Goal: Communication & Community: Answer question/provide support

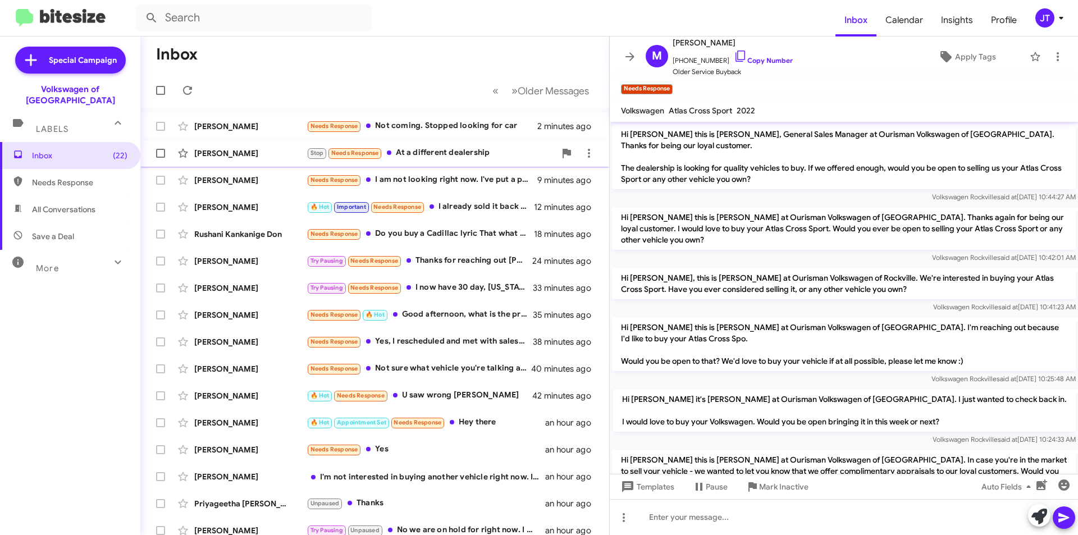
scroll to position [454, 0]
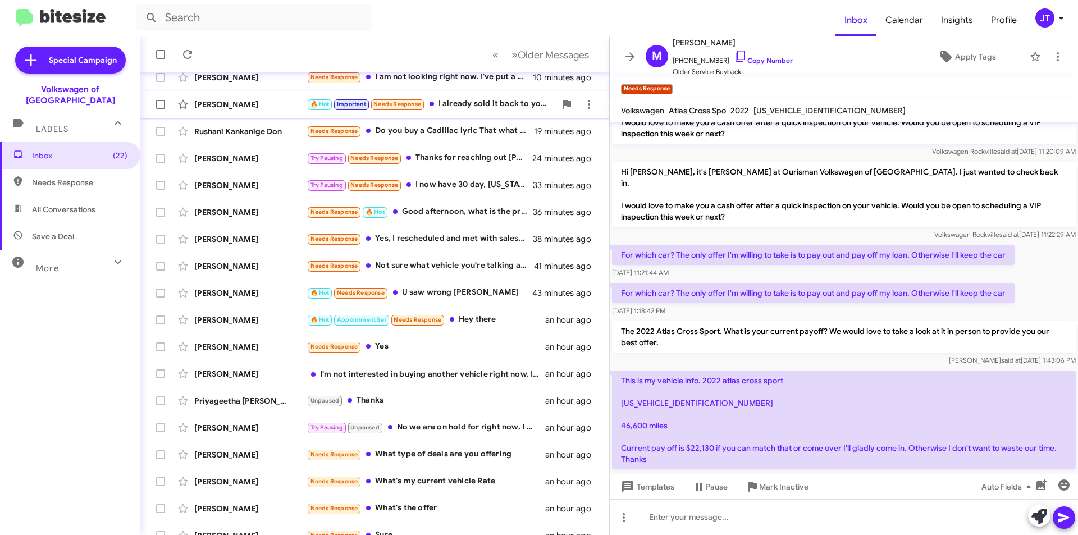
scroll to position [117, 0]
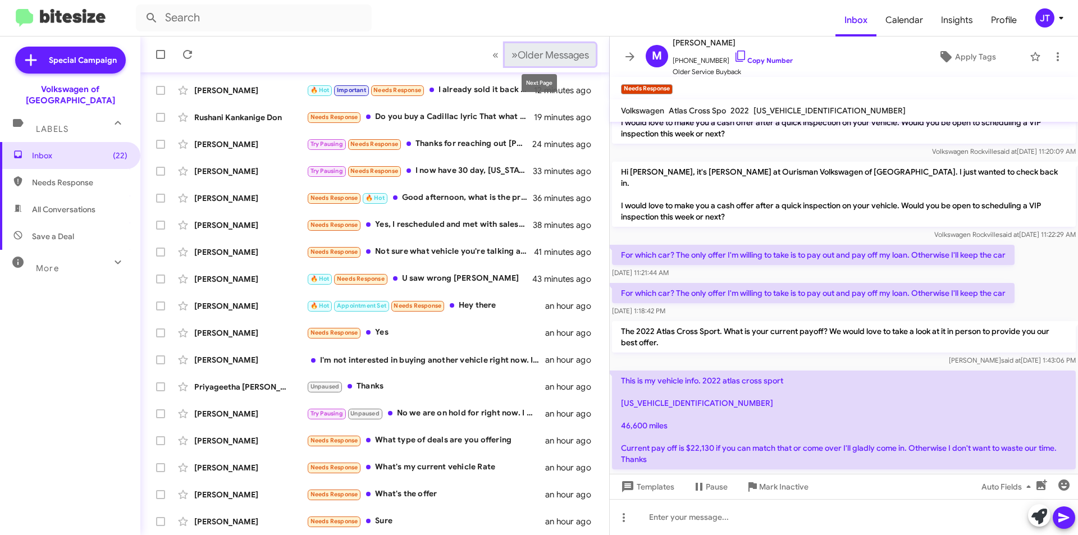
click at [523, 51] on span "Older Messages" at bounding box center [553, 55] width 71 height 12
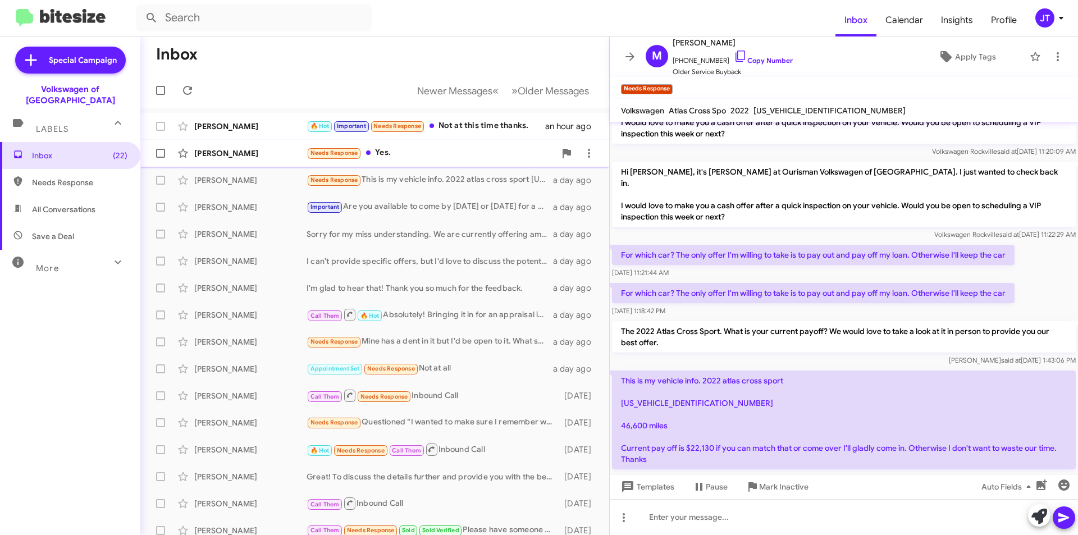
click at [426, 154] on div "Needs Response Yes." at bounding box center [431, 153] width 249 height 13
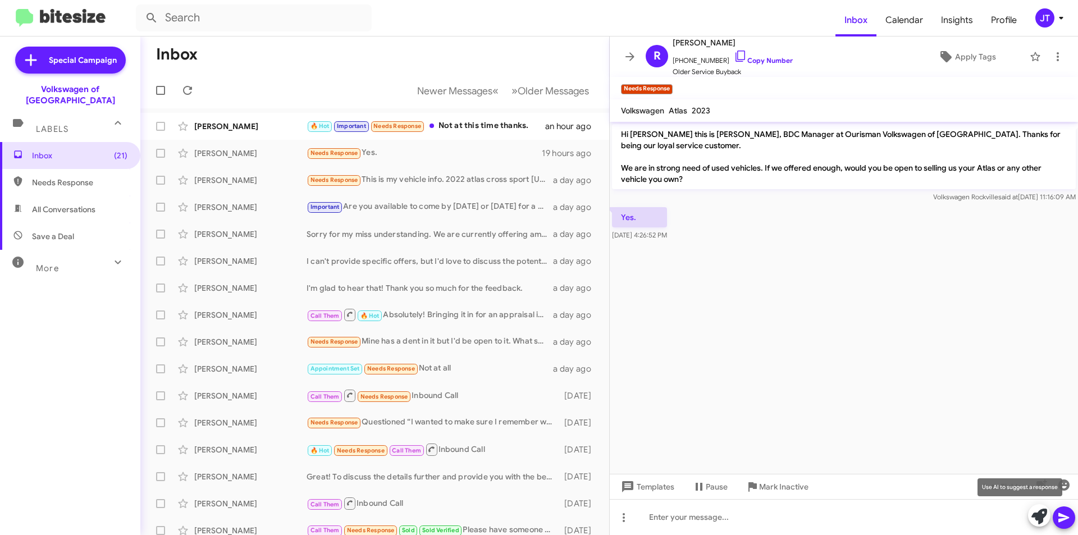
click at [1041, 522] on icon at bounding box center [1040, 517] width 16 height 16
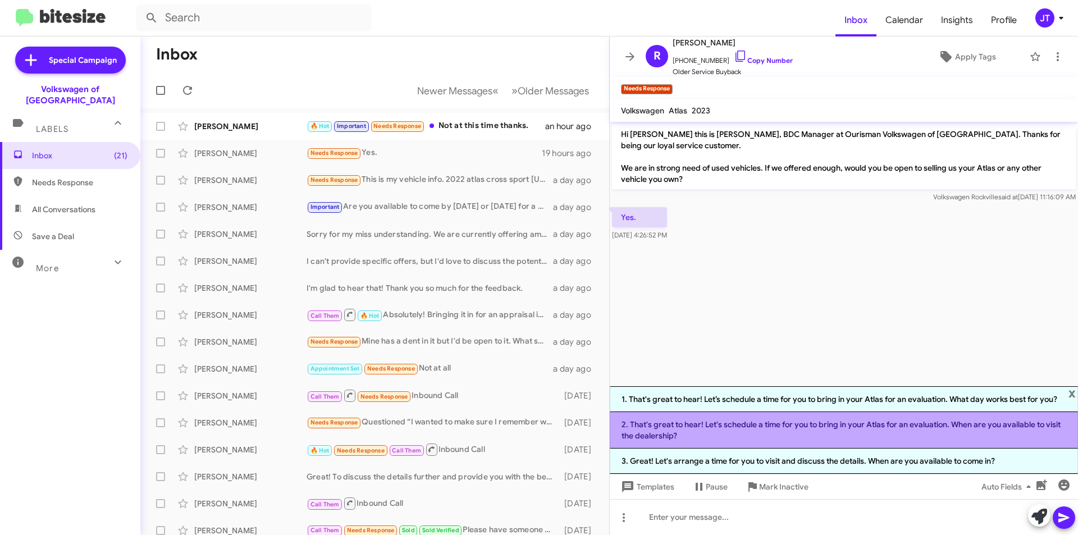
click at [778, 423] on li "2. That's great to hear! Let's schedule a time for you to bring in your Atlas f…" at bounding box center [844, 430] width 468 height 37
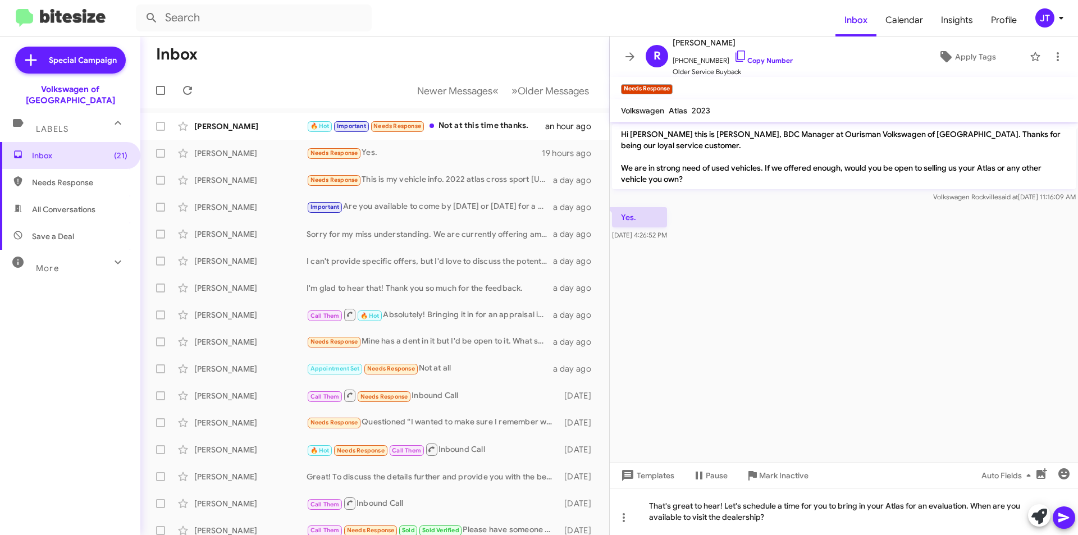
click at [1062, 515] on icon at bounding box center [1064, 518] width 11 height 10
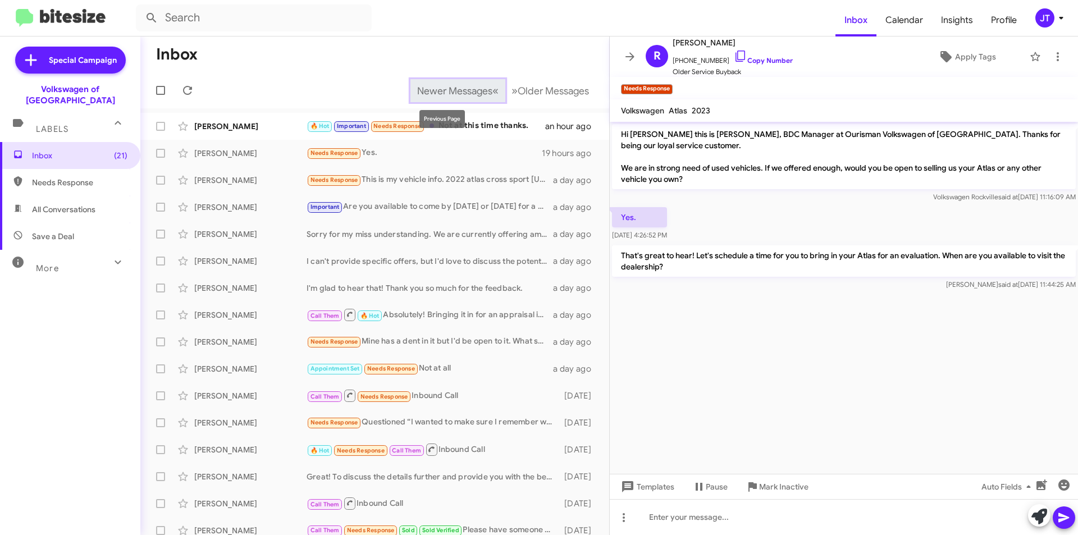
click at [458, 94] on span "Newer Messages" at bounding box center [454, 91] width 75 height 12
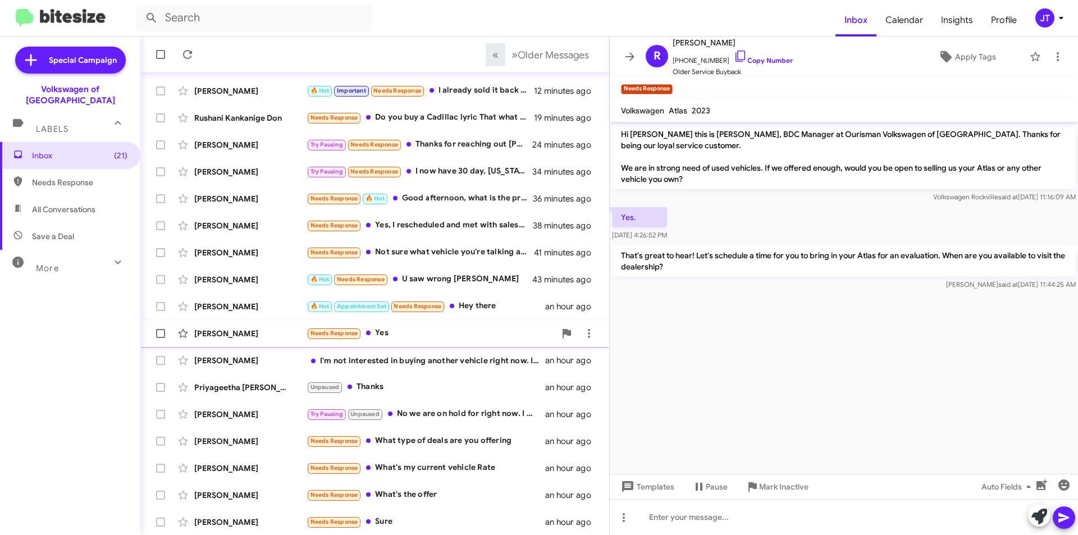
scroll to position [117, 0]
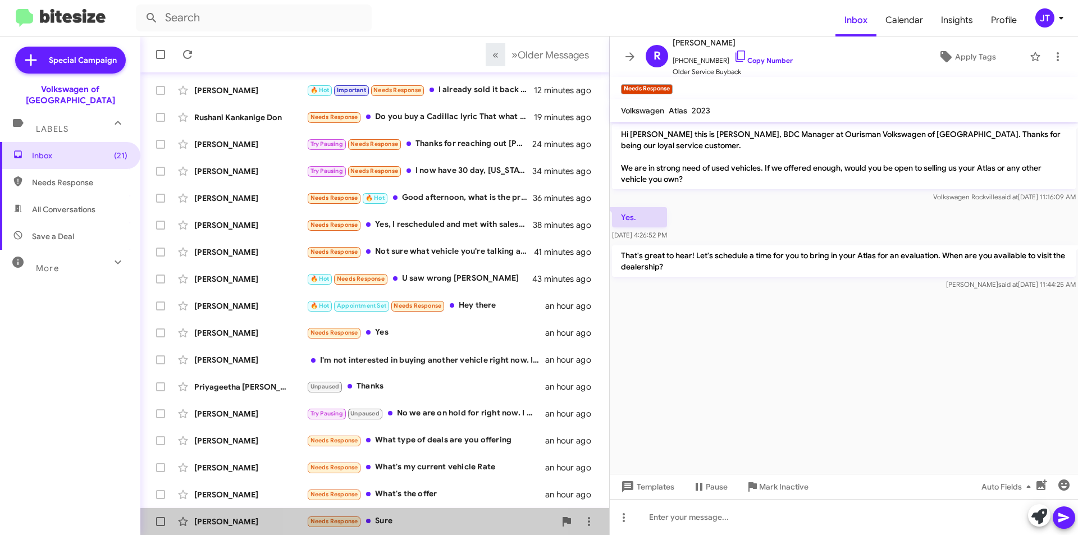
click at [404, 525] on div "Needs Response Sure" at bounding box center [431, 521] width 249 height 13
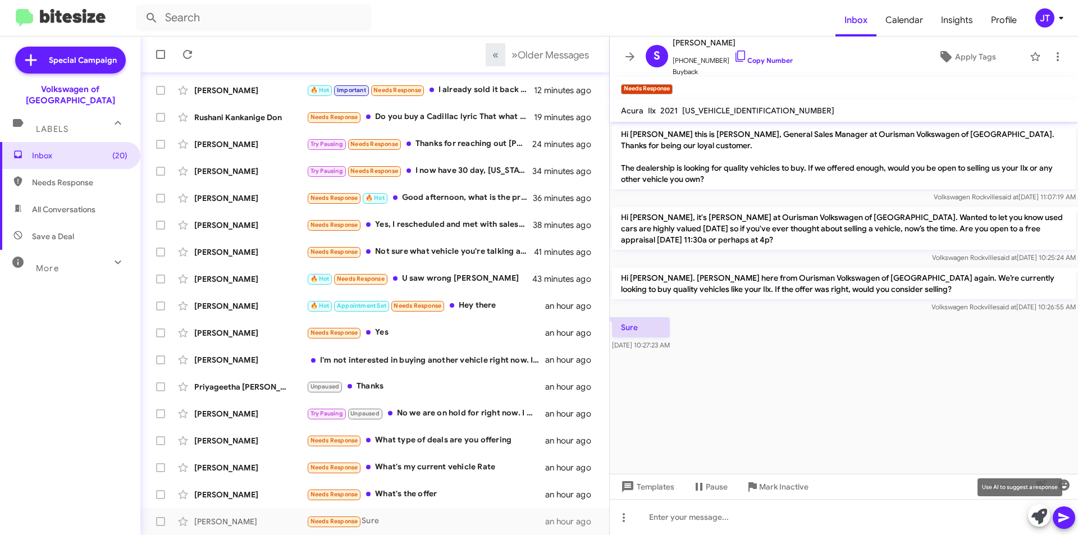
click at [1031, 516] on button at bounding box center [1039, 515] width 22 height 22
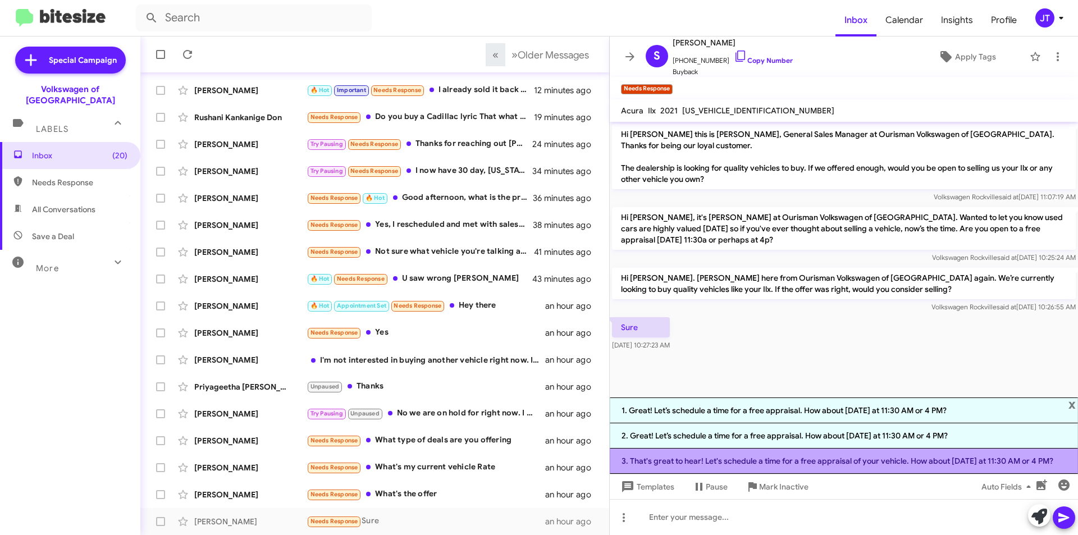
click at [749, 461] on li "3. That's great to hear! Let's schedule a time for a free appraisal of your veh…" at bounding box center [844, 461] width 468 height 25
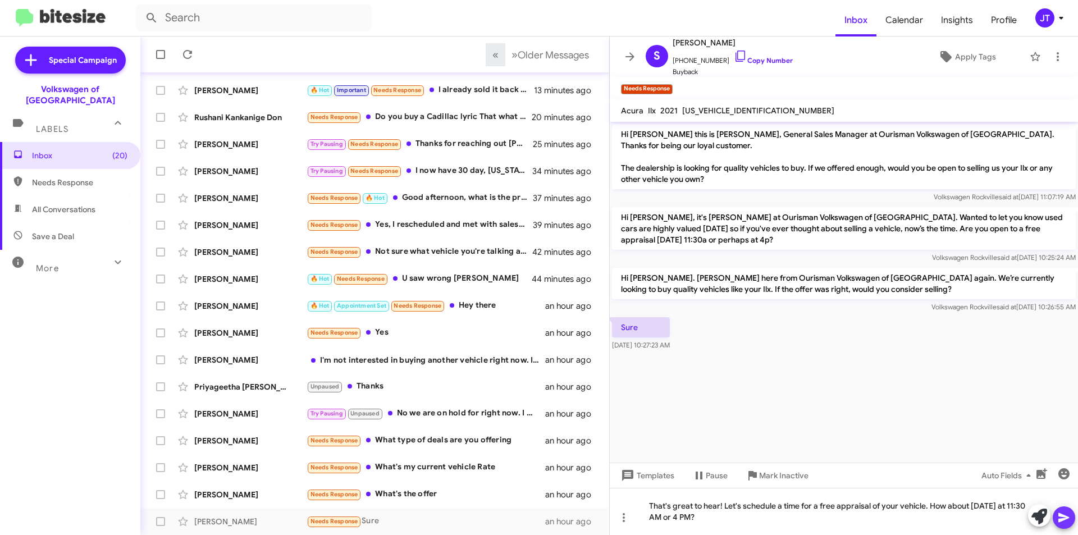
click at [1069, 516] on icon at bounding box center [1063, 517] width 13 height 13
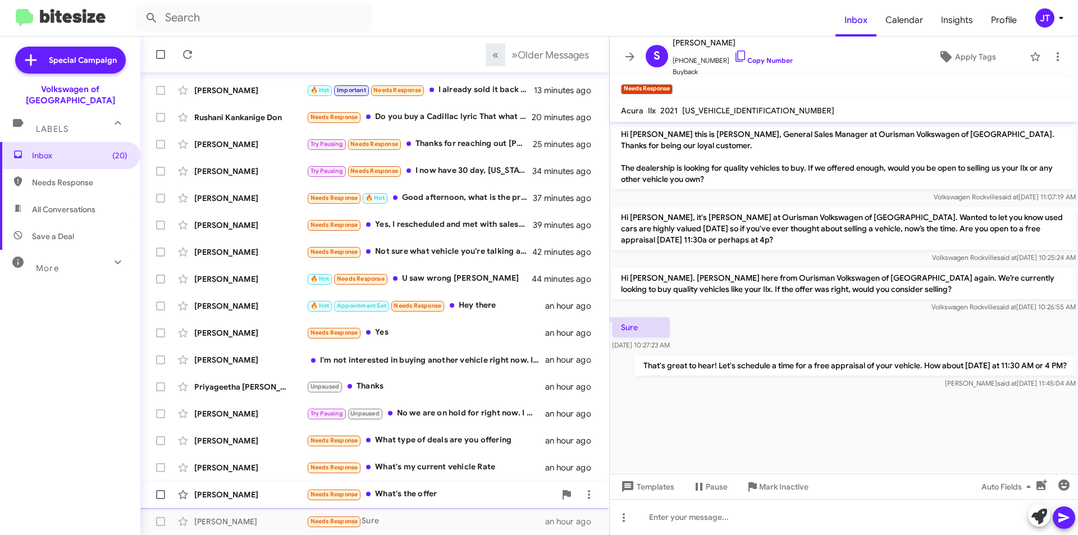
click at [428, 491] on div "Needs Response What's the offer" at bounding box center [431, 494] width 249 height 13
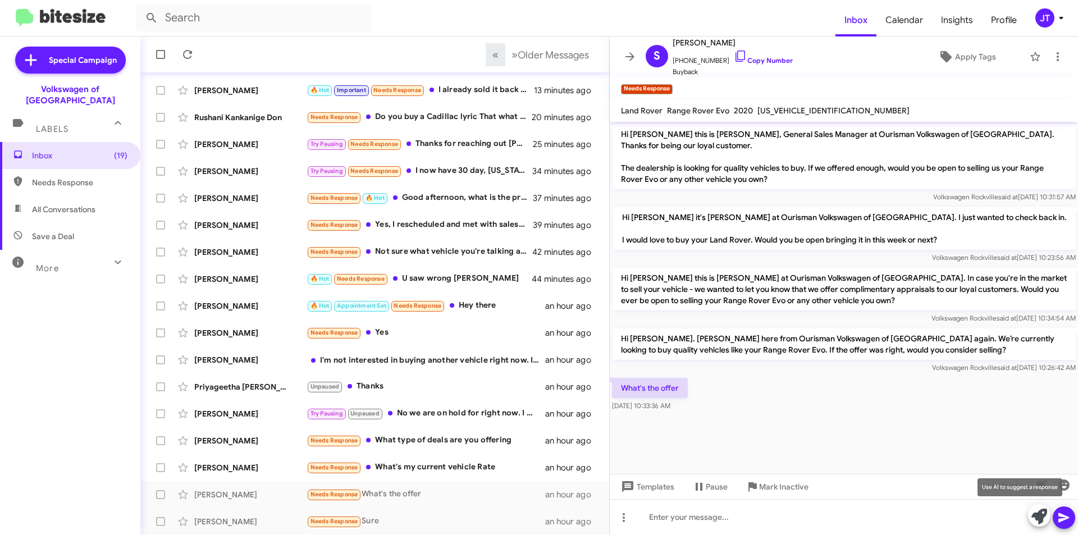
click at [1034, 517] on icon at bounding box center [1040, 517] width 16 height 16
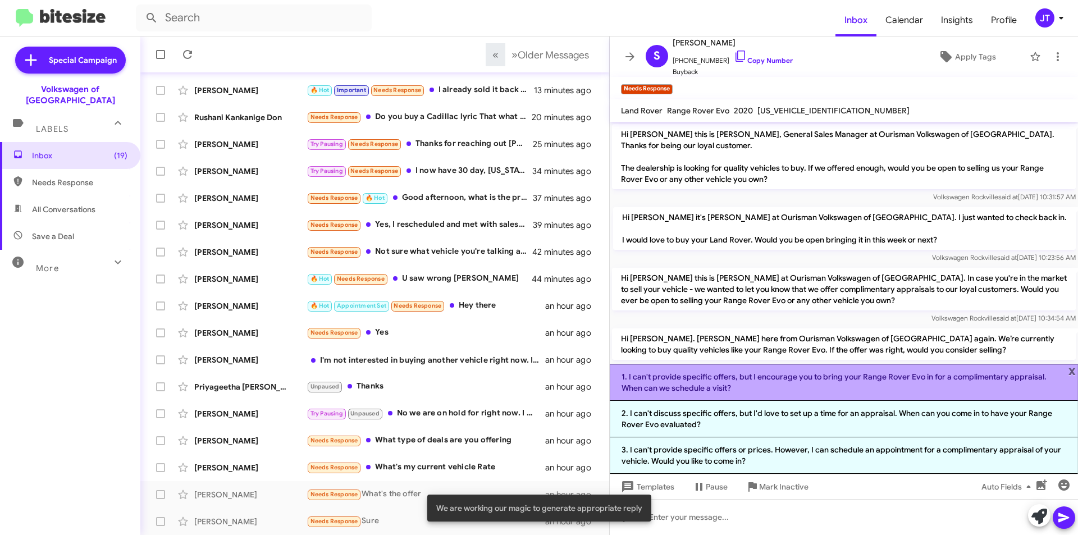
click at [768, 384] on li "1. I can't provide specific offers, but I encourage you to bring your Range Rov…" at bounding box center [844, 382] width 468 height 37
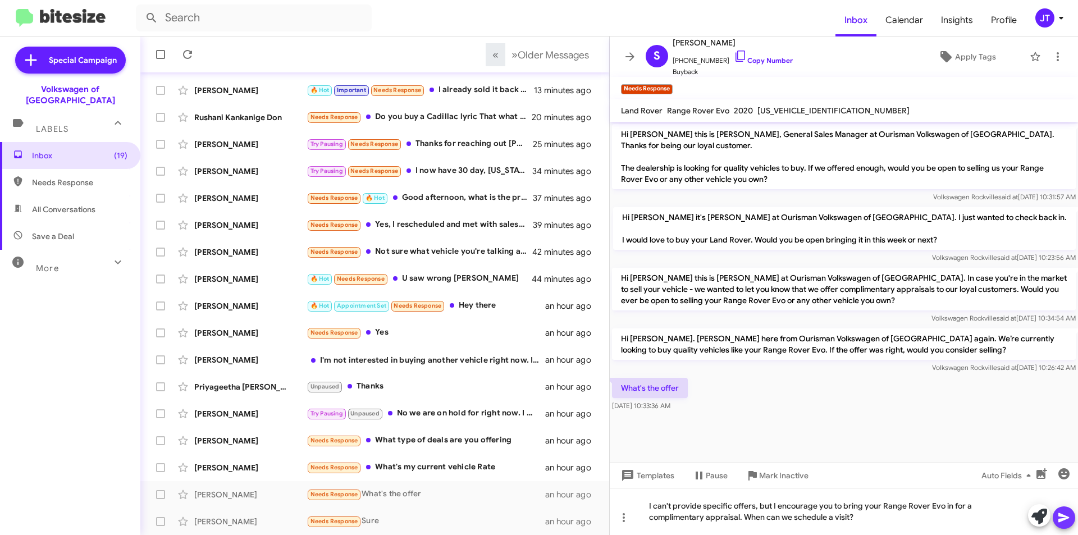
click at [1069, 513] on icon at bounding box center [1063, 517] width 13 height 13
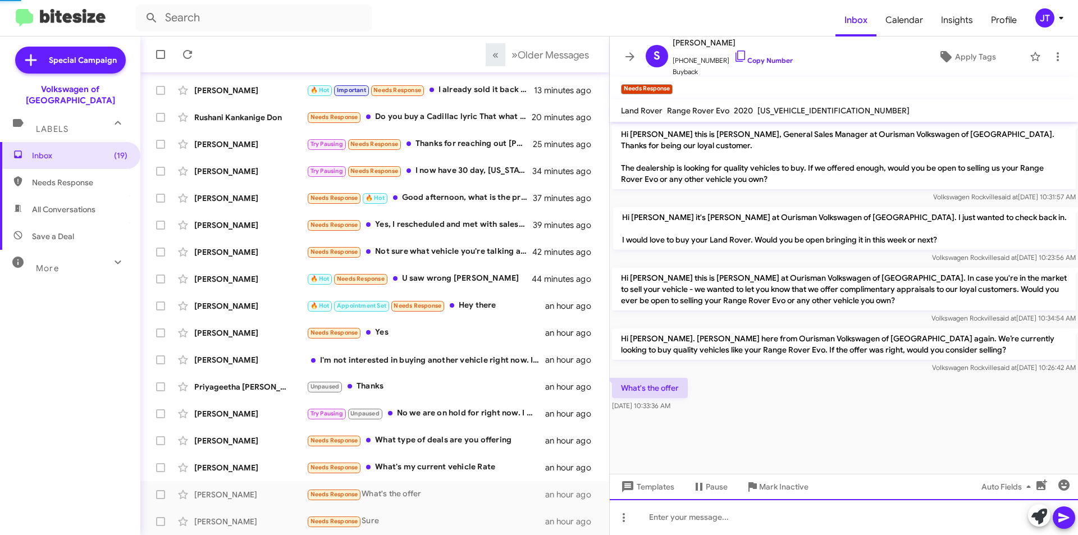
scroll to position [6, 0]
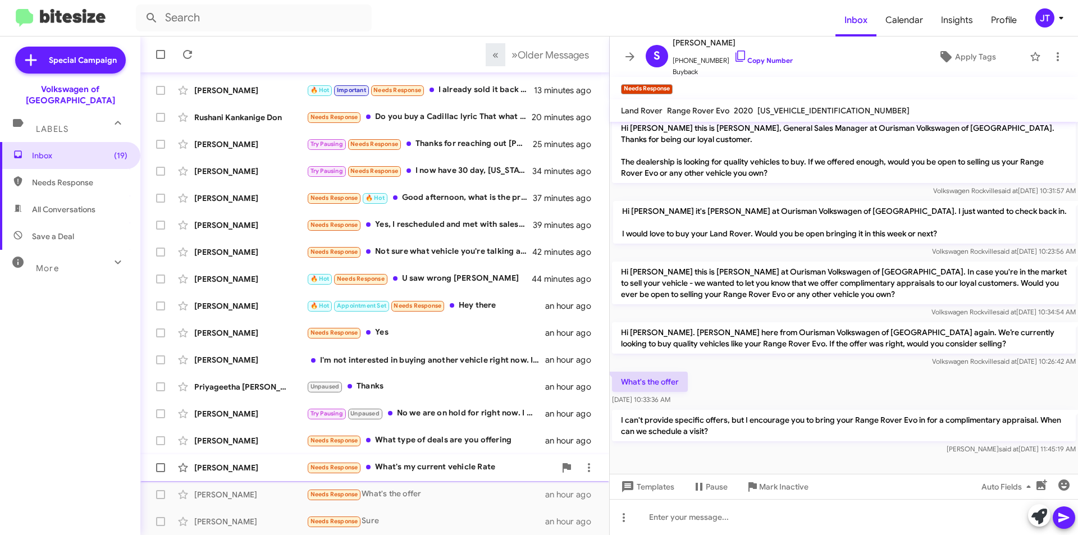
click at [459, 467] on div "Needs Response What's my current vehicle Rate" at bounding box center [431, 467] width 249 height 13
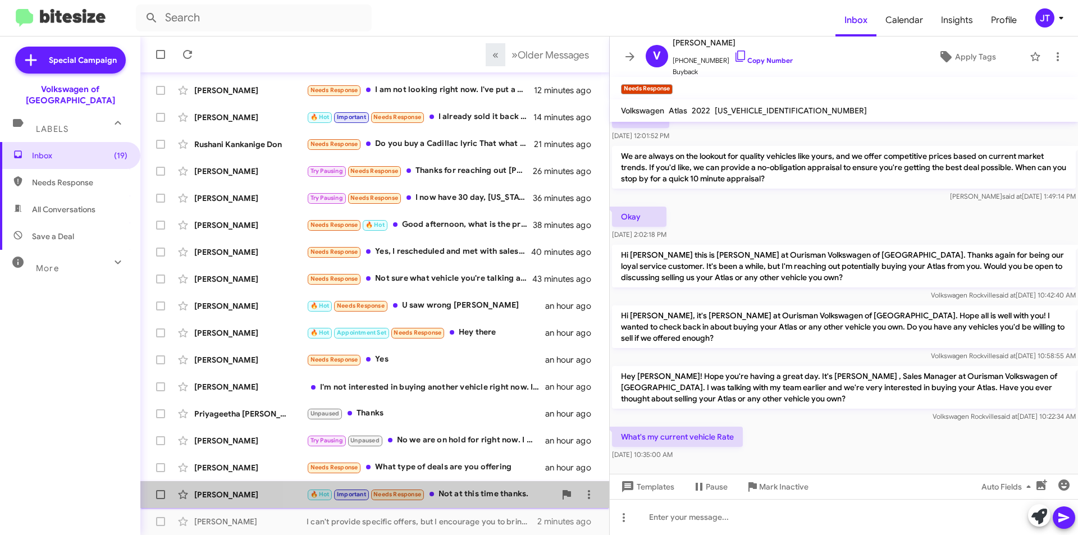
click at [482, 496] on div "🔥 Hot Important Needs Response Not at this time thanks." at bounding box center [431, 494] width 249 height 13
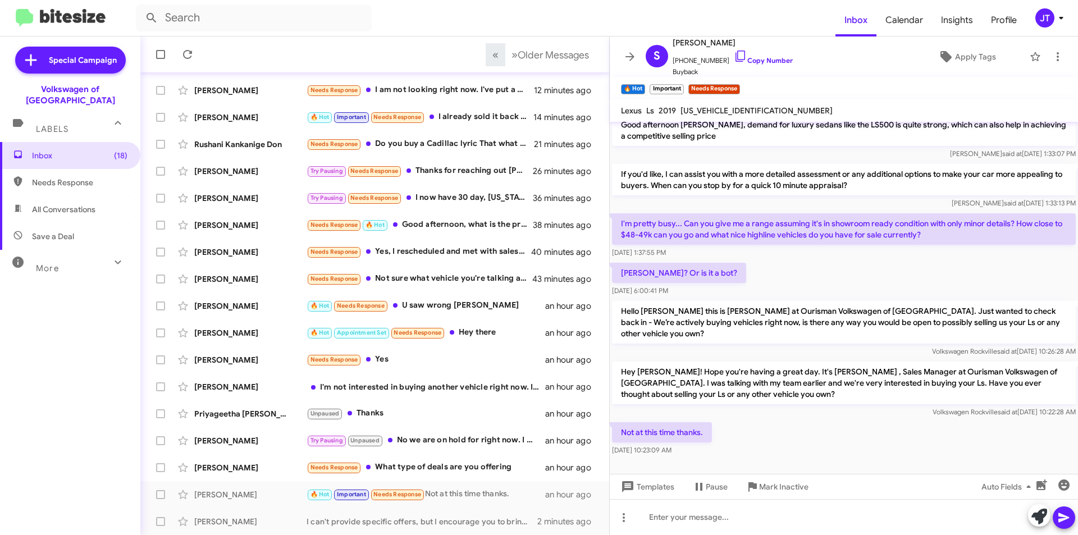
scroll to position [181, 0]
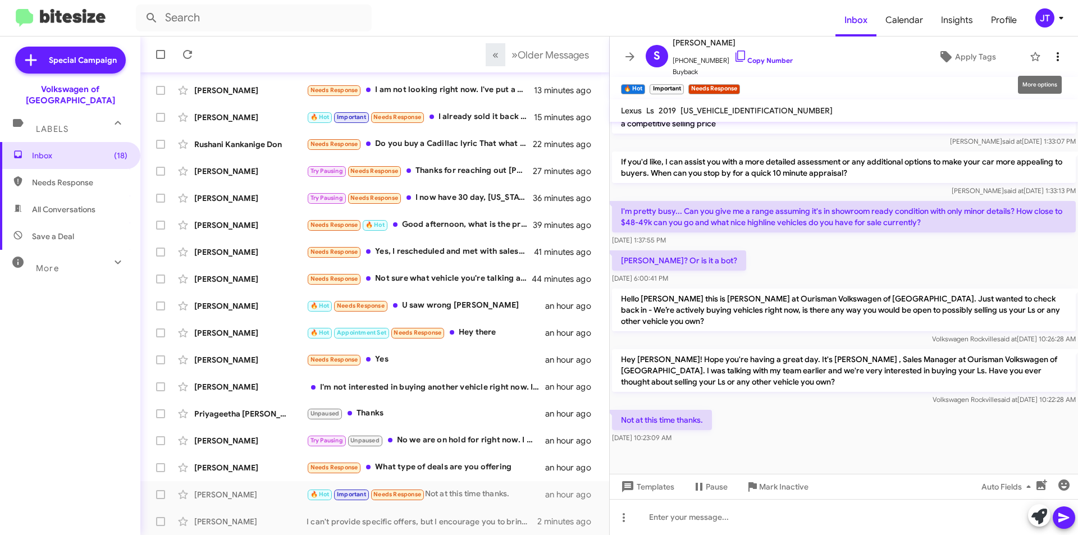
click at [1054, 60] on icon at bounding box center [1057, 56] width 13 height 13
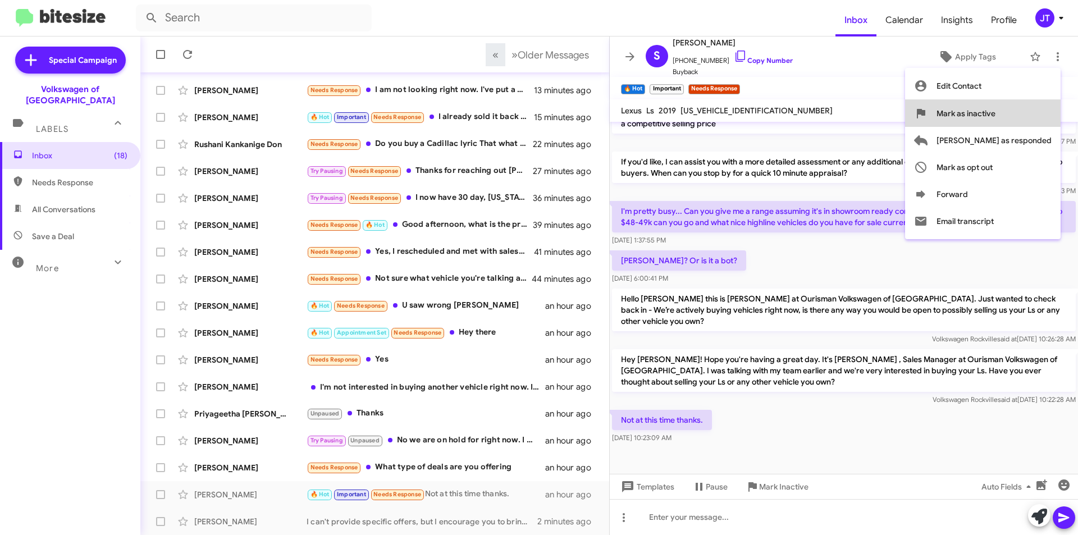
click at [996, 118] on span "Mark as inactive" at bounding box center [966, 113] width 59 height 27
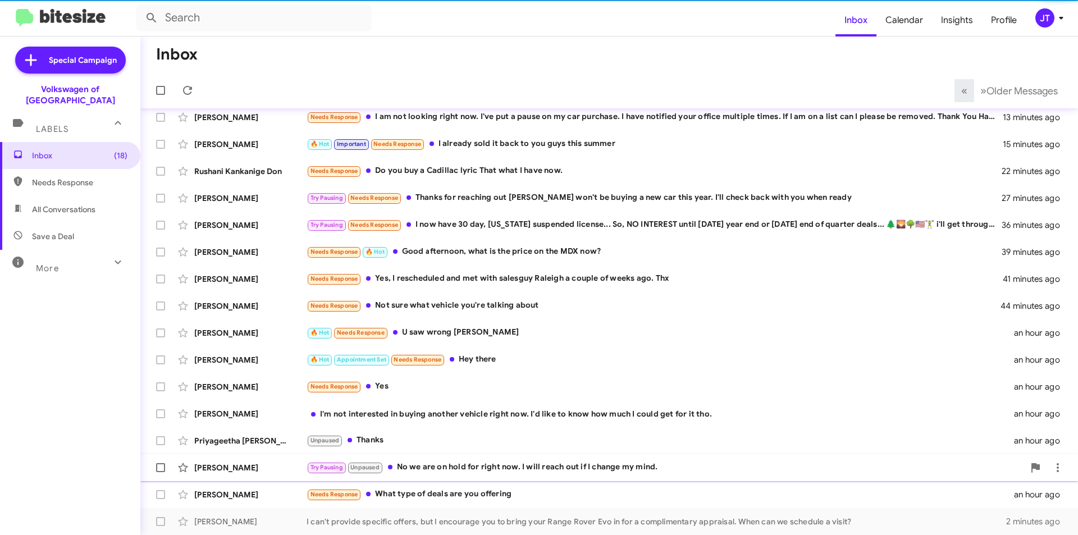
scroll to position [90, 0]
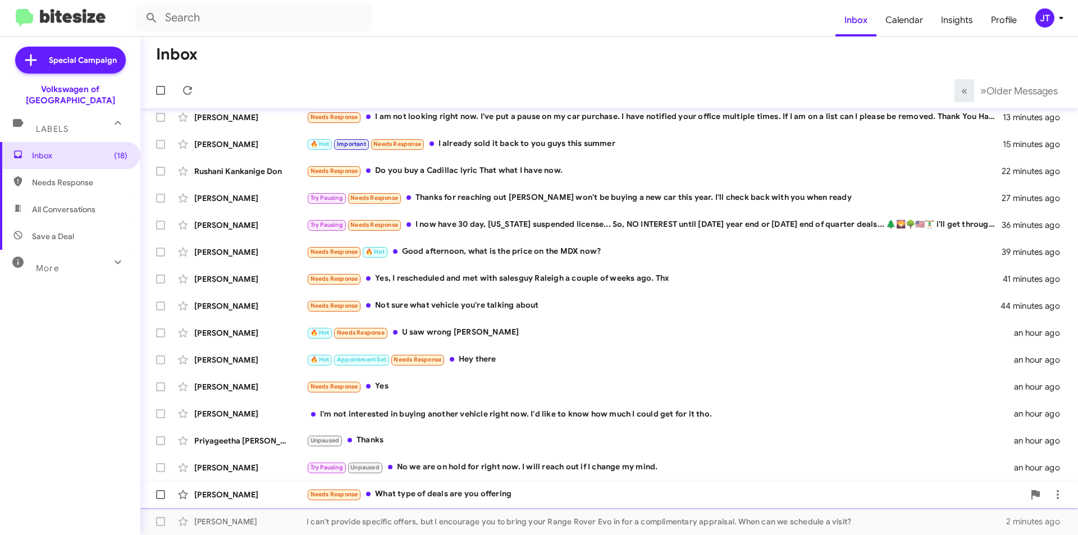
click at [557, 496] on div "Needs Response What type of deals are you offering" at bounding box center [666, 494] width 718 height 13
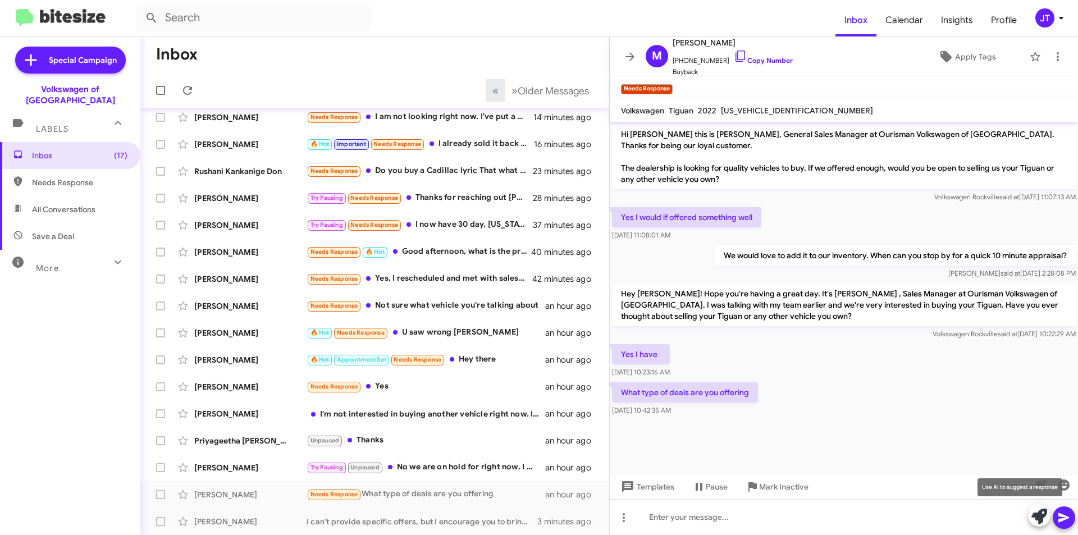
click at [1036, 515] on icon at bounding box center [1040, 517] width 16 height 16
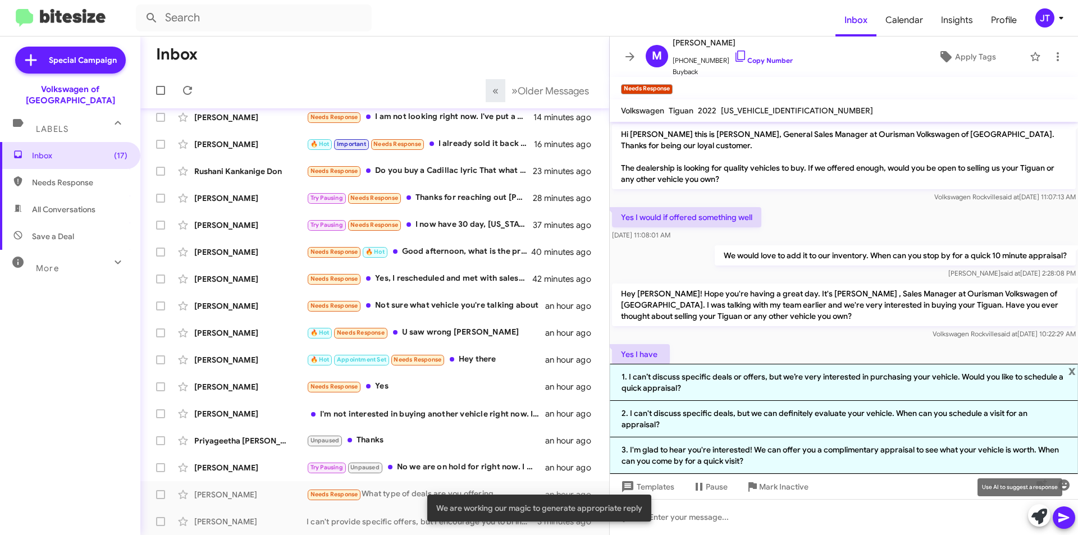
click at [1043, 514] on icon at bounding box center [1040, 517] width 16 height 16
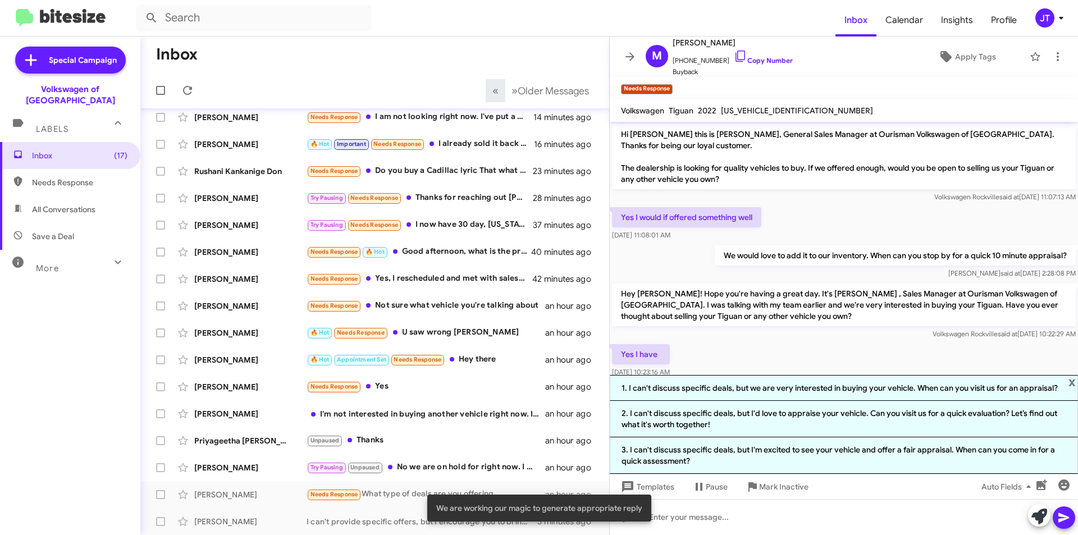
click at [835, 334] on div "Volkswagen Rockville said at [DATE] 10:22:29 AM" at bounding box center [844, 334] width 464 height 11
click at [1041, 515] on icon at bounding box center [1040, 517] width 16 height 16
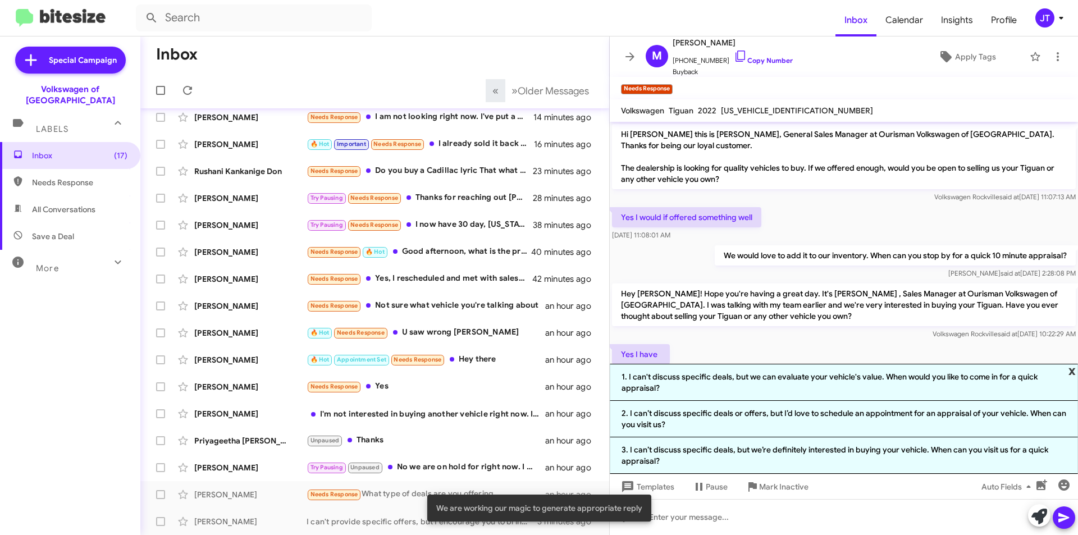
click at [1070, 370] on span "x" at bounding box center [1072, 370] width 7 height 13
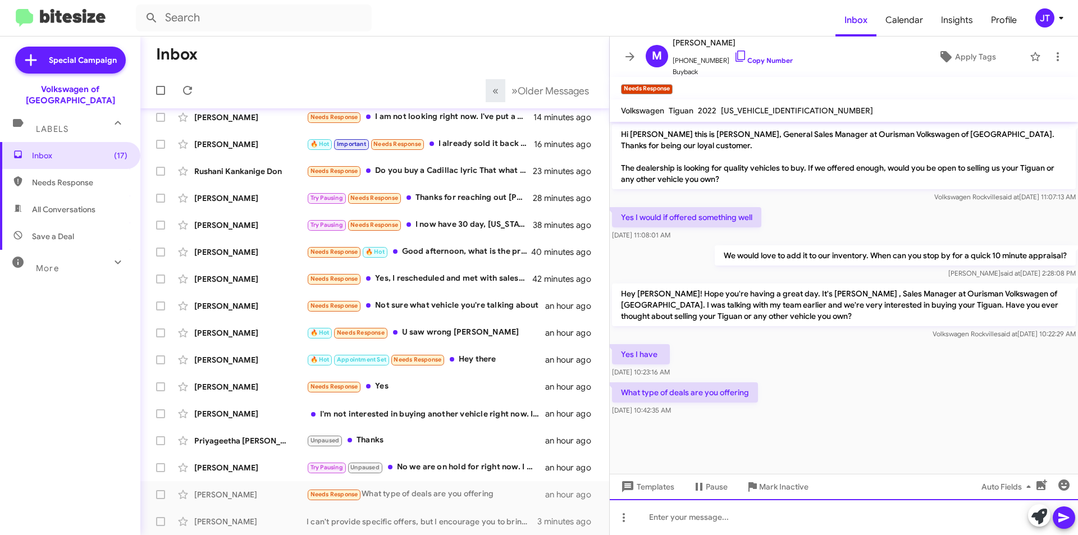
click at [700, 518] on div at bounding box center [844, 517] width 468 height 36
click at [463, 468] on div "Try Pausing Unpaused No we are on hold for right now. I will reach out if I cha…" at bounding box center [431, 467] width 249 height 13
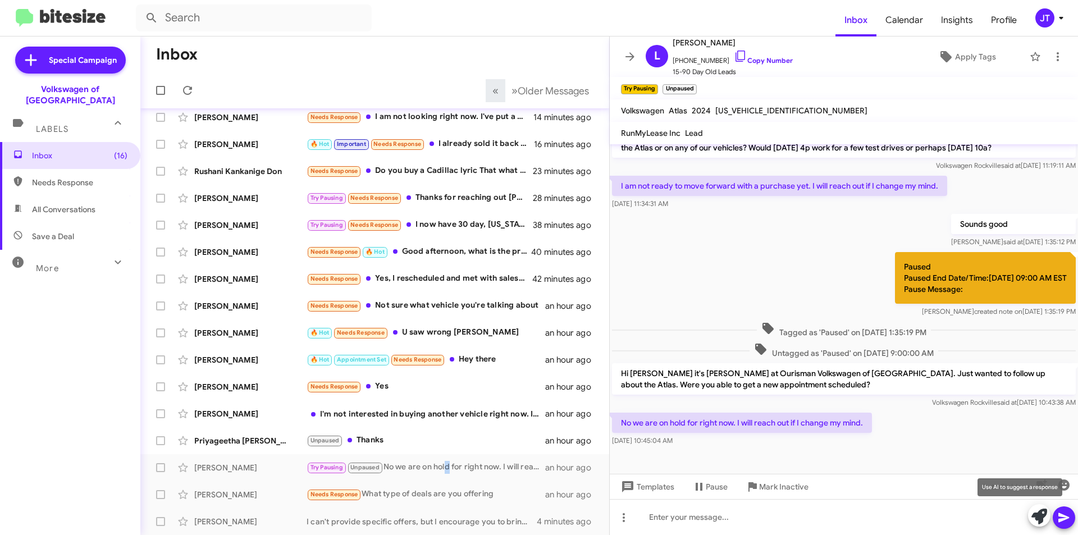
click at [1036, 518] on icon at bounding box center [1040, 517] width 16 height 16
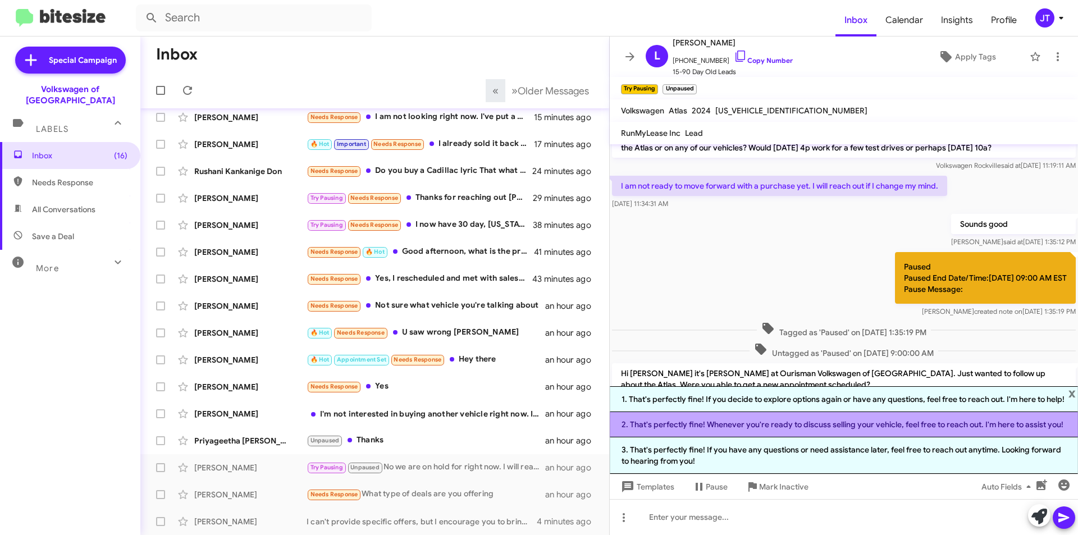
click at [822, 426] on li "2. That's perfectly fine! Whenever you're ready to discuss selling your vehicle…" at bounding box center [844, 424] width 468 height 25
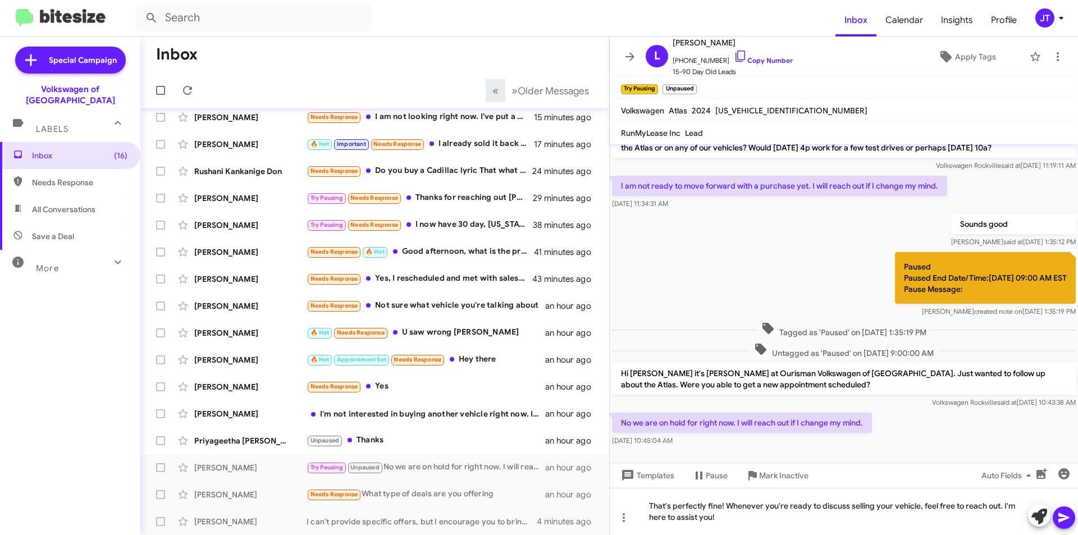
click at [1064, 516] on icon at bounding box center [1064, 518] width 11 height 10
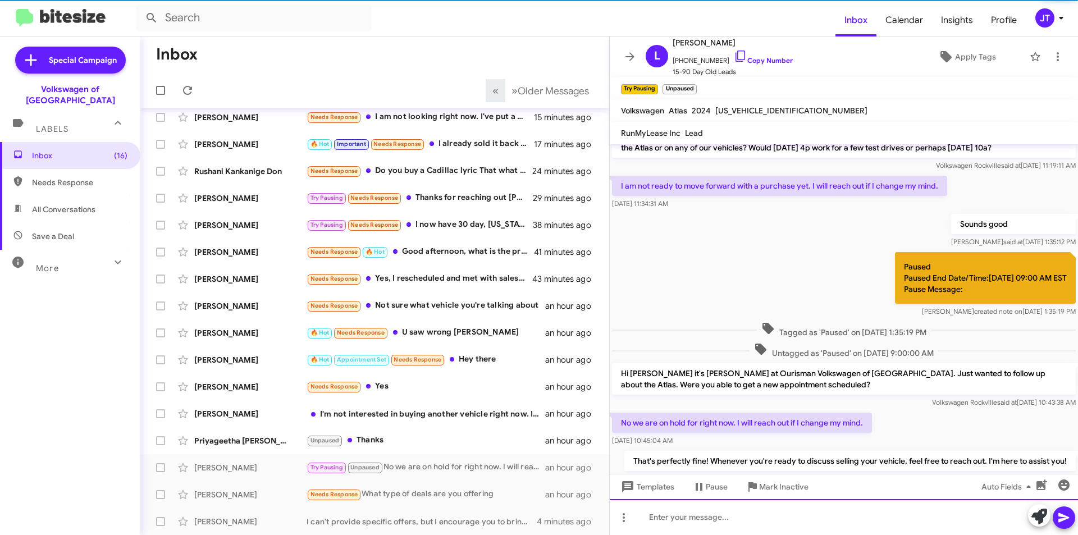
scroll to position [0, 0]
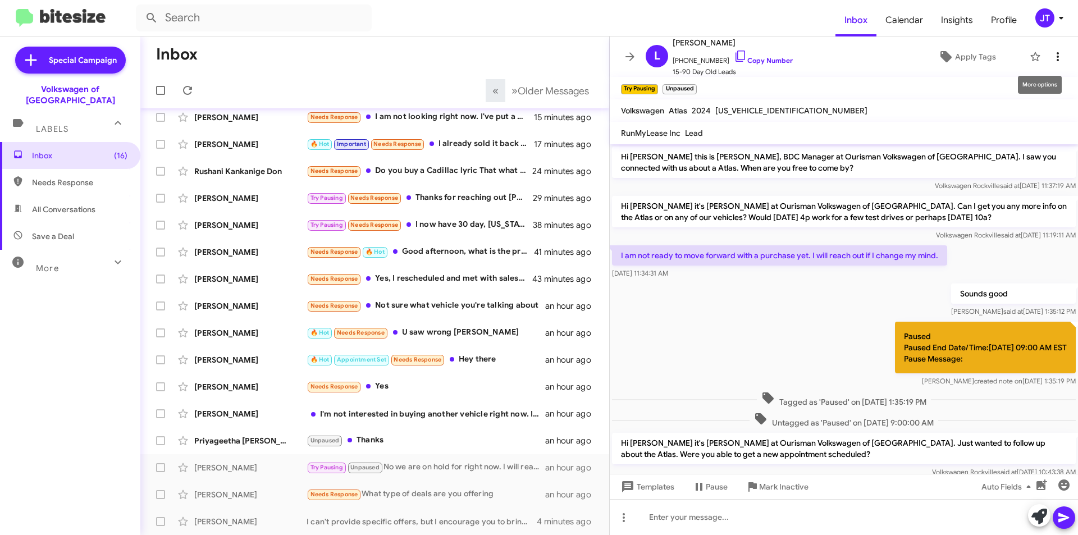
click at [1054, 50] on icon at bounding box center [1057, 56] width 13 height 13
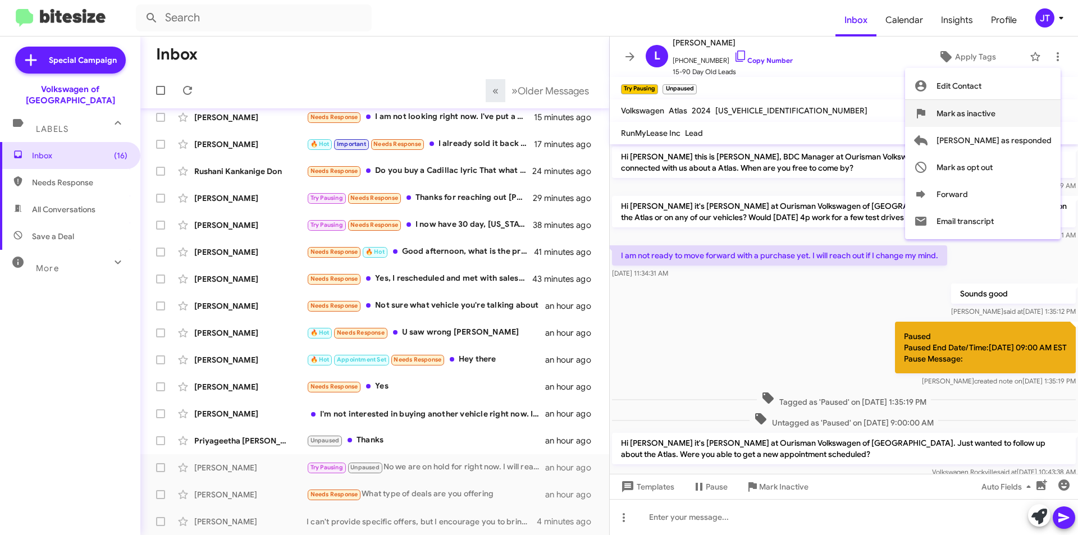
click at [996, 113] on span "Mark as inactive" at bounding box center [966, 113] width 59 height 27
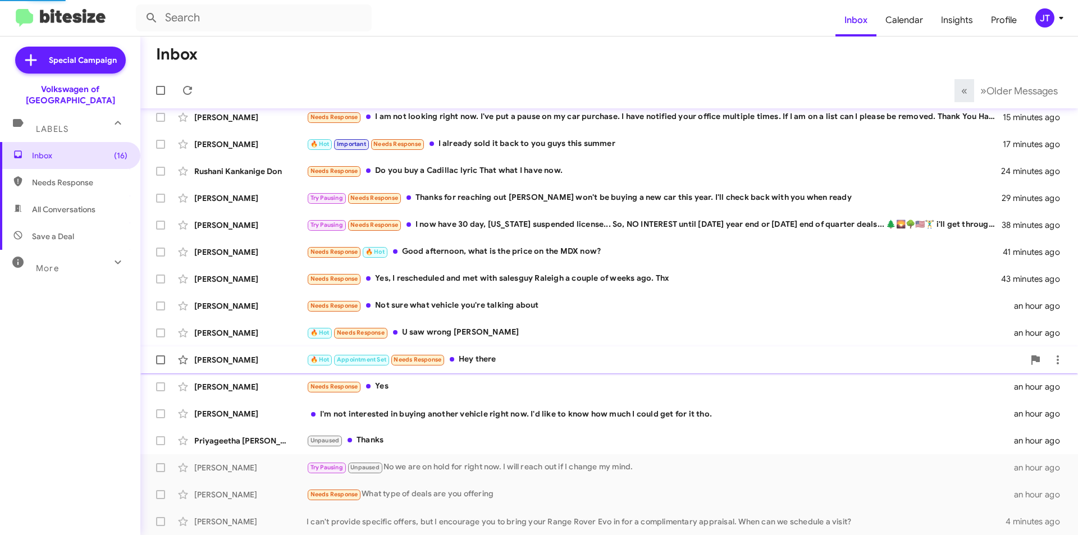
scroll to position [63, 0]
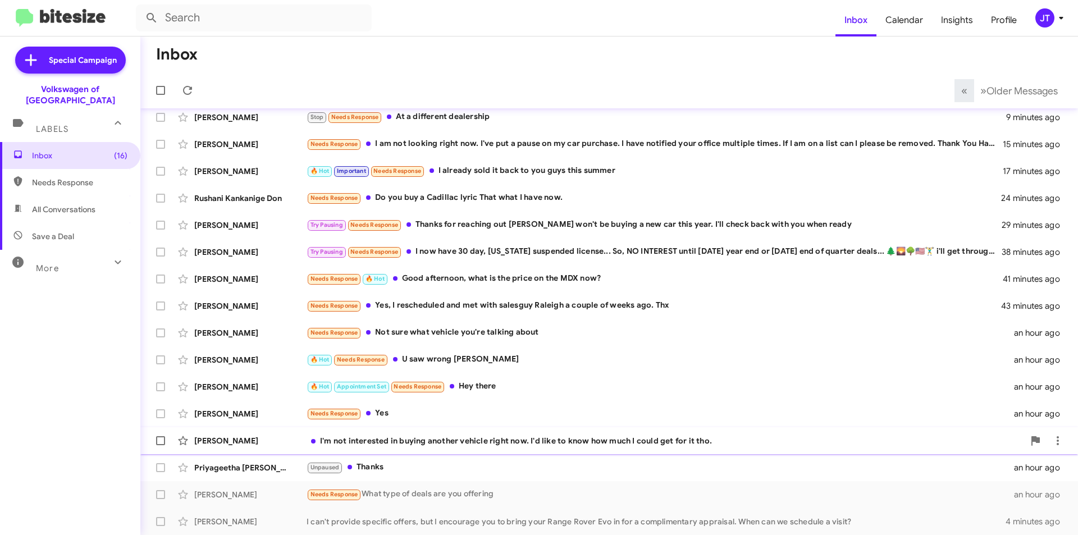
click at [559, 446] on div "[PERSON_NAME] I'm not interested in buying another vehicle right now. I'd like …" at bounding box center [609, 441] width 920 height 22
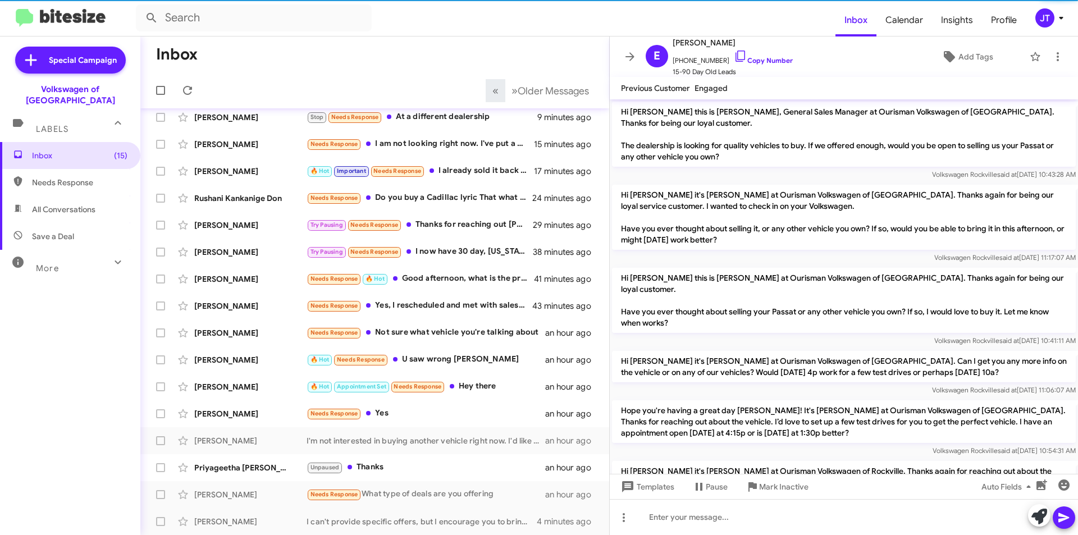
scroll to position [81, 0]
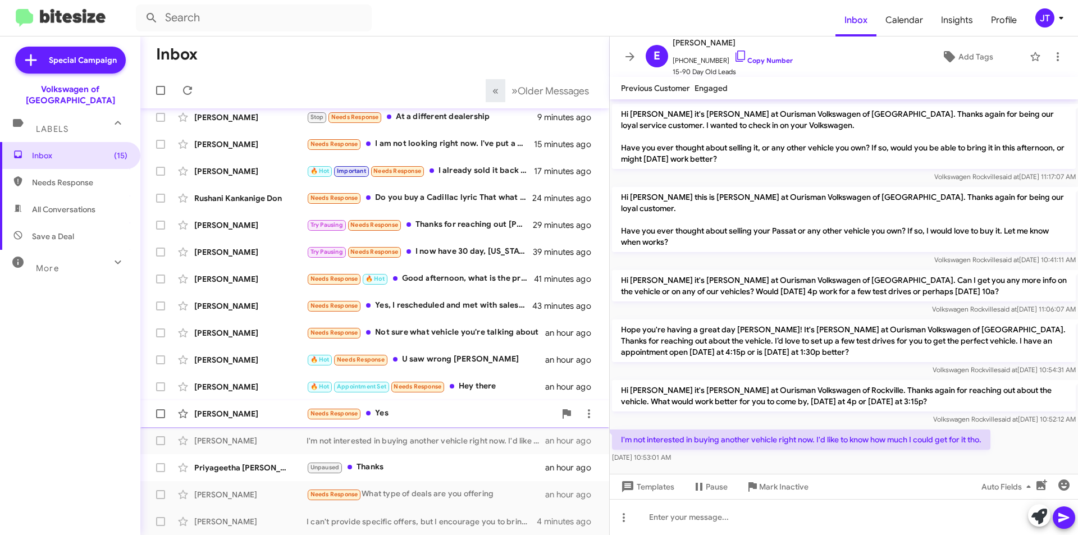
click at [451, 400] on span "[PERSON_NAME] Needs Response Yes an hour ago" at bounding box center [374, 413] width 469 height 27
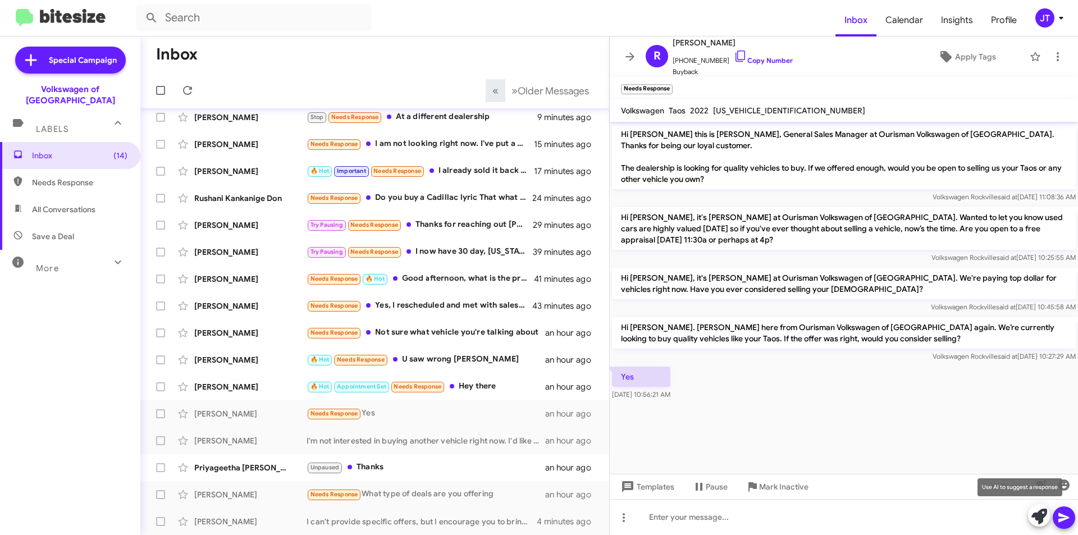
click at [1043, 526] on span at bounding box center [1040, 516] width 16 height 25
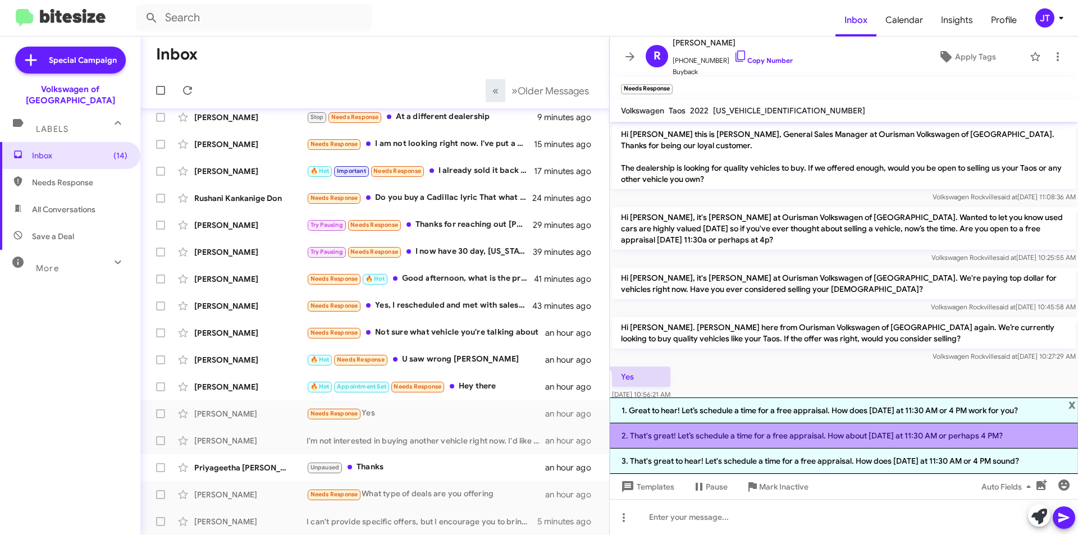
click at [763, 436] on li "2. That's great! Let’s schedule a time for a free appraisal. How about [DATE] a…" at bounding box center [844, 435] width 468 height 25
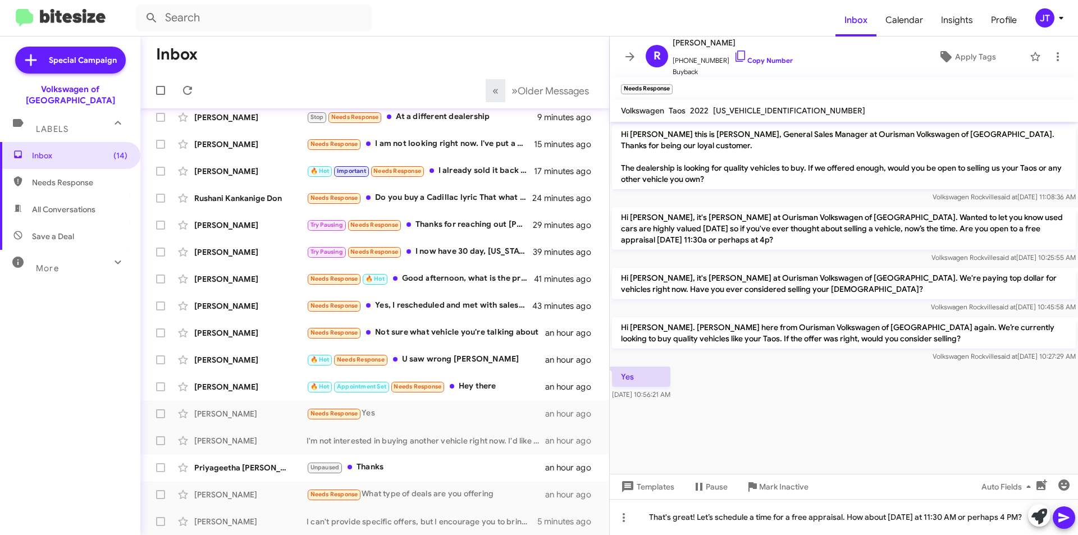
click at [1065, 522] on icon at bounding box center [1063, 517] width 13 height 13
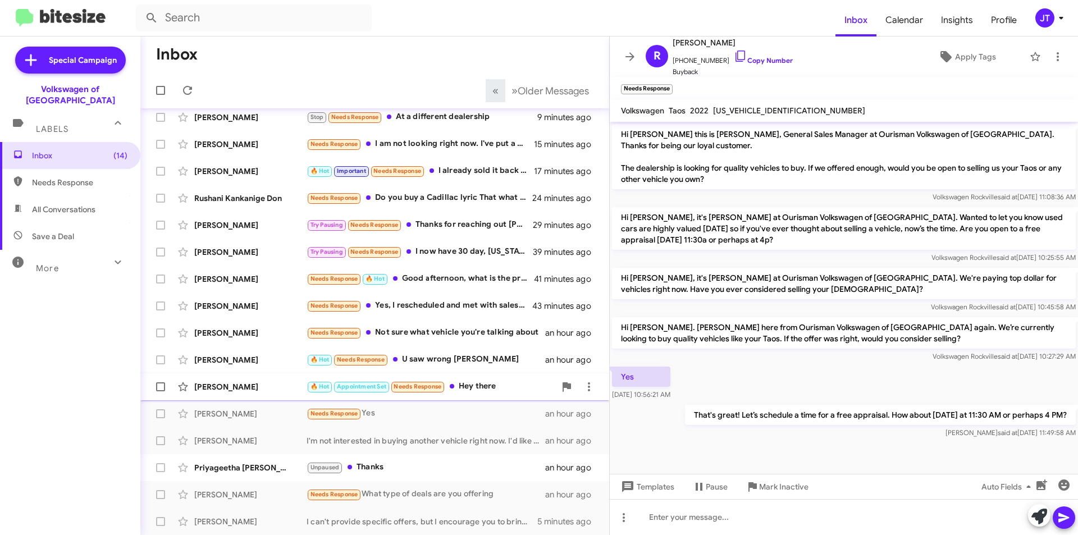
click at [486, 390] on div "🔥 Hot Appointment Set Needs Response Hey there" at bounding box center [431, 386] width 249 height 13
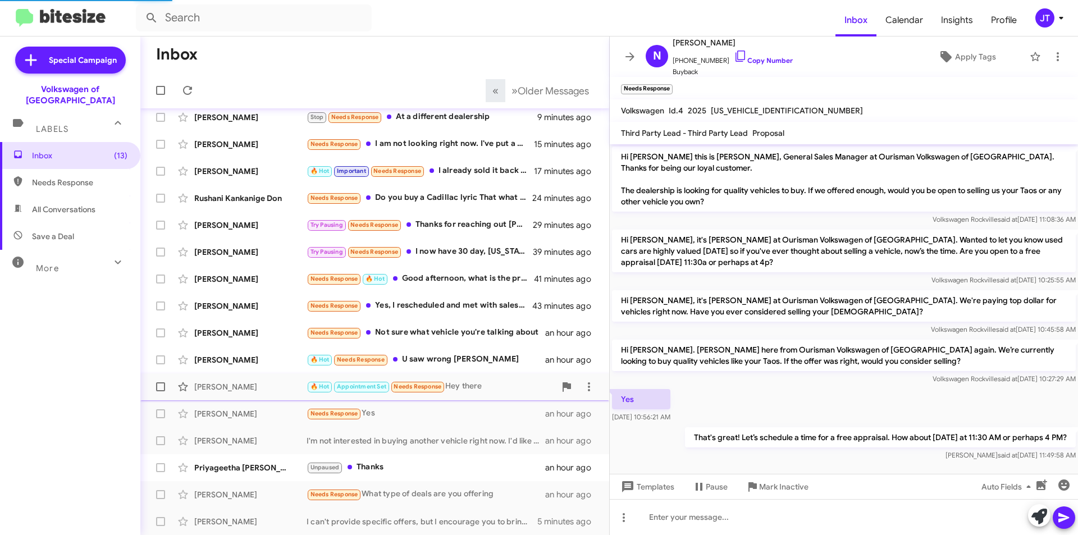
scroll to position [507, 0]
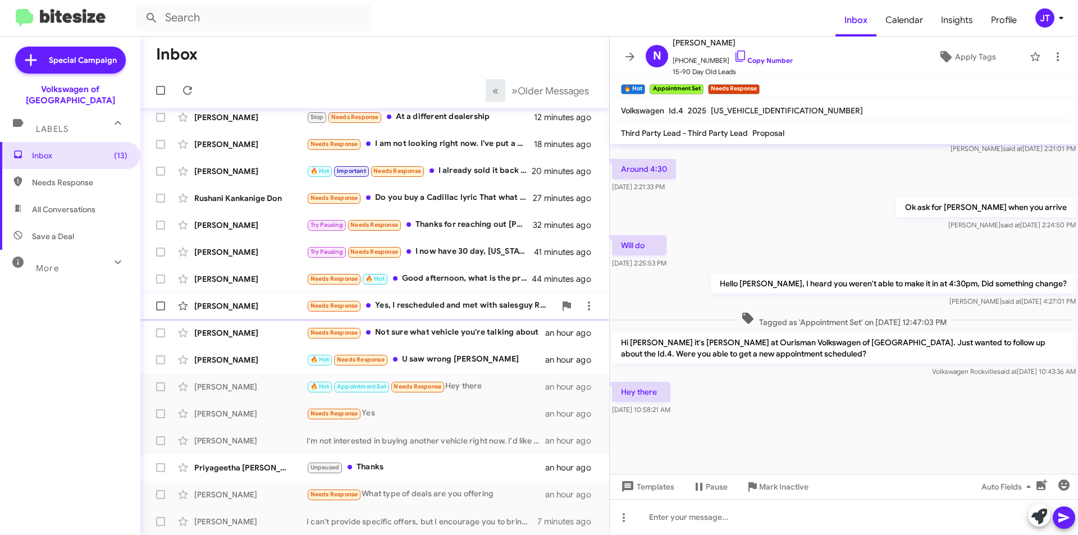
click at [441, 311] on div "Needs Response Yes, I rescheduled and met with salesguy Raleigh a couple of wee…" at bounding box center [431, 305] width 249 height 13
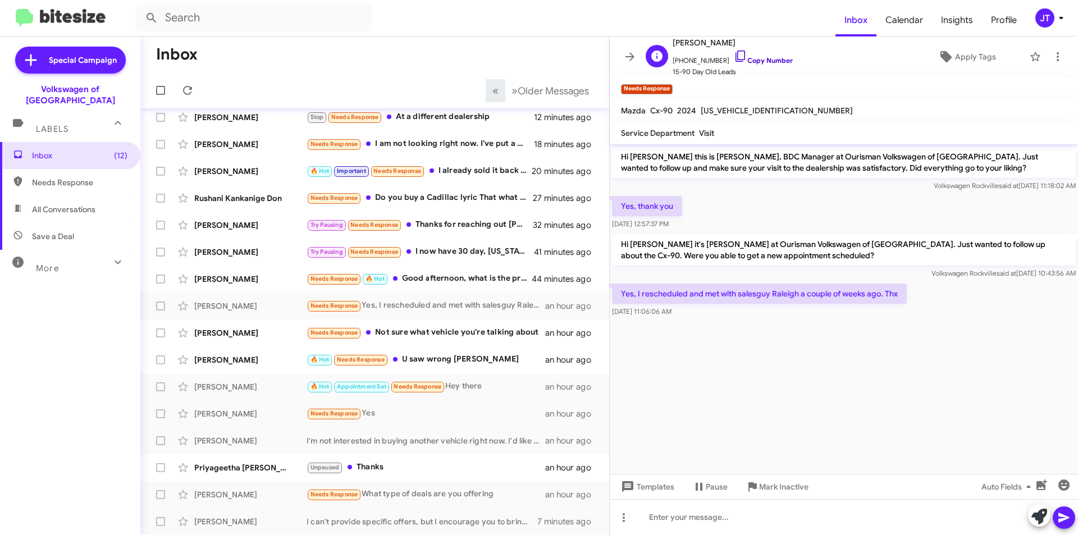
click at [745, 59] on link "Copy Number" at bounding box center [763, 60] width 59 height 8
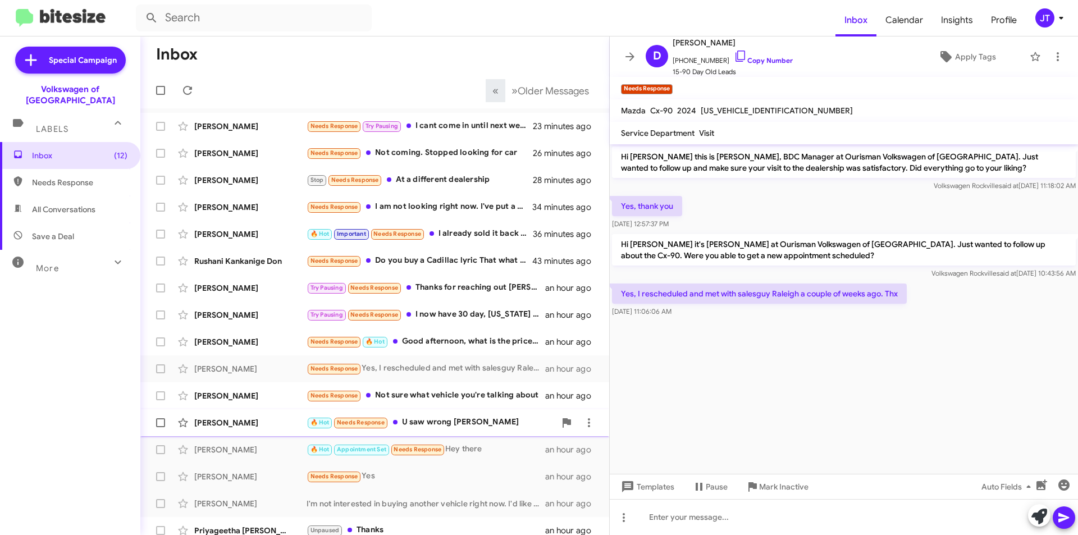
click at [454, 423] on div "🔥 Hot Needs Response U saw wrong [PERSON_NAME]" at bounding box center [431, 422] width 249 height 13
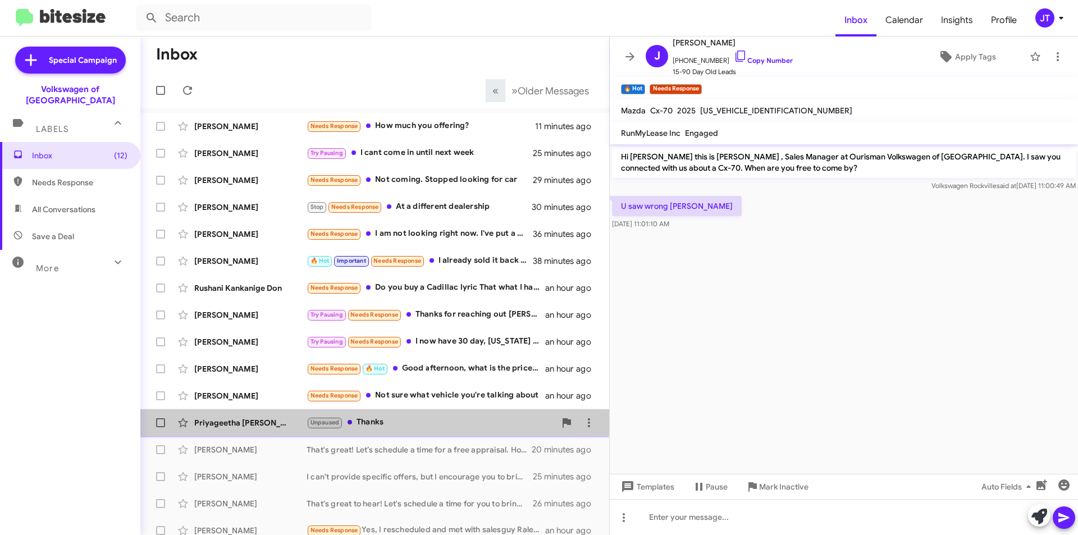
click at [417, 411] on span "Priyageetha [PERSON_NAME] Unpaused Thanks an hour ago" at bounding box center [374, 422] width 469 height 27
click at [436, 418] on div "Unpaused Thanks" at bounding box center [431, 422] width 249 height 13
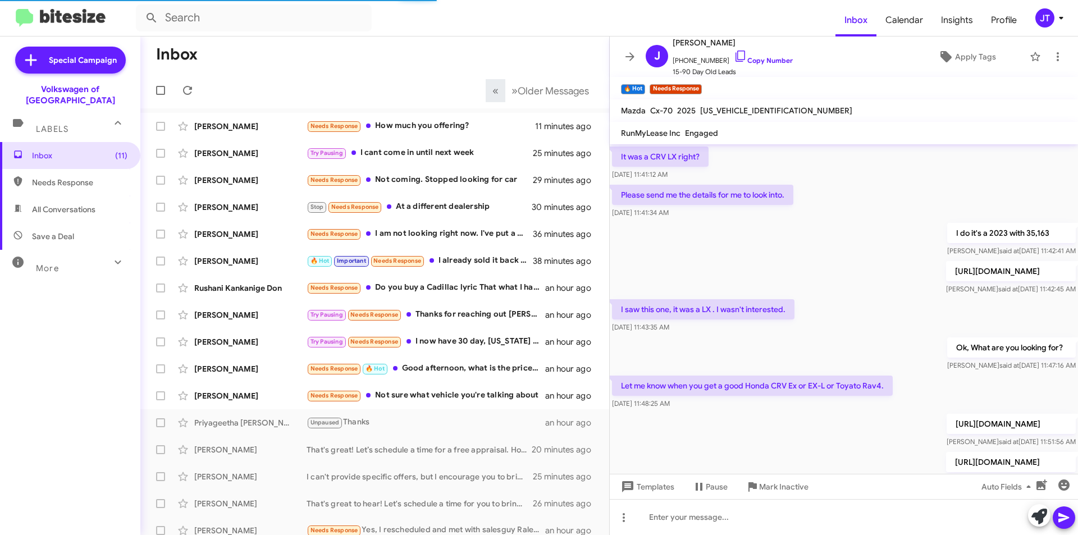
scroll to position [571, 0]
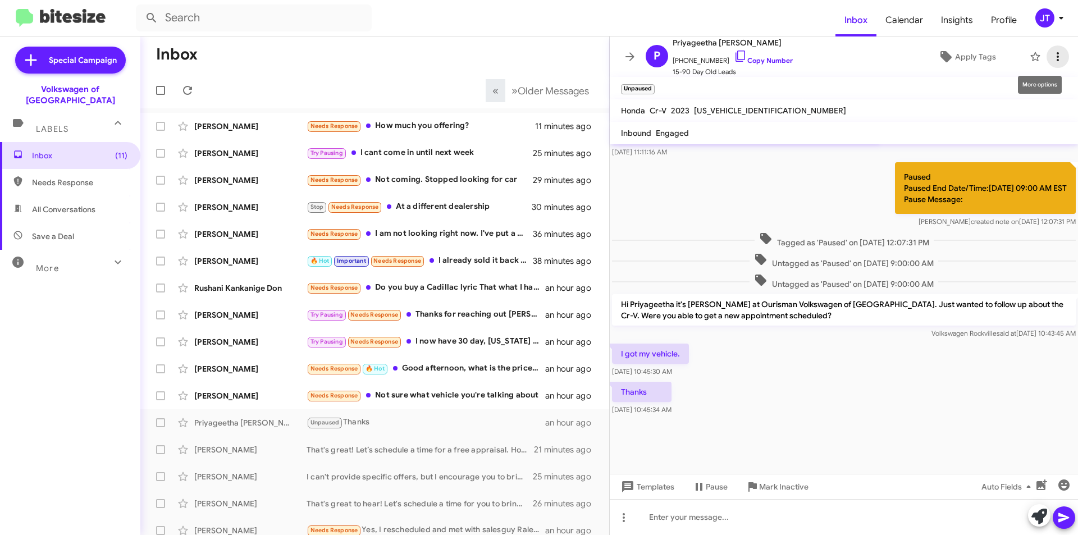
click at [1051, 52] on icon at bounding box center [1057, 56] width 13 height 13
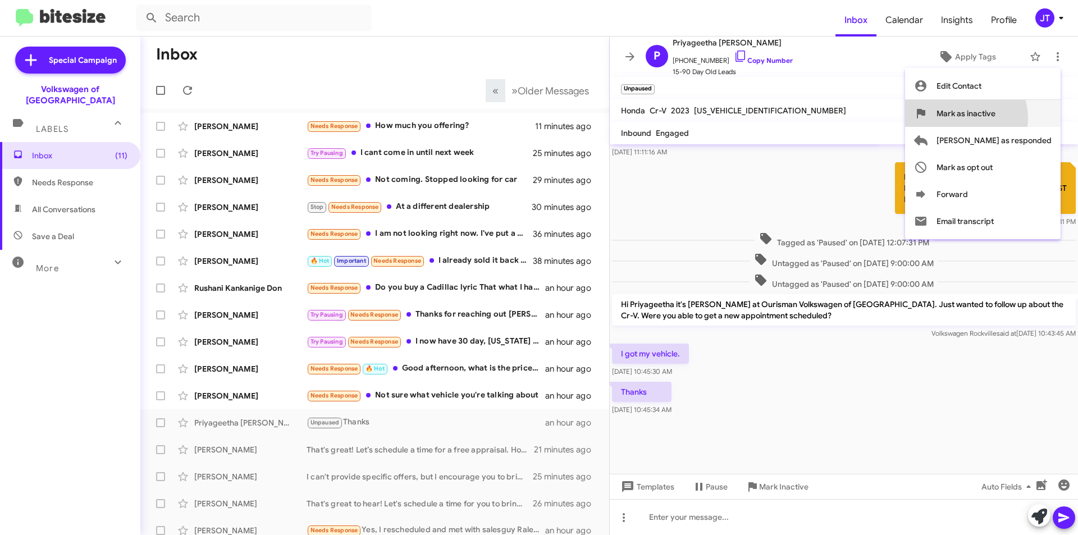
click at [996, 118] on span "Mark as inactive" at bounding box center [966, 113] width 59 height 27
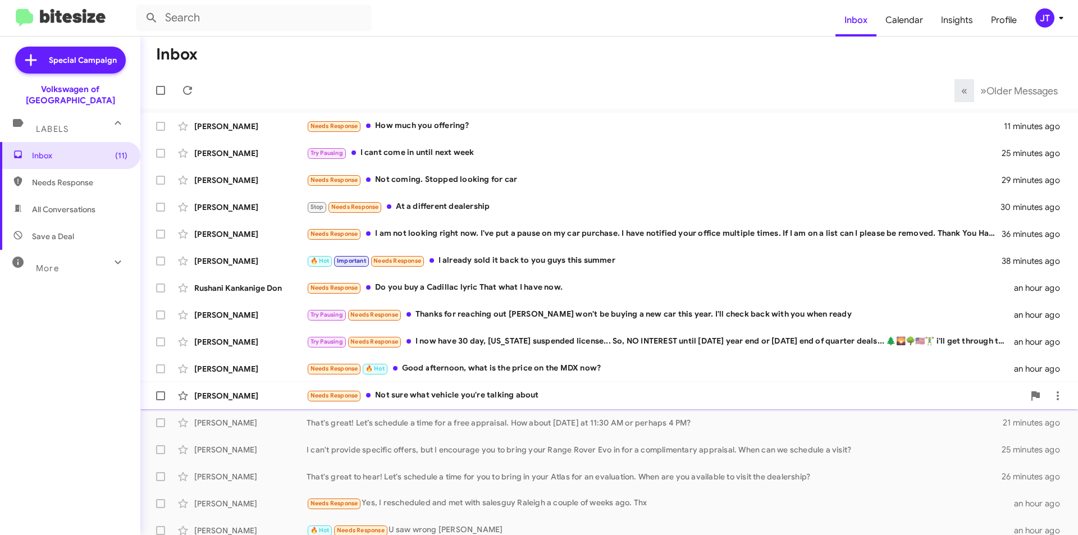
click at [464, 400] on div "Needs Response Not sure what vehicle you're talking about" at bounding box center [666, 395] width 718 height 13
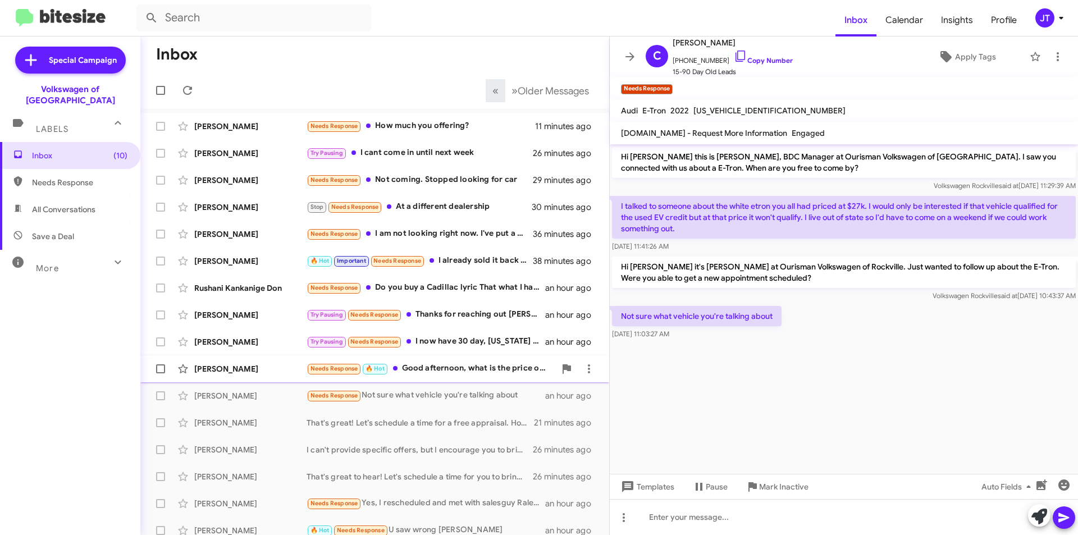
click at [474, 357] on span "[PERSON_NAME] Needs Response 🔥 Hot Good afternoon, what is the price on the MDX…" at bounding box center [374, 368] width 469 height 27
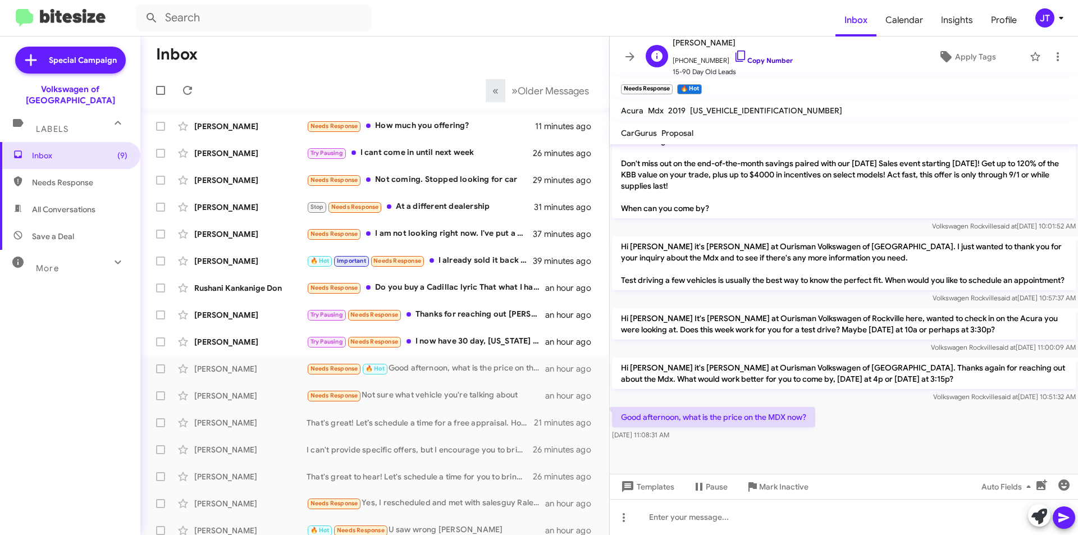
click at [778, 58] on link "Copy Number" at bounding box center [763, 60] width 59 height 8
click at [699, 519] on div at bounding box center [844, 517] width 468 height 36
click at [1064, 511] on icon at bounding box center [1063, 517] width 13 height 13
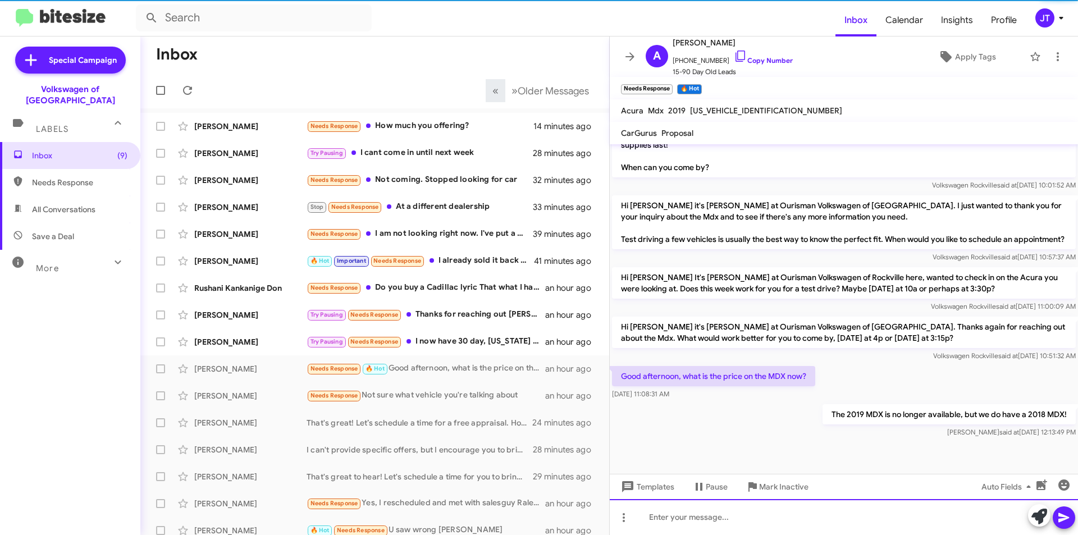
scroll to position [544, 0]
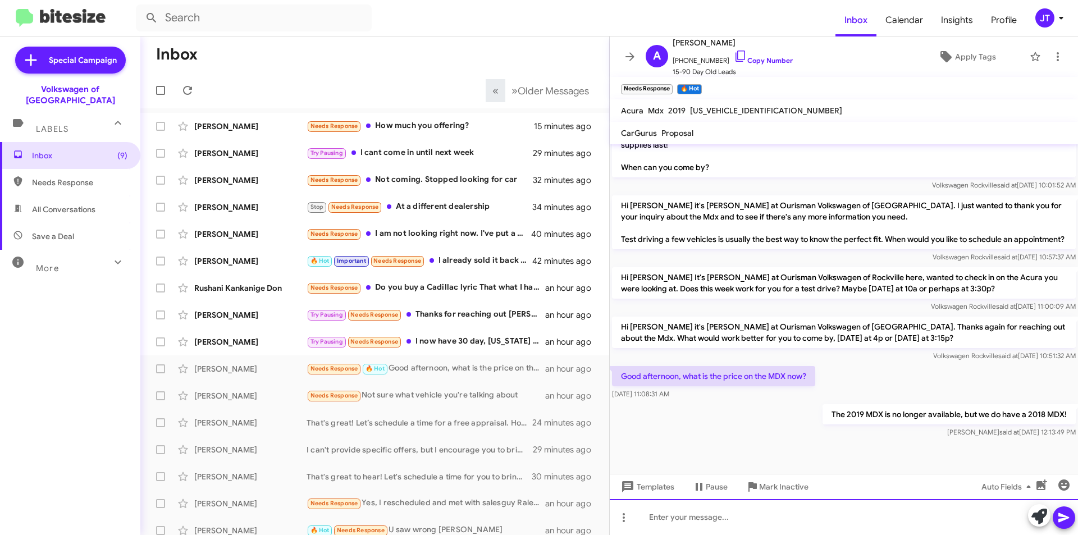
click at [709, 516] on div at bounding box center [844, 517] width 468 height 36
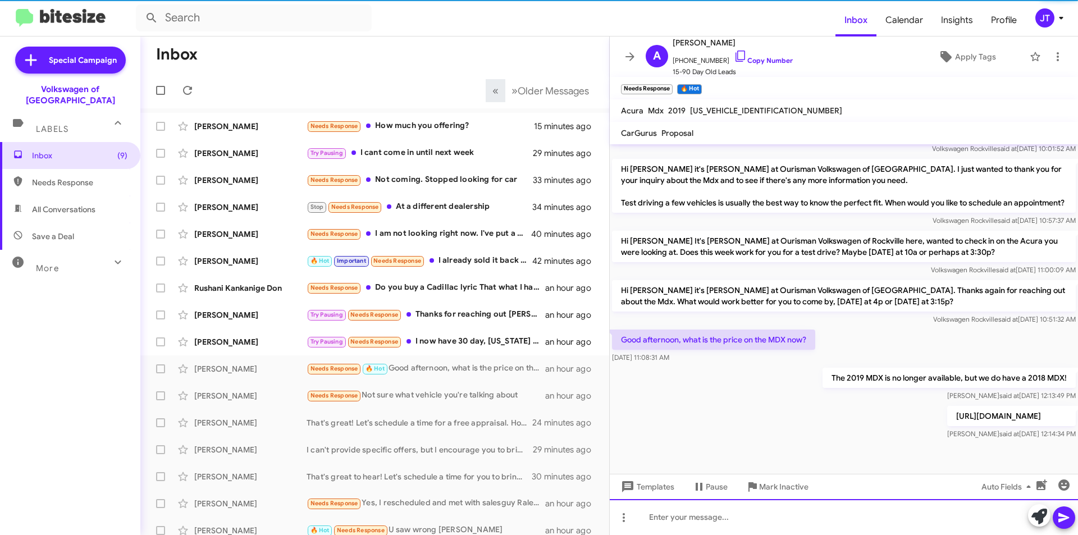
scroll to position [585, 0]
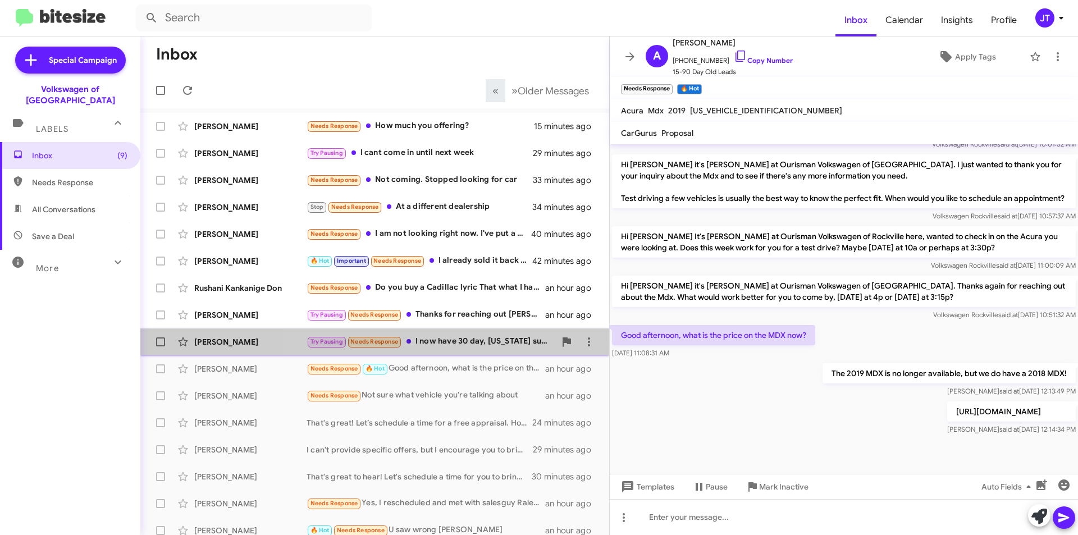
click at [458, 341] on div "Try Pausing Needs Response I now have 30 day, [US_STATE] suspended license... S…" at bounding box center [431, 341] width 249 height 13
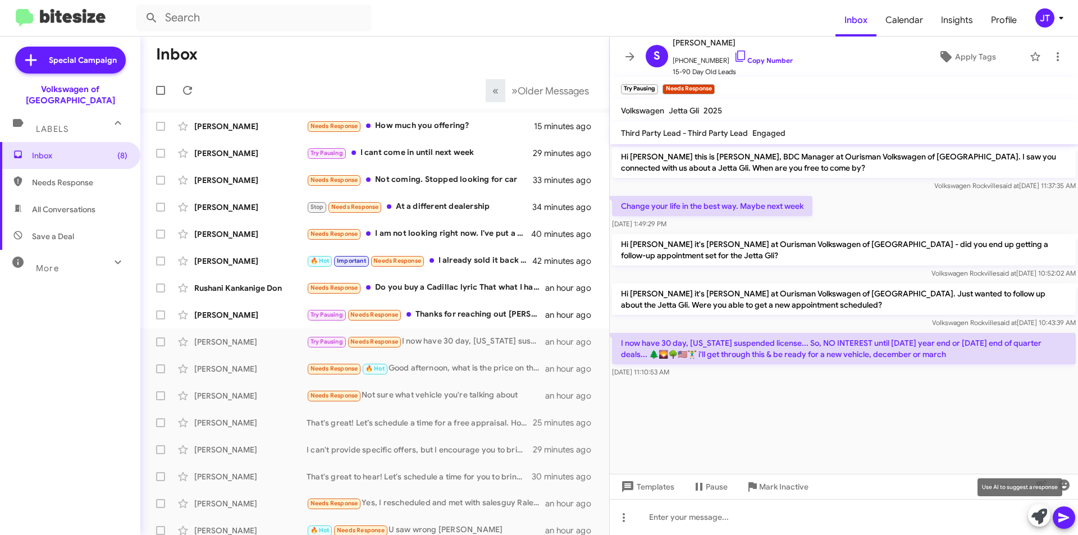
click at [1039, 521] on icon at bounding box center [1040, 517] width 16 height 16
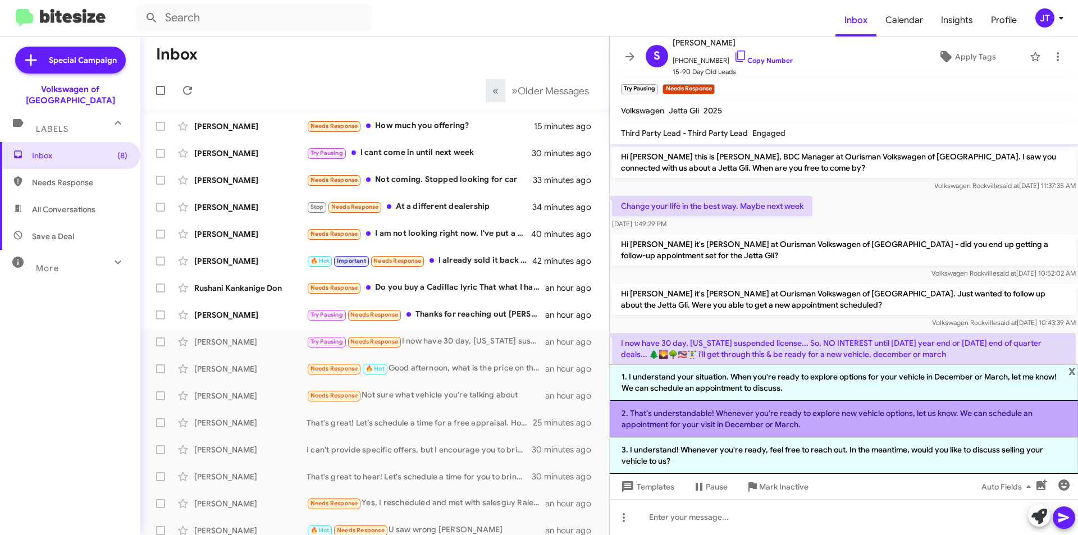
click at [881, 415] on li "2. That's understandable! Whenever you're ready to explore new vehicle options,…" at bounding box center [844, 419] width 468 height 37
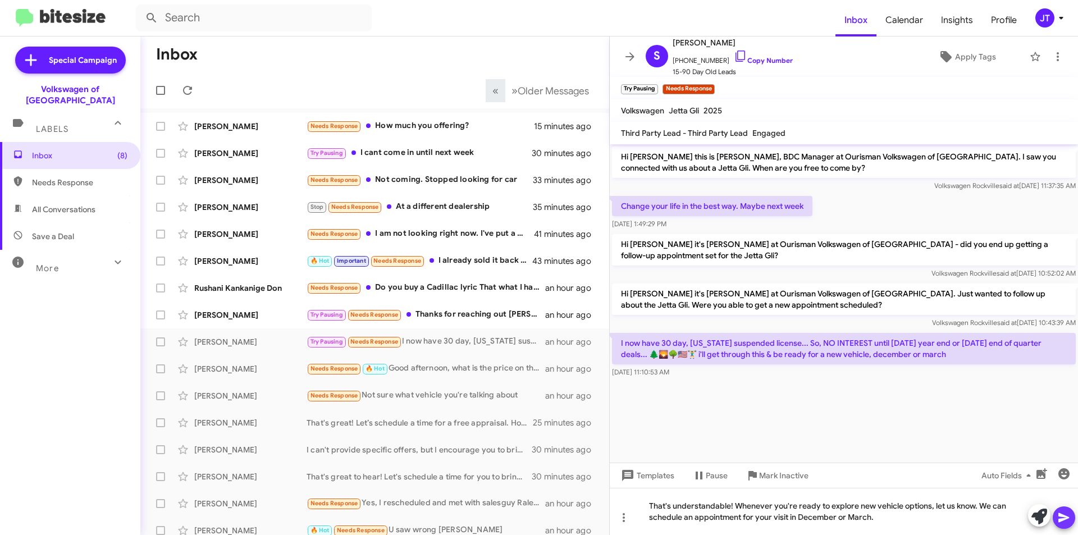
click at [1062, 516] on icon at bounding box center [1064, 518] width 11 height 10
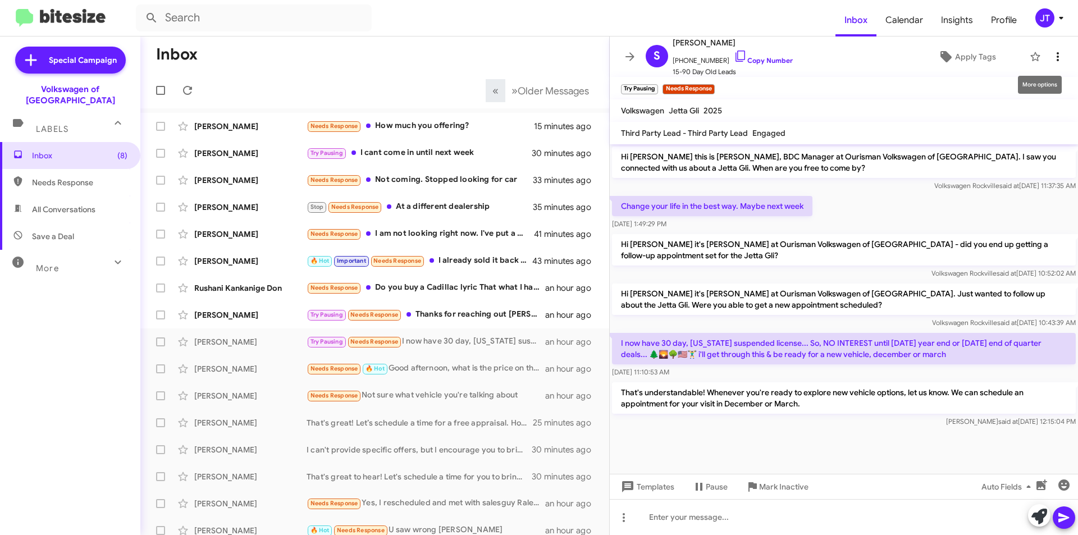
click at [1051, 51] on icon at bounding box center [1057, 56] width 13 height 13
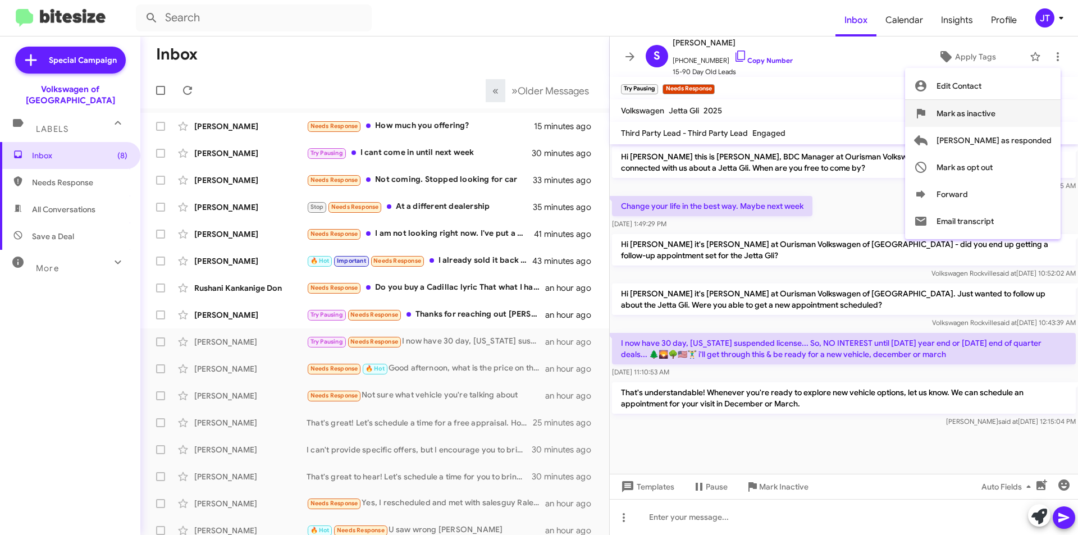
click at [996, 113] on span "Mark as inactive" at bounding box center [966, 113] width 59 height 27
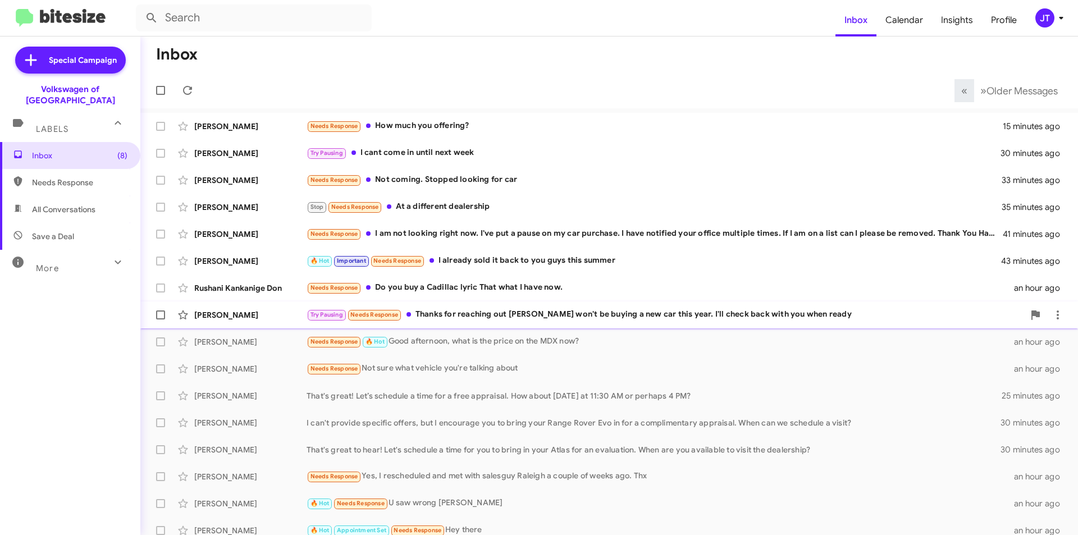
click at [555, 315] on div "Try Pausing Needs Response Thanks for reaching out [PERSON_NAME] I won't be buy…" at bounding box center [666, 314] width 718 height 13
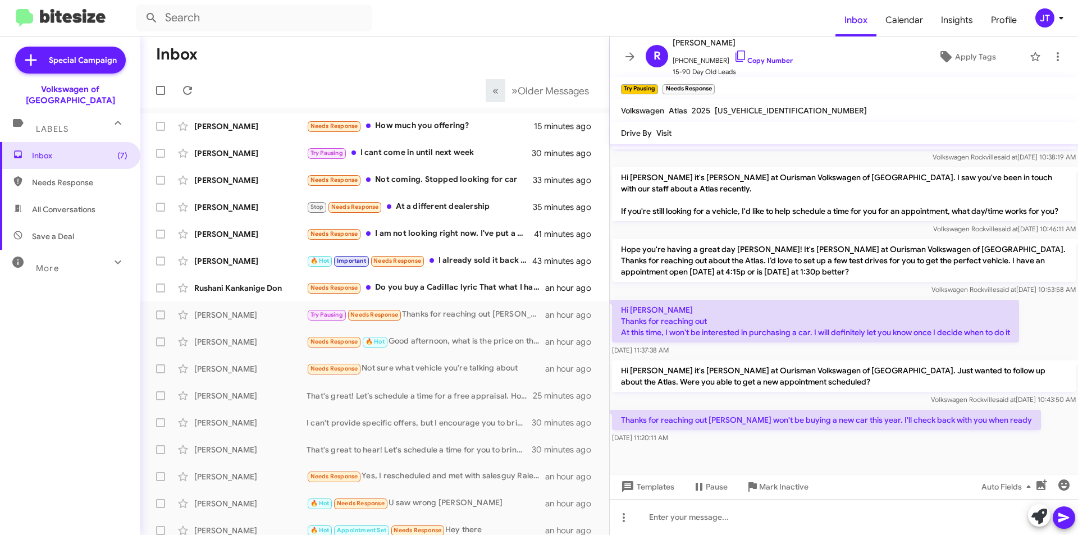
scroll to position [282, 0]
click at [1037, 514] on icon at bounding box center [1040, 517] width 16 height 16
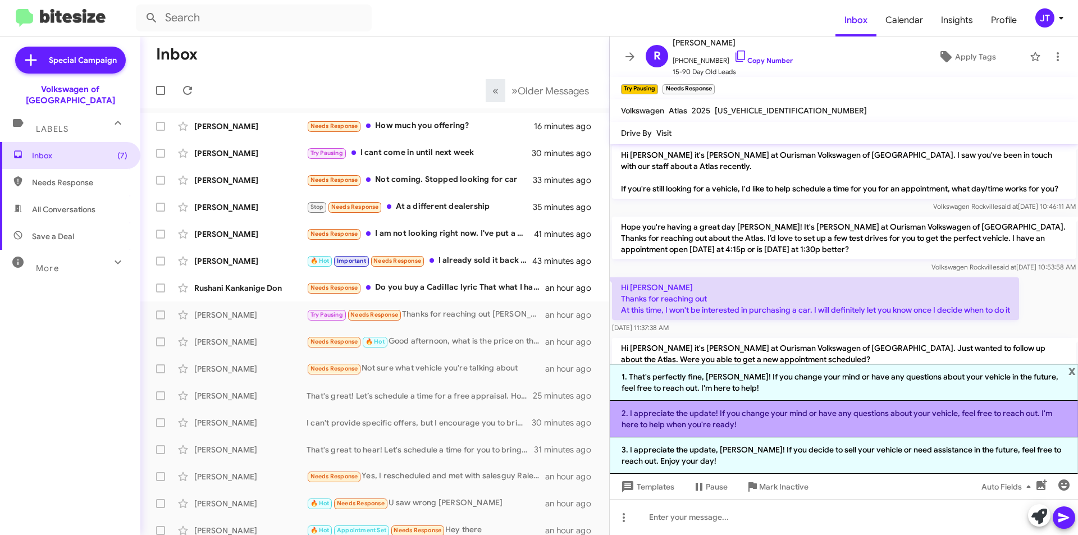
click at [797, 416] on li "2. I appreciate the update! If you change your mind or have any questions about…" at bounding box center [844, 419] width 468 height 37
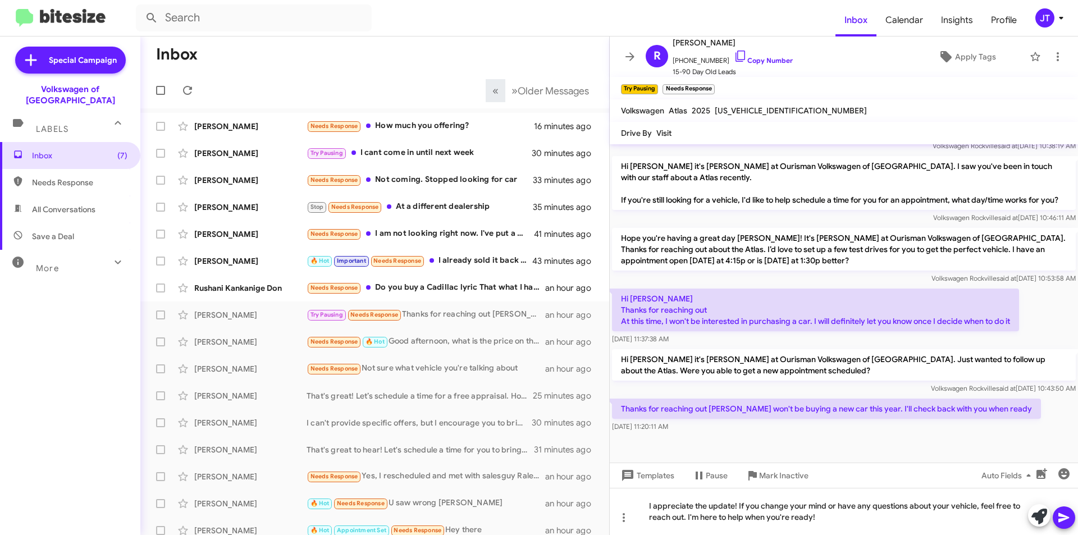
click at [1064, 519] on icon at bounding box center [1064, 518] width 11 height 10
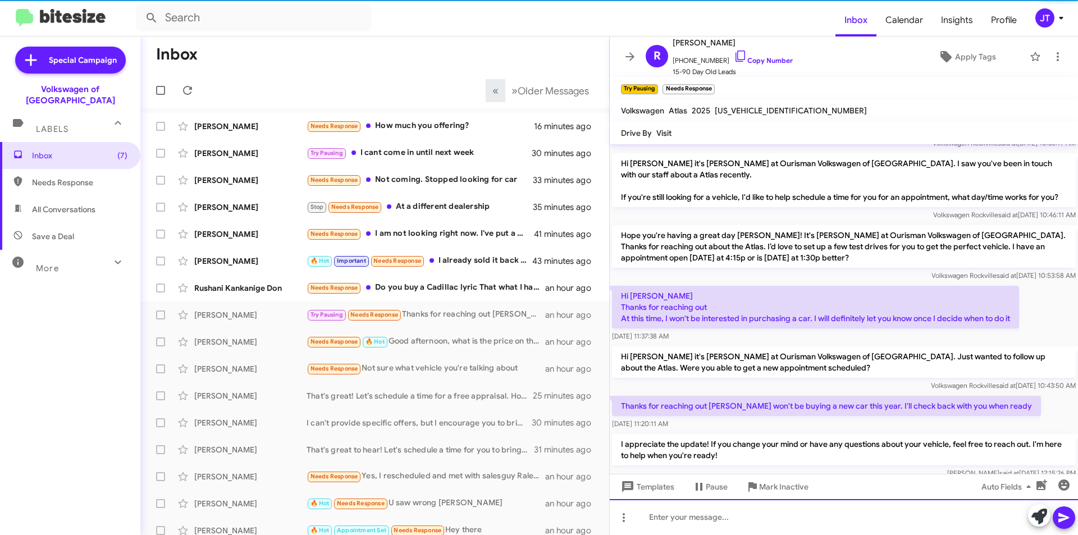
scroll to position [335, 0]
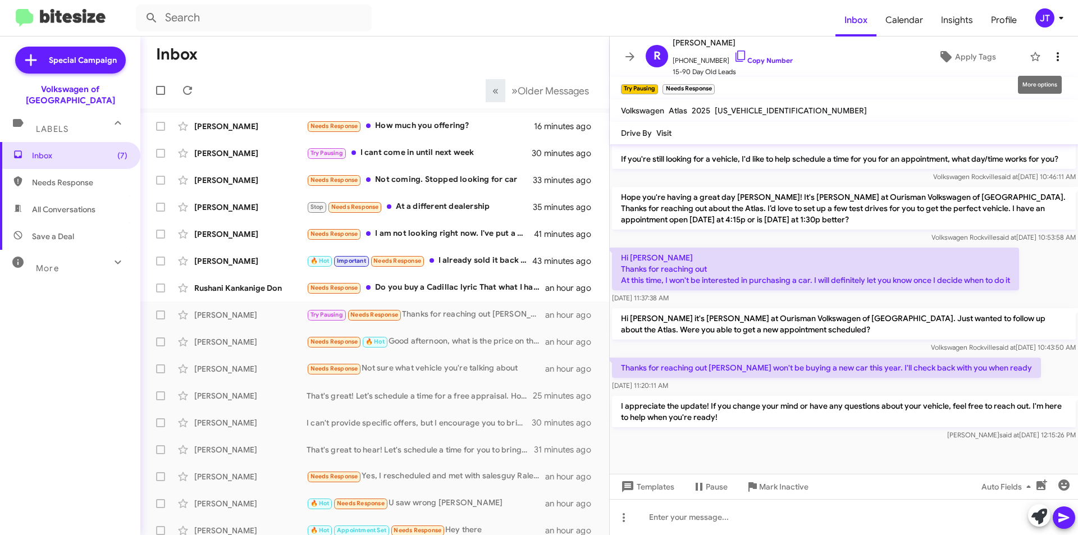
click at [1053, 61] on icon at bounding box center [1057, 56] width 13 height 13
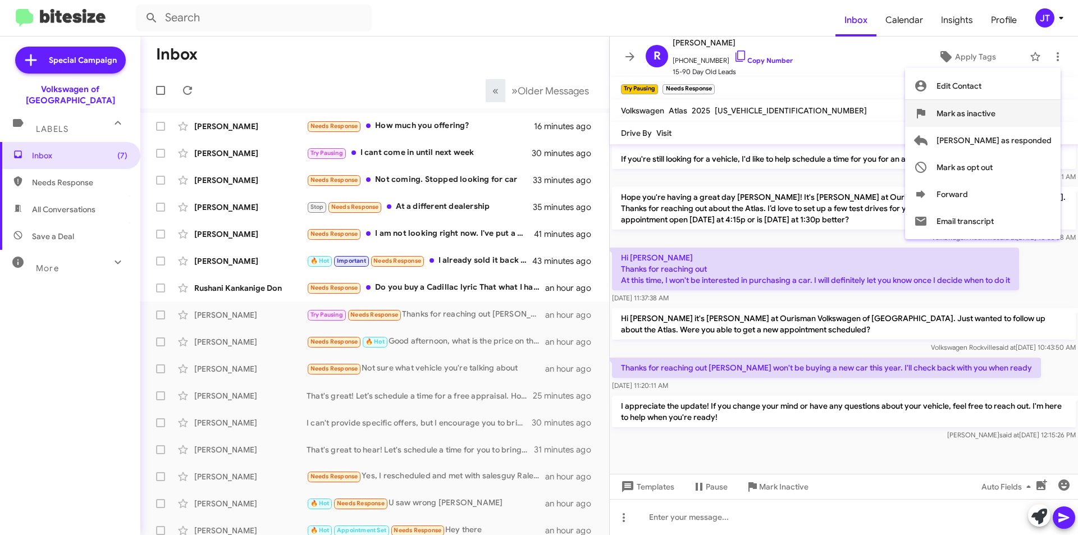
click at [996, 117] on span "Mark as inactive" at bounding box center [966, 113] width 59 height 27
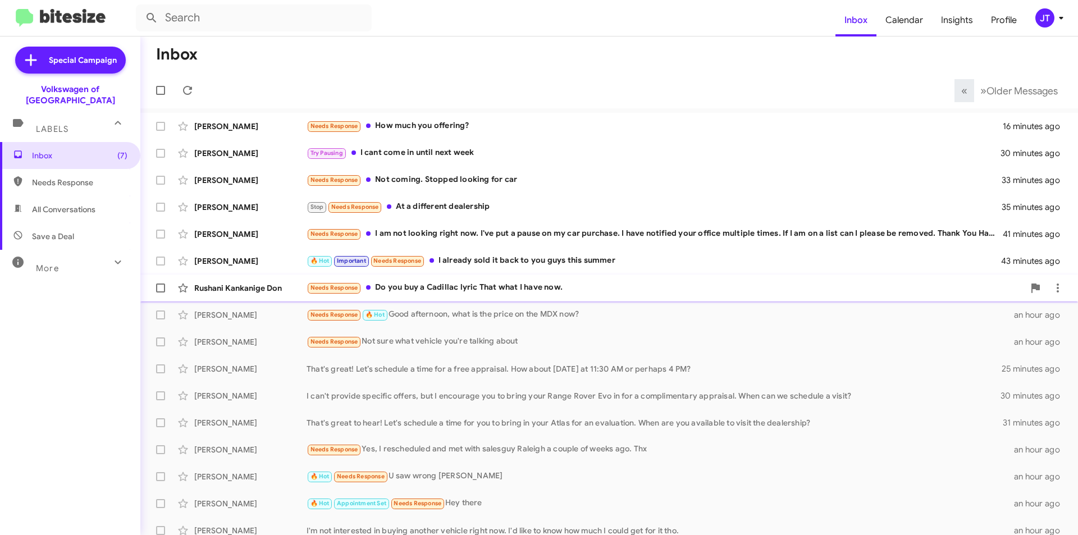
click at [536, 287] on div "Needs Response Do you buy a Cadillac lyric That what I have now." at bounding box center [666, 287] width 718 height 13
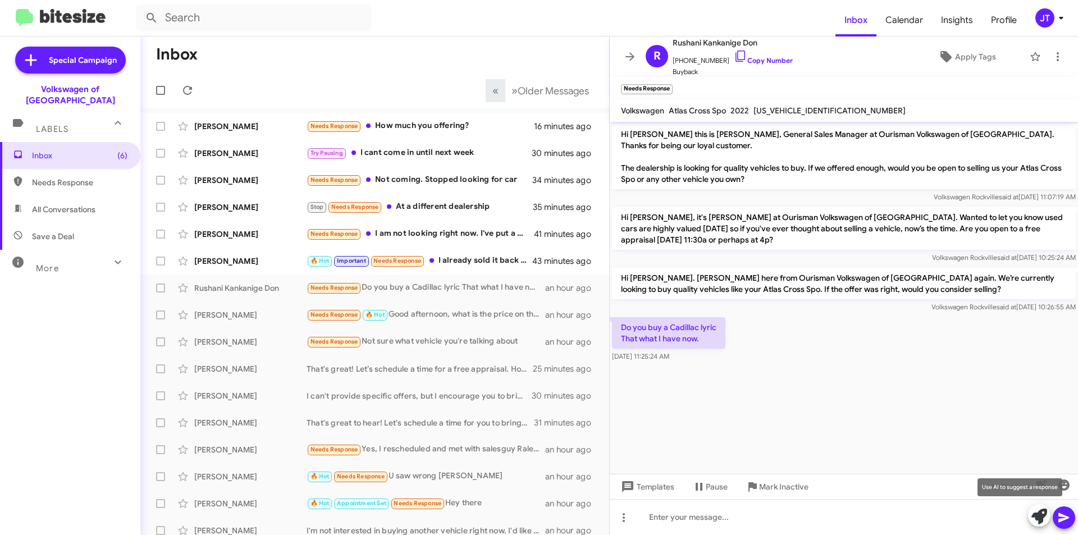
click at [1038, 513] on icon at bounding box center [1040, 517] width 16 height 16
click at [1037, 513] on icon at bounding box center [1040, 517] width 16 height 16
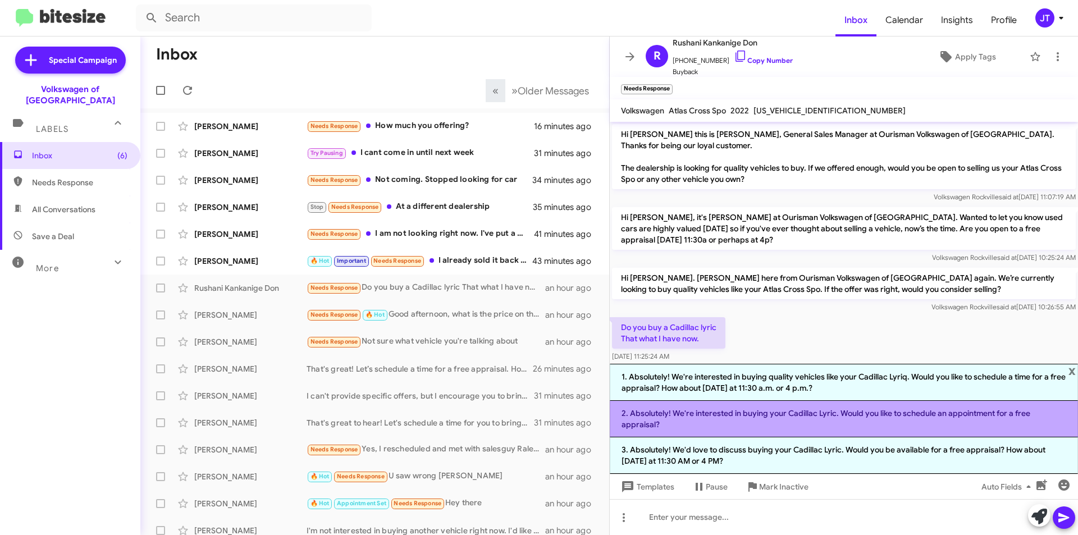
click at [706, 426] on li "2. Absolutely! We're interested in buying your Cadillac Lyric. Would you like t…" at bounding box center [844, 419] width 468 height 37
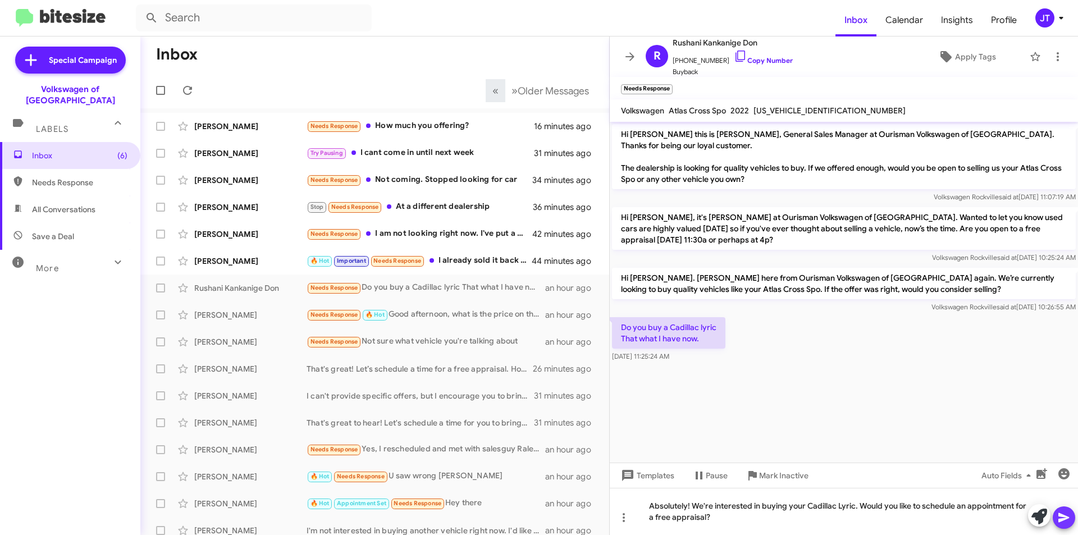
click at [1059, 519] on icon at bounding box center [1064, 518] width 11 height 10
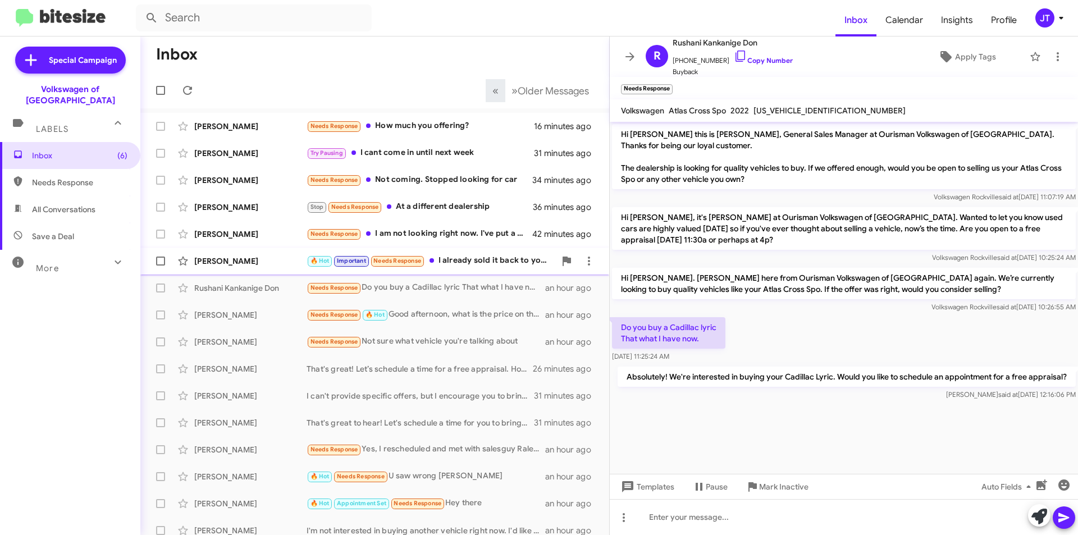
click at [472, 263] on div "🔥 Hot Important Needs Response I already sold it back to you guys this summer" at bounding box center [431, 260] width 249 height 13
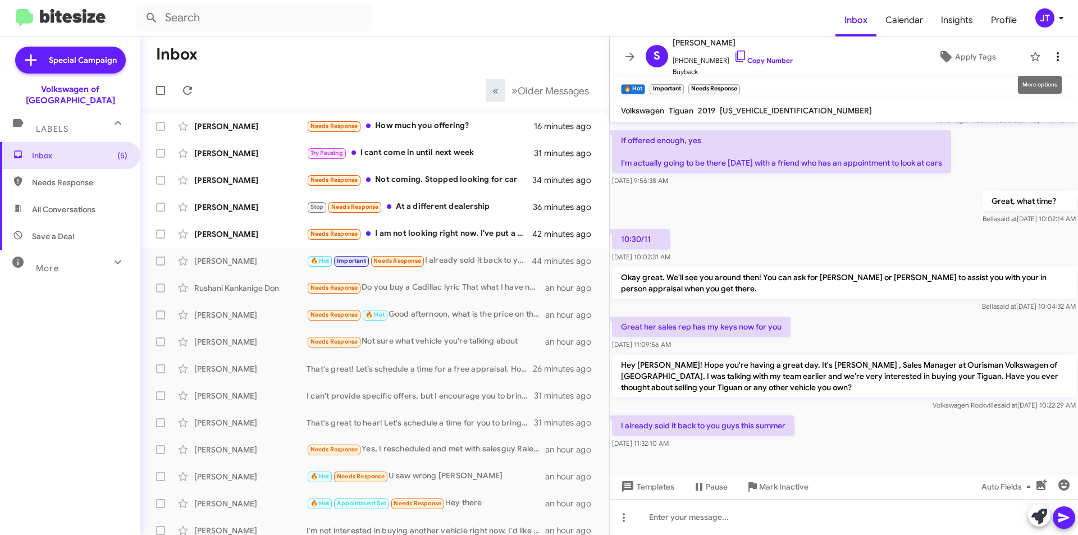
click at [1051, 58] on icon at bounding box center [1057, 56] width 13 height 13
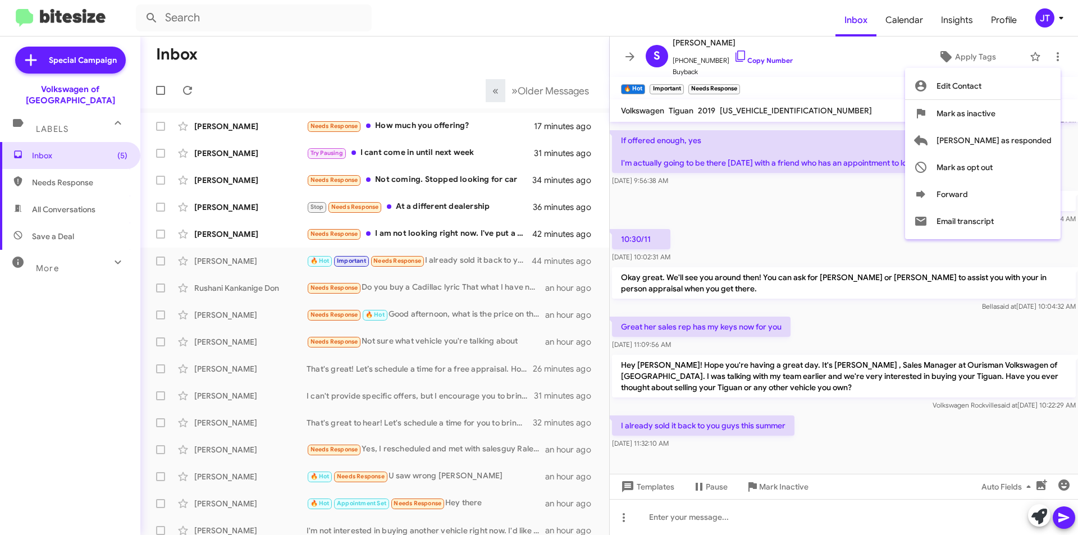
click at [794, 239] on div at bounding box center [539, 267] width 1078 height 535
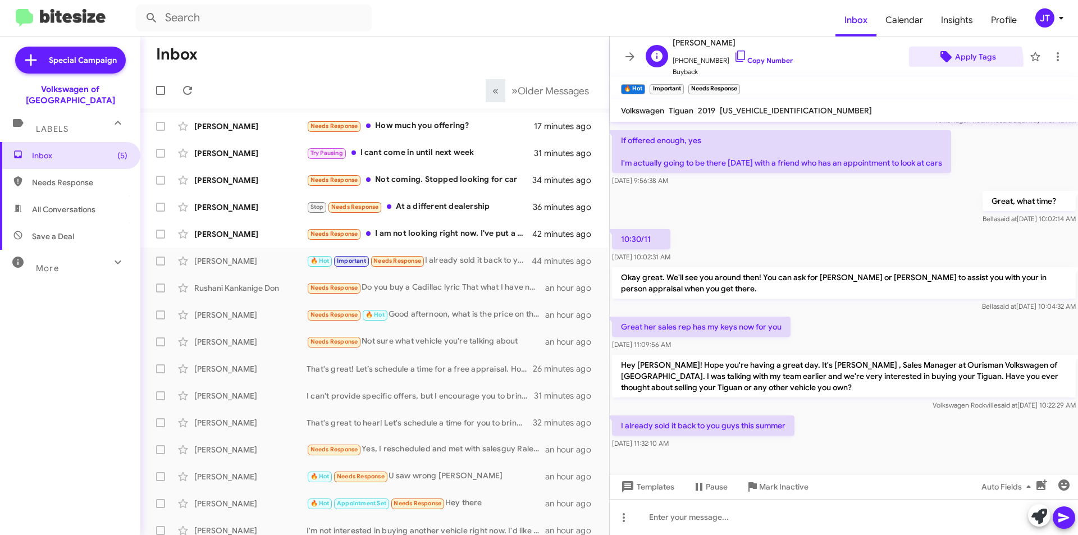
click at [942, 63] on span "Apply Tags" at bounding box center [966, 57] width 97 height 20
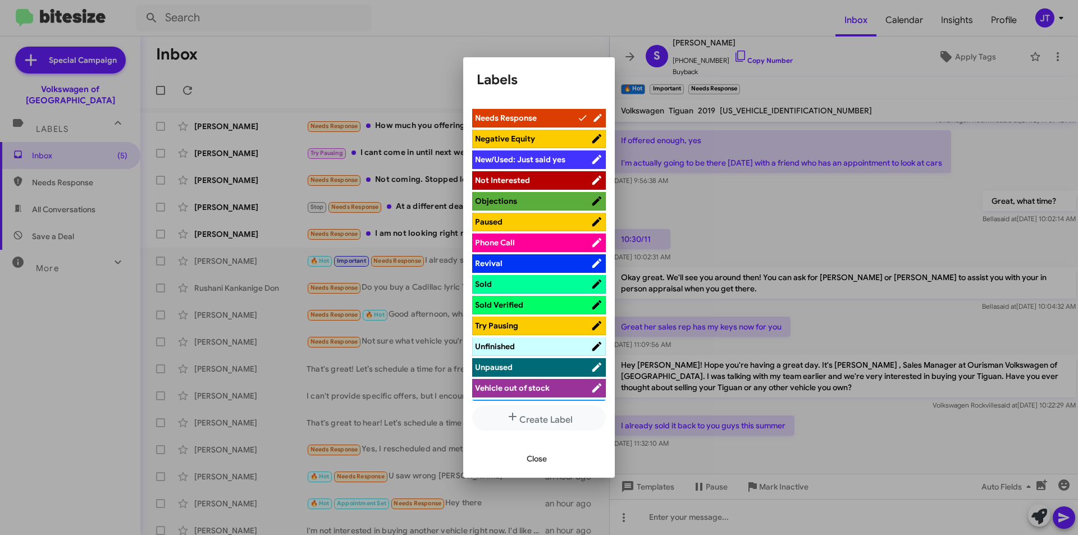
scroll to position [413, 0]
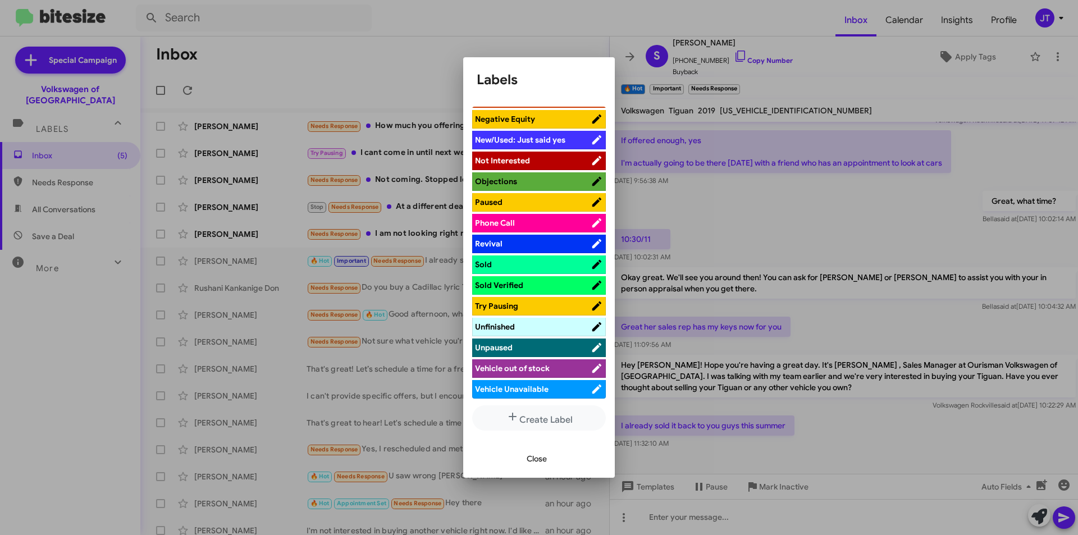
click at [482, 260] on span "Sold" at bounding box center [483, 264] width 17 height 10
click at [829, 181] on div at bounding box center [539, 267] width 1078 height 535
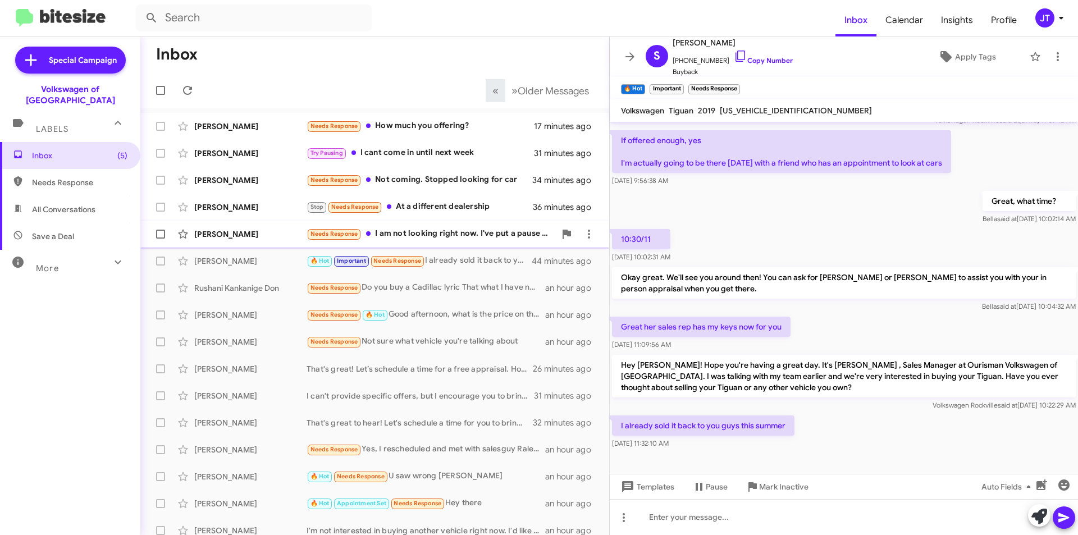
click at [455, 233] on div "Needs Response I am not looking right now. I've put a pause on my car purchase.…" at bounding box center [431, 233] width 249 height 13
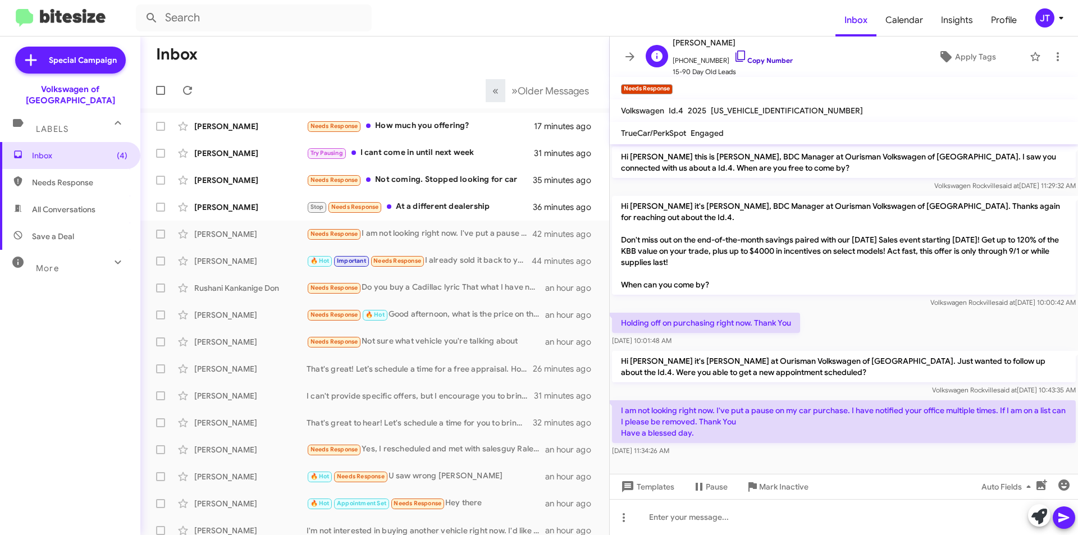
click at [766, 60] on link "Copy Number" at bounding box center [763, 60] width 59 height 8
click at [1055, 60] on icon at bounding box center [1057, 56] width 13 height 13
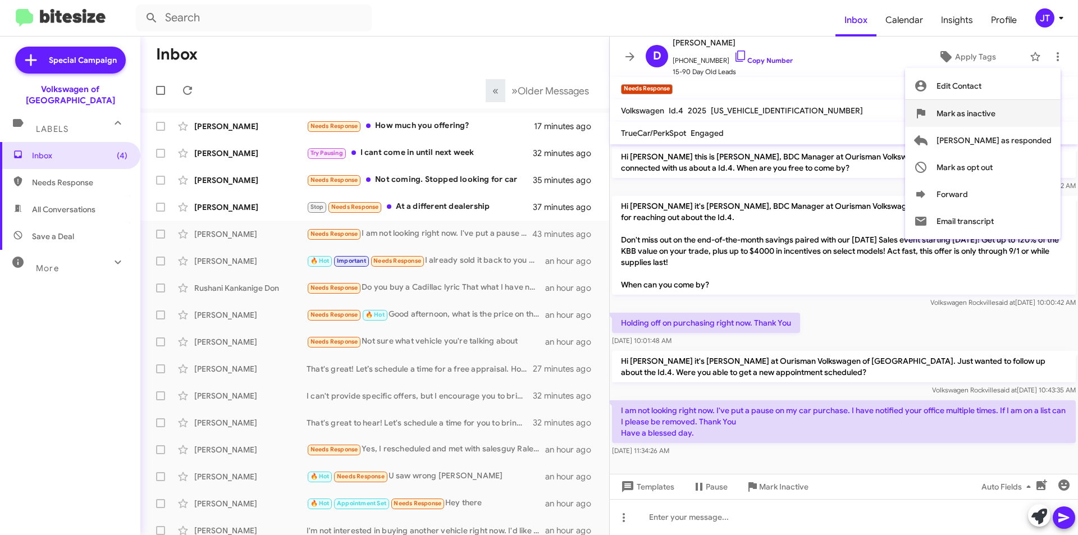
click at [996, 114] on span "Mark as inactive" at bounding box center [966, 113] width 59 height 27
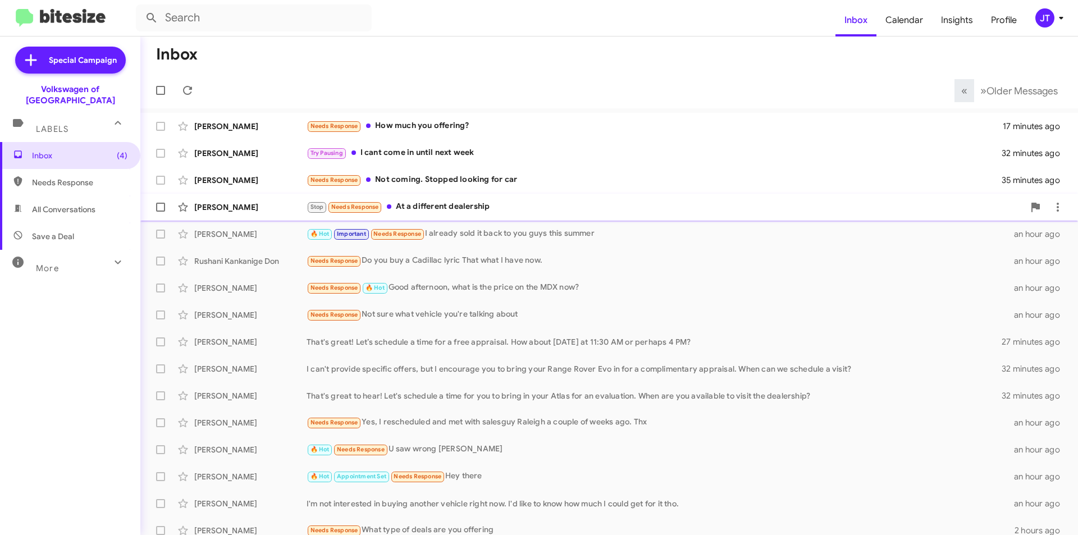
click at [488, 199] on div "[PERSON_NAME] Stop Needs Response At a different dealership 37 minutes ago" at bounding box center [609, 207] width 920 height 22
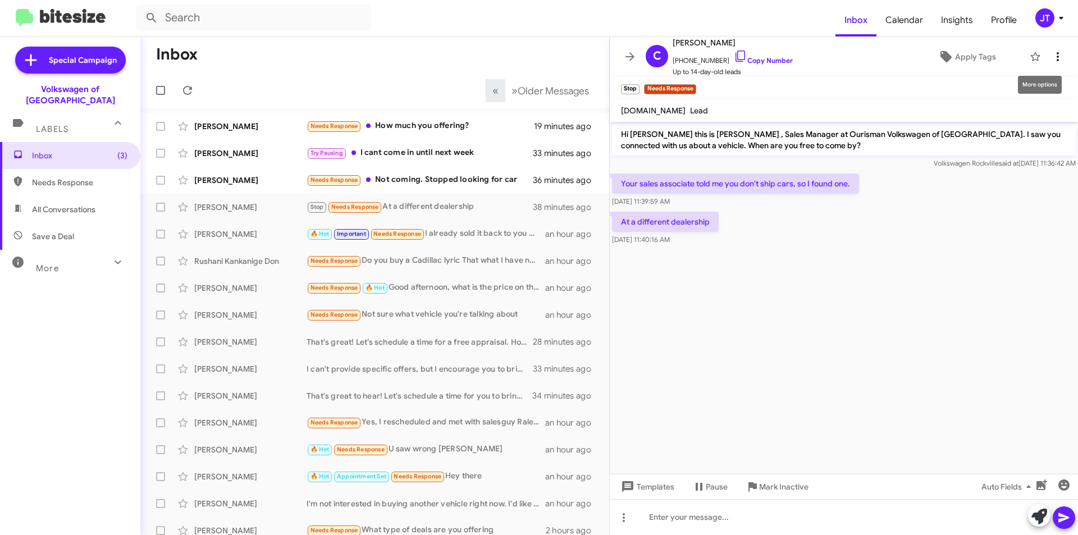
click at [1052, 51] on icon at bounding box center [1057, 56] width 13 height 13
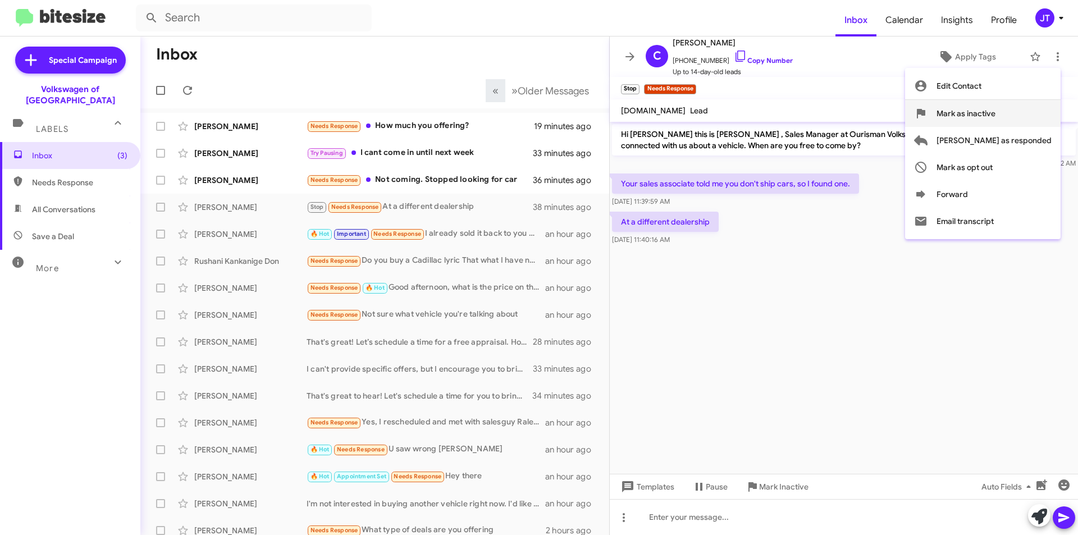
click at [996, 113] on span "Mark as inactive" at bounding box center [966, 113] width 59 height 27
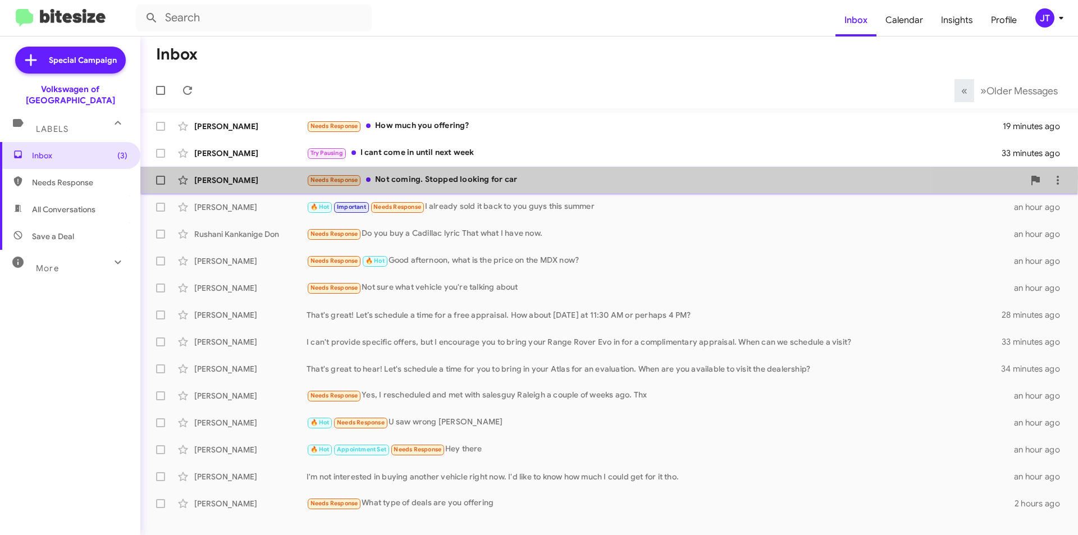
click at [506, 177] on div "Needs Response Not coming. Stopped looking for car" at bounding box center [666, 180] width 718 height 13
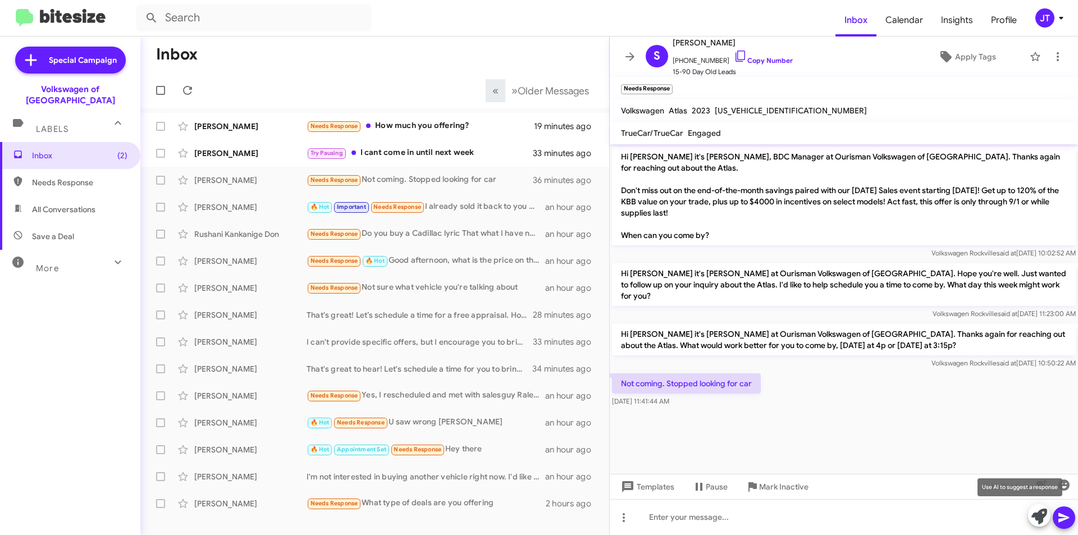
click at [1042, 515] on icon at bounding box center [1040, 517] width 16 height 16
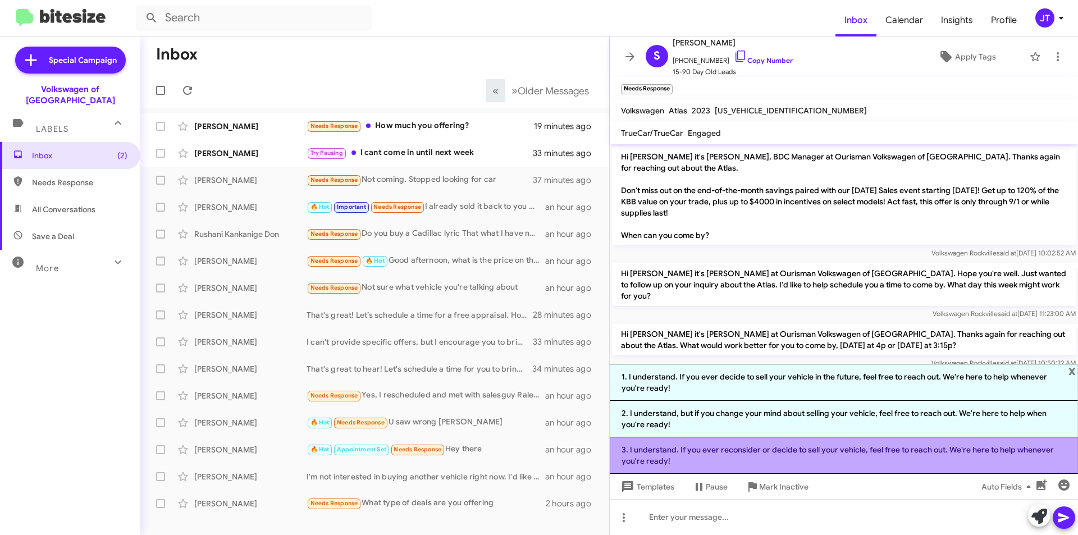
click at [723, 460] on li "3. I understand. If you ever reconsider or decide to sell your vehicle, feel fr…" at bounding box center [844, 455] width 468 height 37
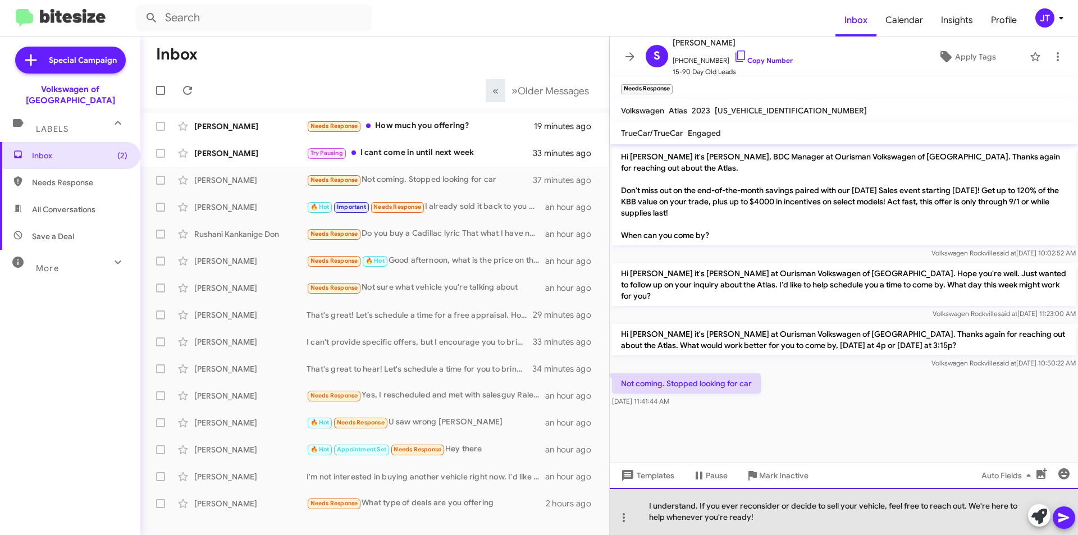
drag, startPoint x: 828, startPoint y: 506, endPoint x: 854, endPoint y: 507, distance: 25.9
click at [854, 507] on div "I understand. If you ever reconsider or decide to sell your vehicle, feel free …" at bounding box center [844, 511] width 468 height 47
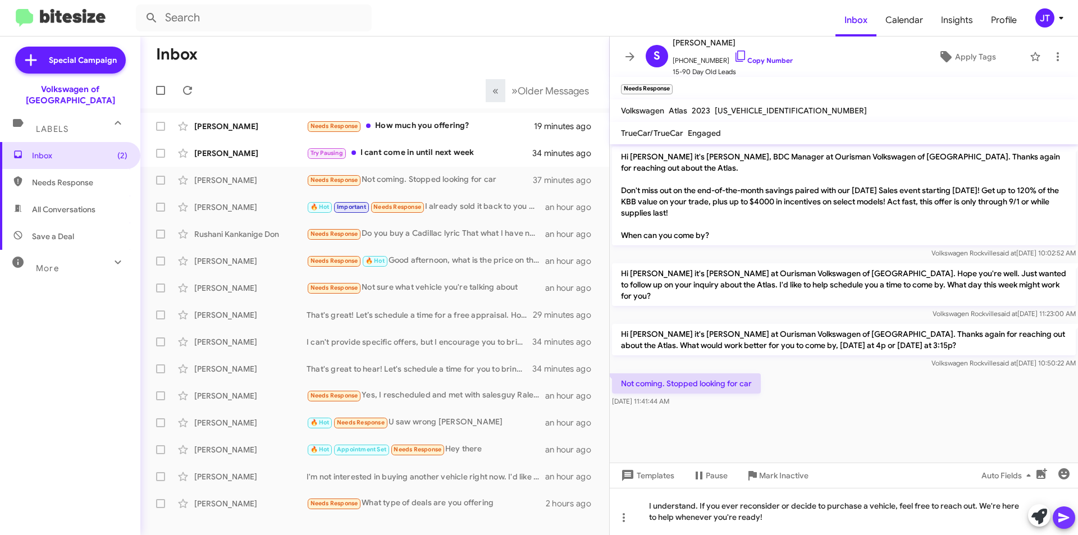
click at [1064, 516] on icon at bounding box center [1064, 518] width 11 height 10
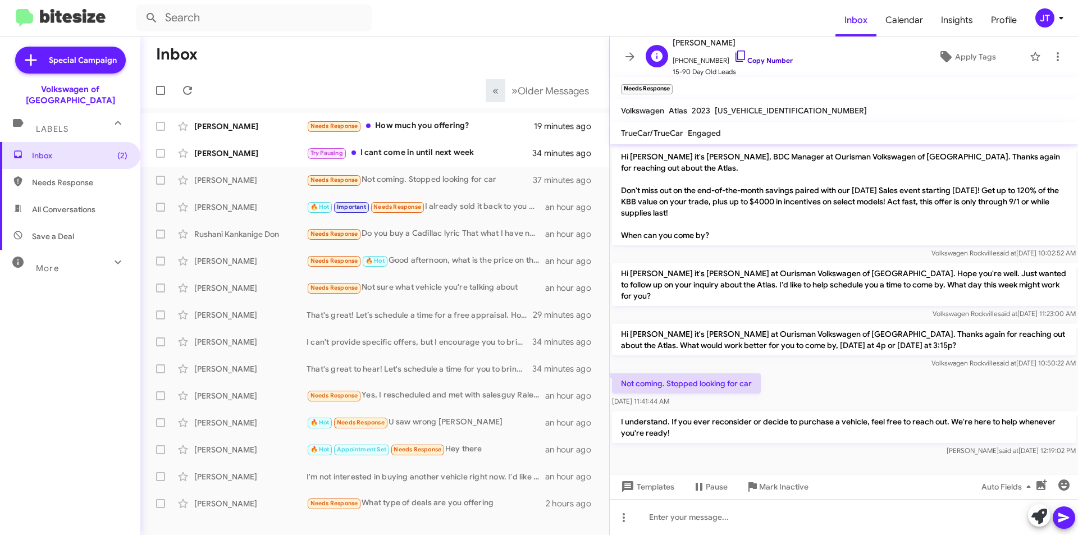
click at [755, 59] on link "Copy Number" at bounding box center [763, 60] width 59 height 8
click at [1057, 59] on span at bounding box center [1058, 56] width 22 height 13
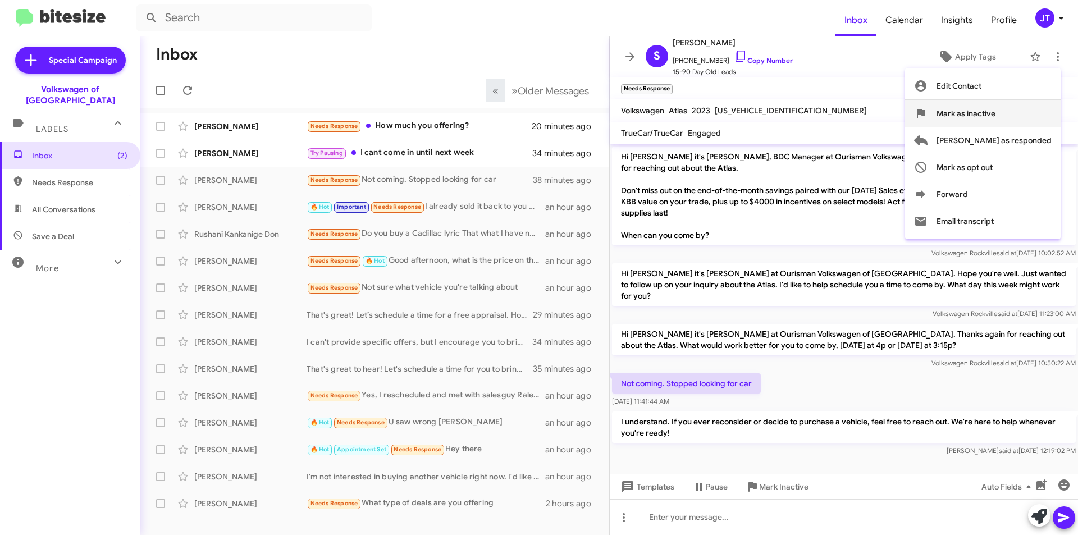
click at [996, 113] on span "Mark as inactive" at bounding box center [966, 113] width 59 height 27
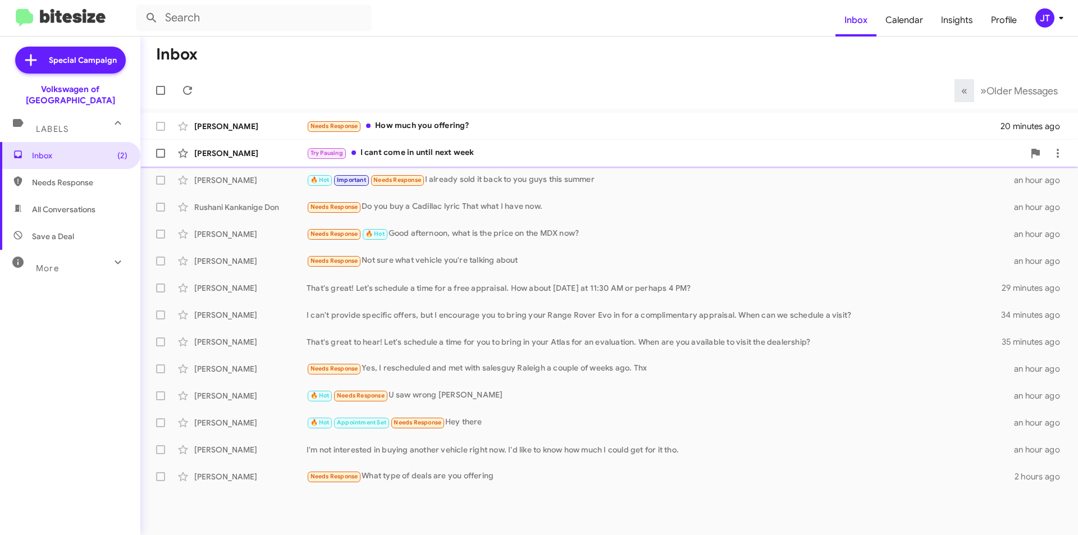
click at [536, 150] on div "Try Pausing I cant come in until next week" at bounding box center [666, 153] width 718 height 13
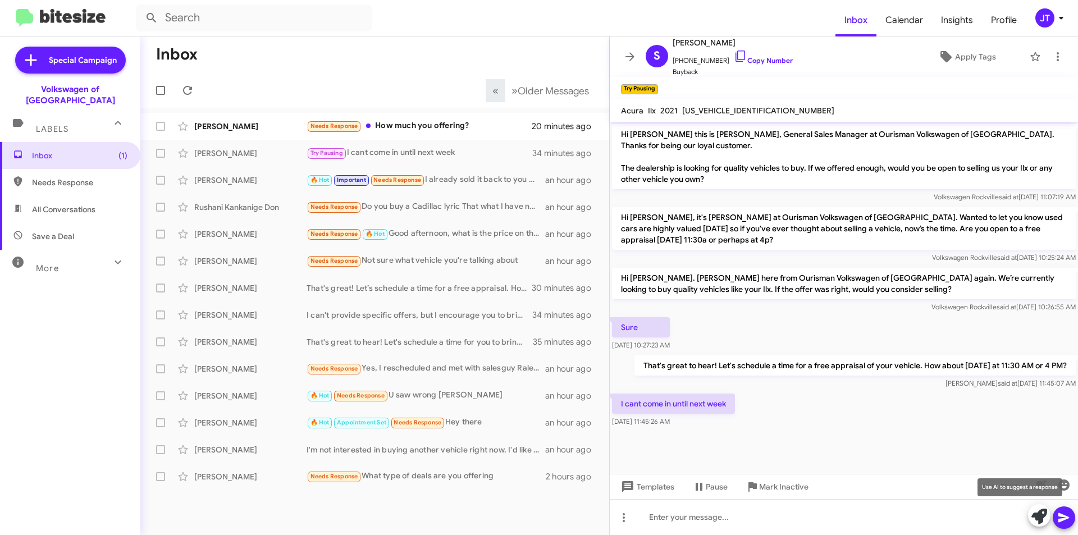
click at [1041, 521] on icon at bounding box center [1040, 517] width 16 height 16
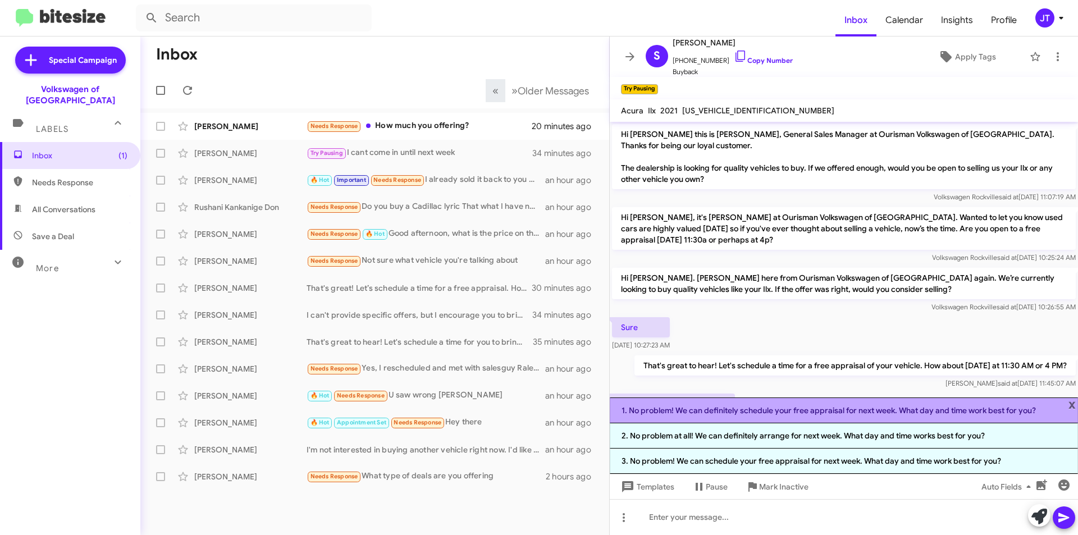
click at [835, 411] on li "1. No problem! We can definitely schedule your free appraisal for next week. Wh…" at bounding box center [844, 411] width 468 height 26
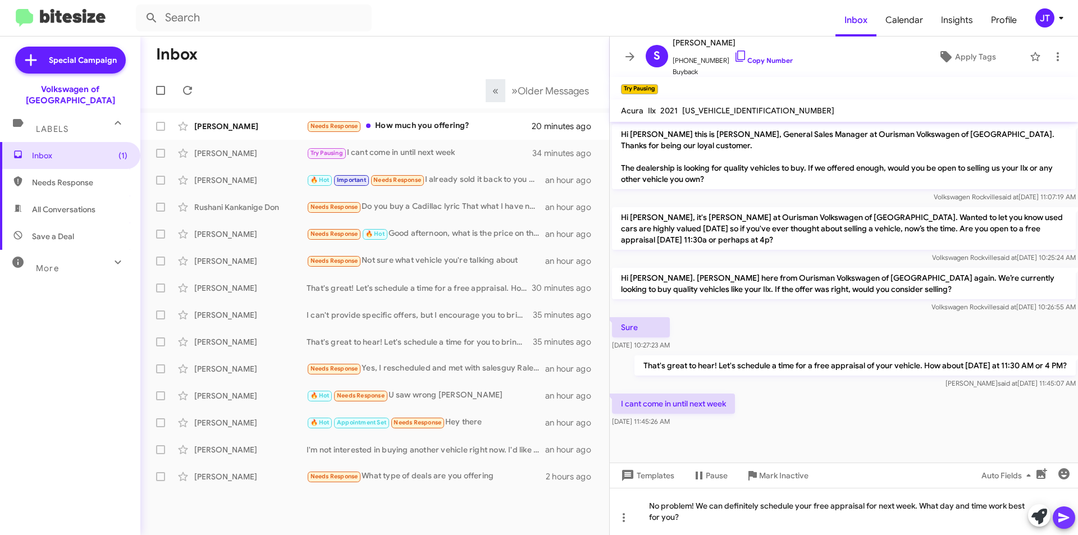
click at [1066, 517] on icon at bounding box center [1064, 518] width 11 height 10
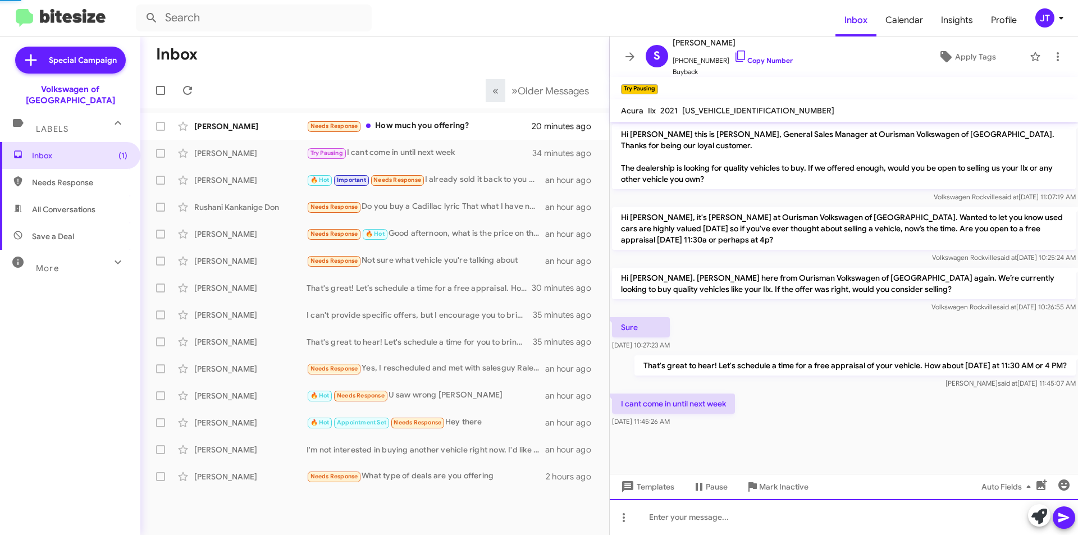
scroll to position [13, 0]
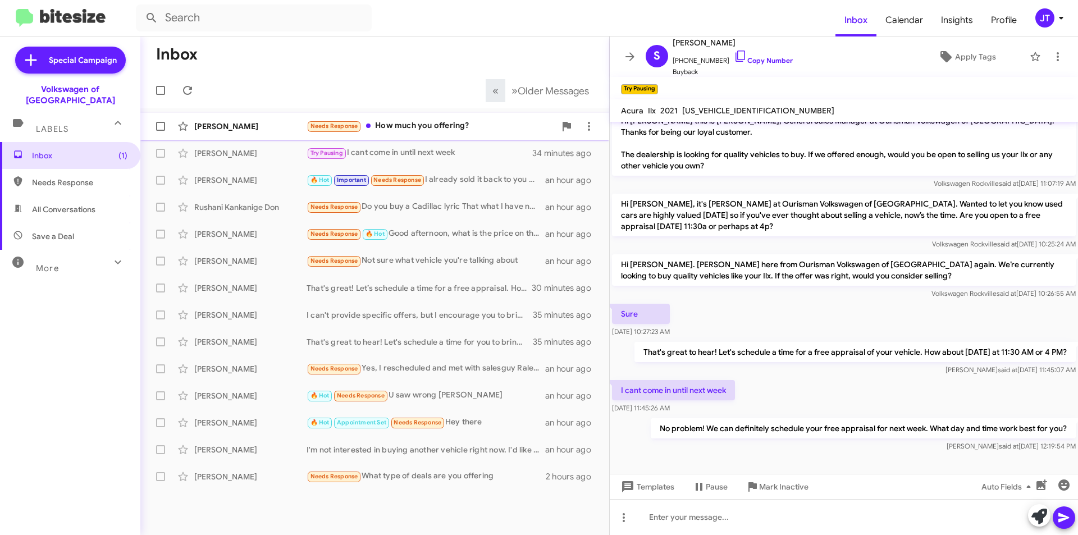
click at [469, 129] on div "Needs Response How much you offering?" at bounding box center [431, 126] width 249 height 13
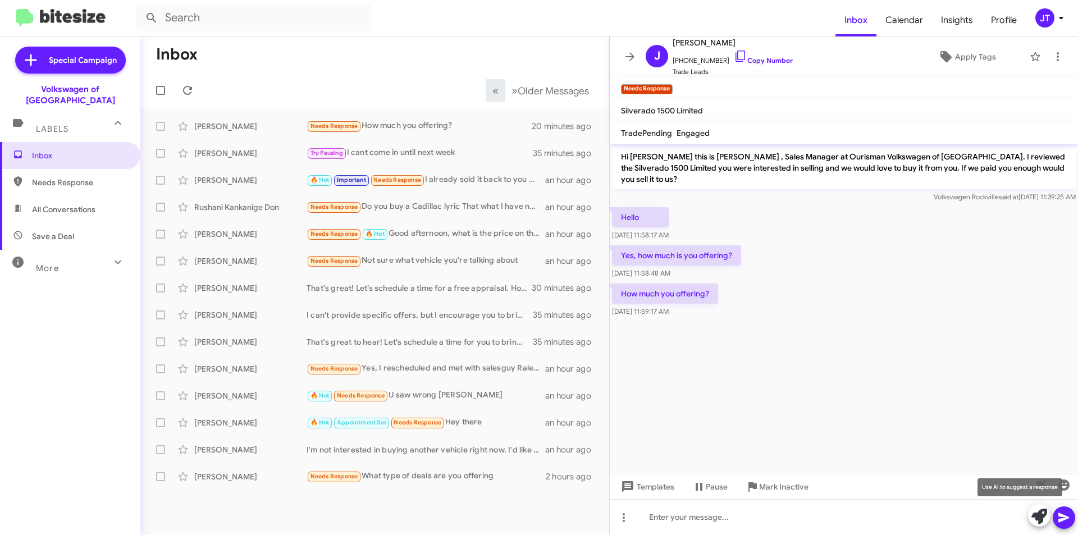
click at [1039, 519] on icon at bounding box center [1040, 517] width 16 height 16
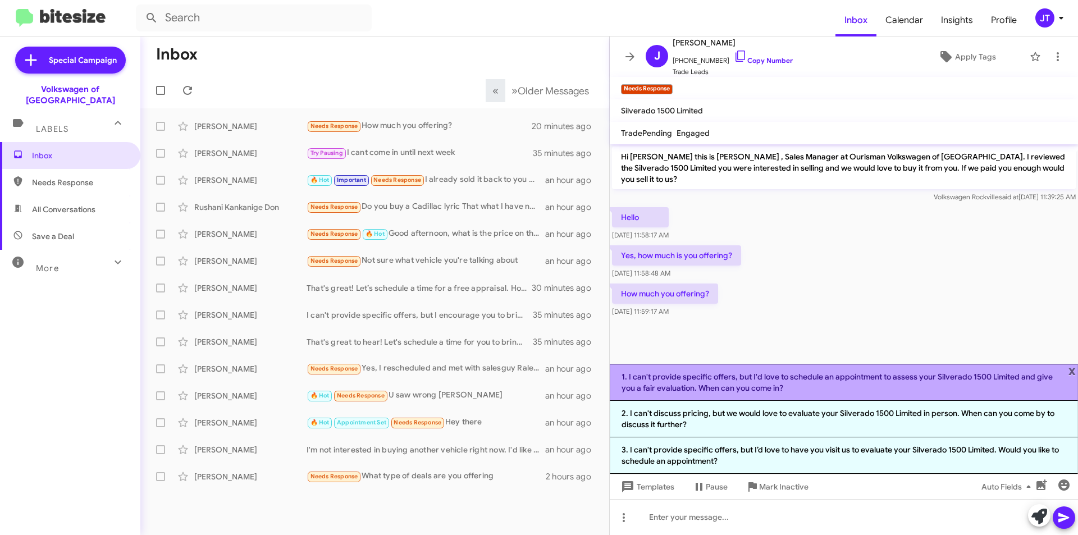
click at [801, 388] on li "1. I can't provide specific offers, but I'd love to schedule an appointment to …" at bounding box center [844, 382] width 468 height 37
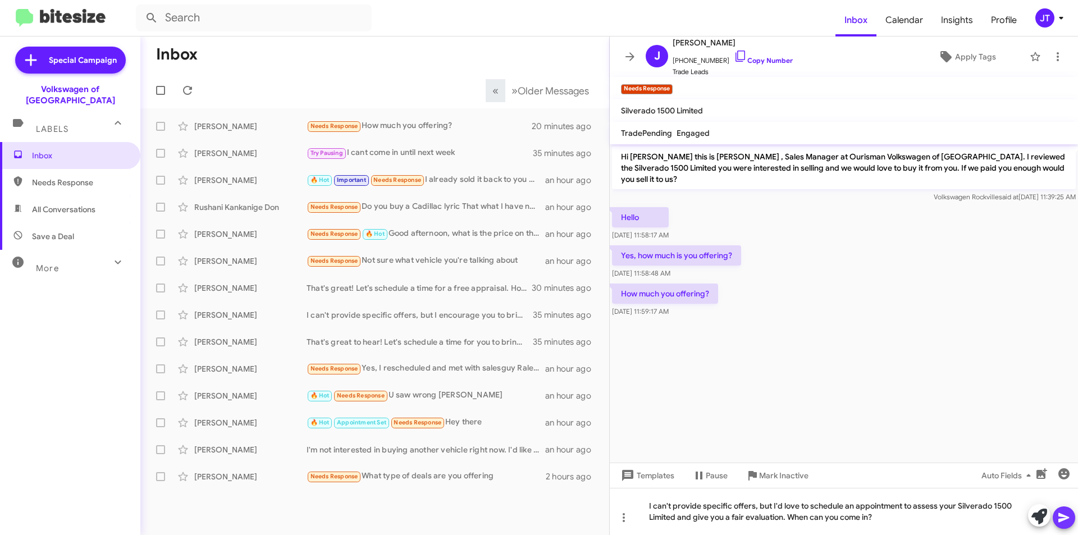
click at [1061, 514] on icon at bounding box center [1064, 518] width 11 height 10
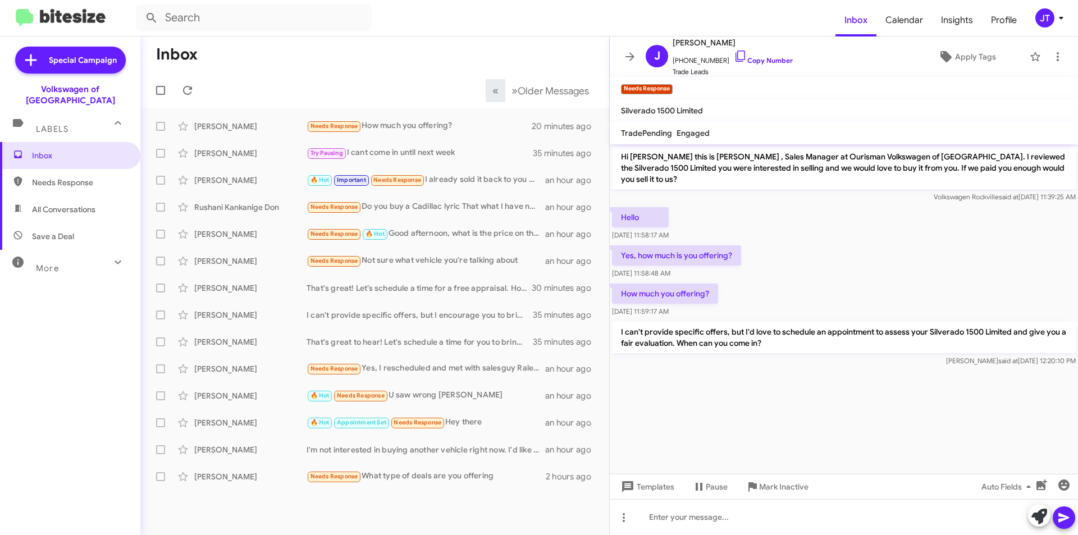
click at [1060, 28] on mat-toolbar "Inbox Calendar Insights Profile JT" at bounding box center [539, 18] width 1078 height 36
click at [1061, 13] on icon at bounding box center [1061, 17] width 13 height 13
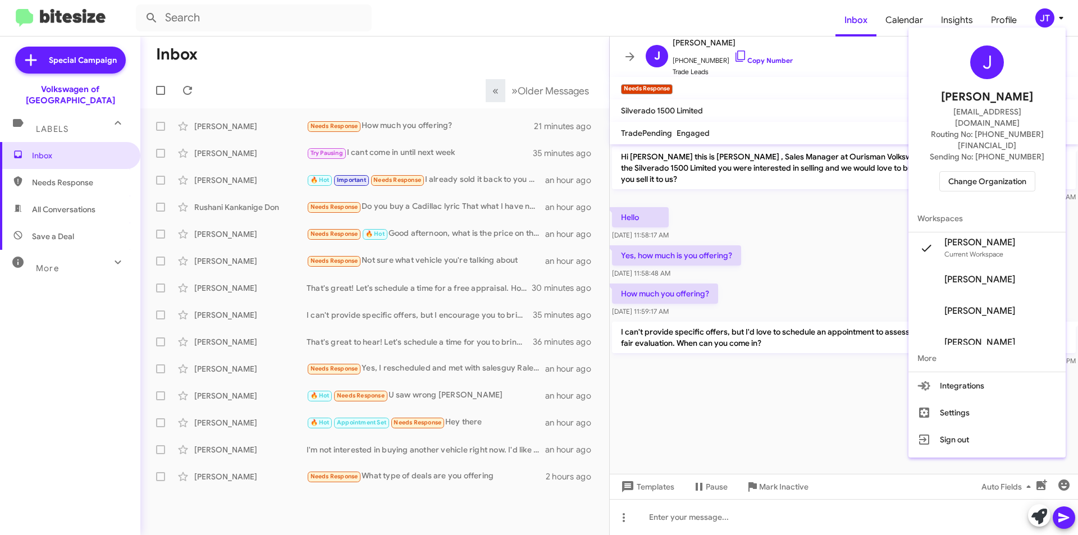
click at [998, 172] on span "Change Organization" at bounding box center [987, 181] width 78 height 19
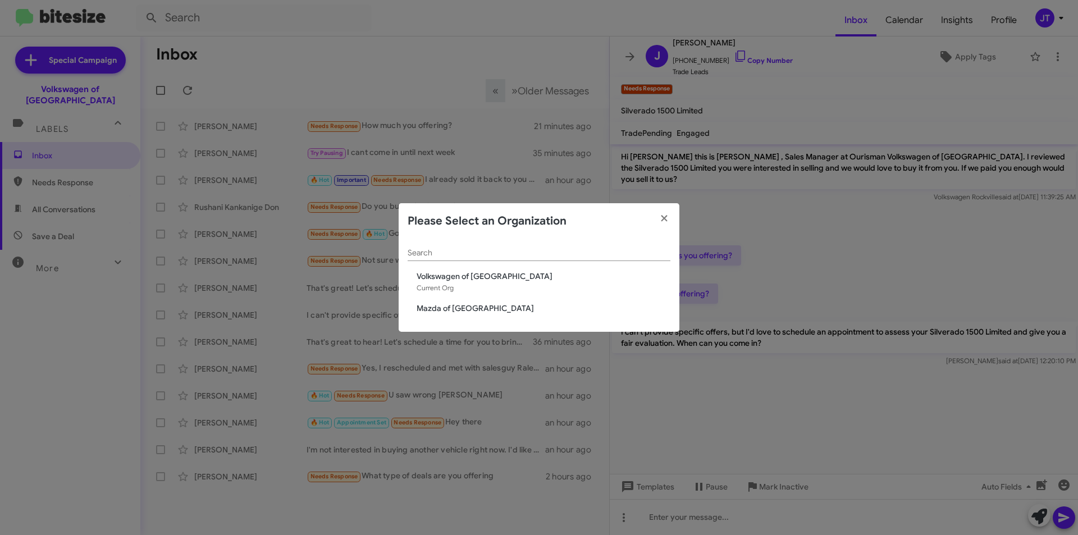
click at [478, 308] on span "Mazda of [GEOGRAPHIC_DATA]" at bounding box center [544, 308] width 254 height 11
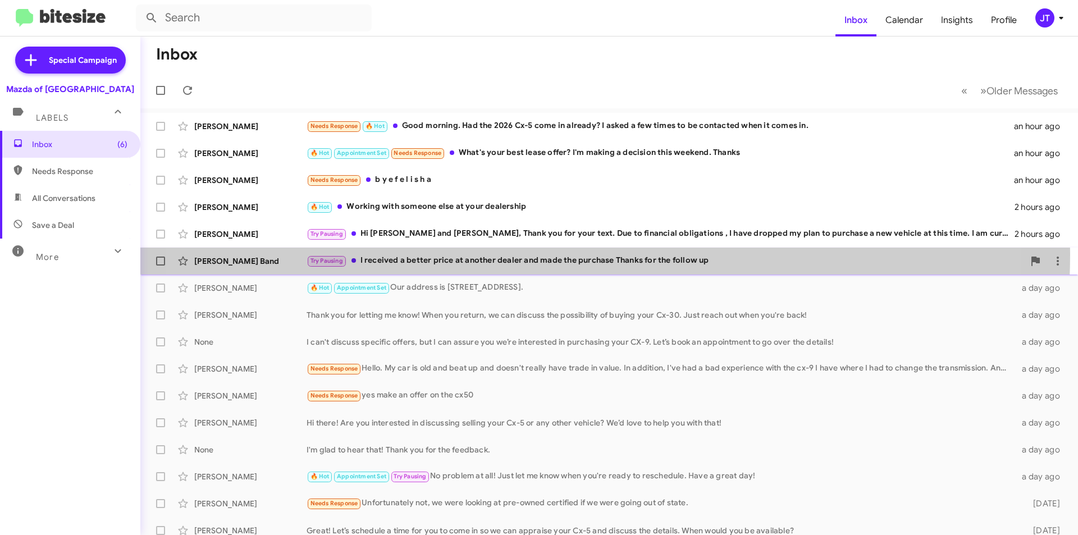
click at [546, 254] on div "Try Pausing I received a better price at another dealer and made the purchase T…" at bounding box center [666, 260] width 718 height 13
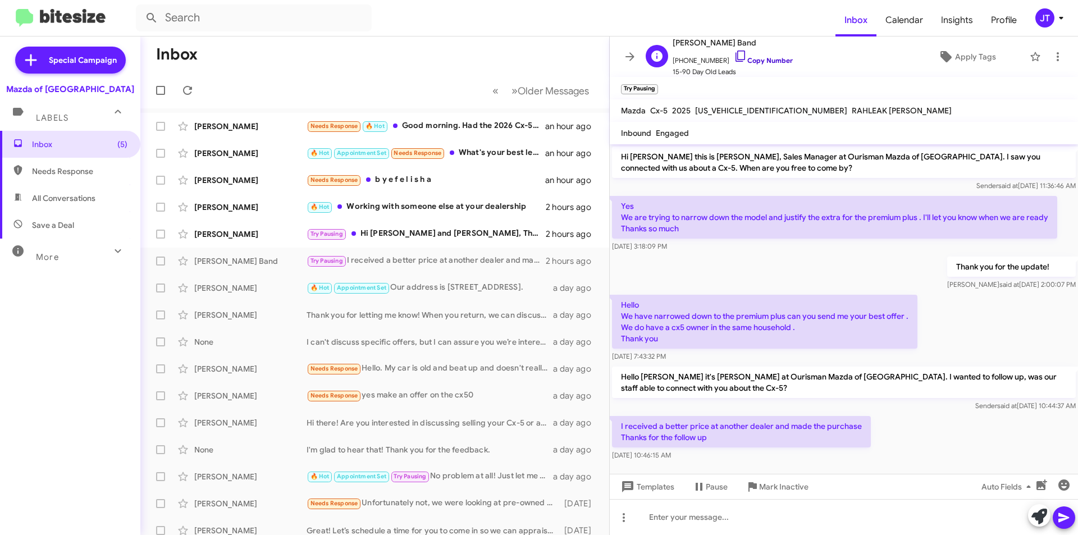
click at [764, 63] on link "Copy Number" at bounding box center [763, 60] width 59 height 8
click at [1052, 62] on icon at bounding box center [1057, 56] width 13 height 13
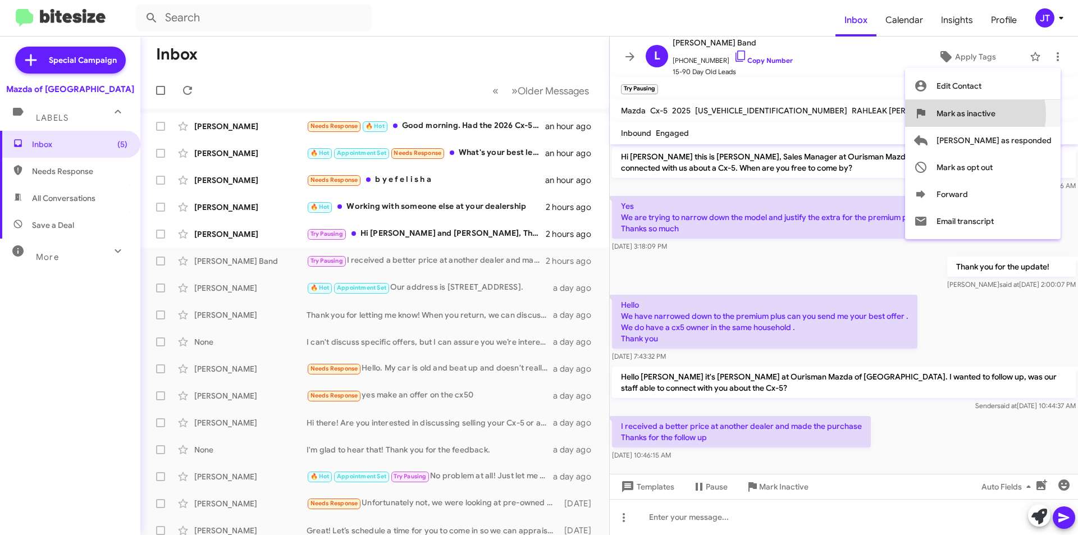
click at [996, 114] on span "Mark as inactive" at bounding box center [966, 113] width 59 height 27
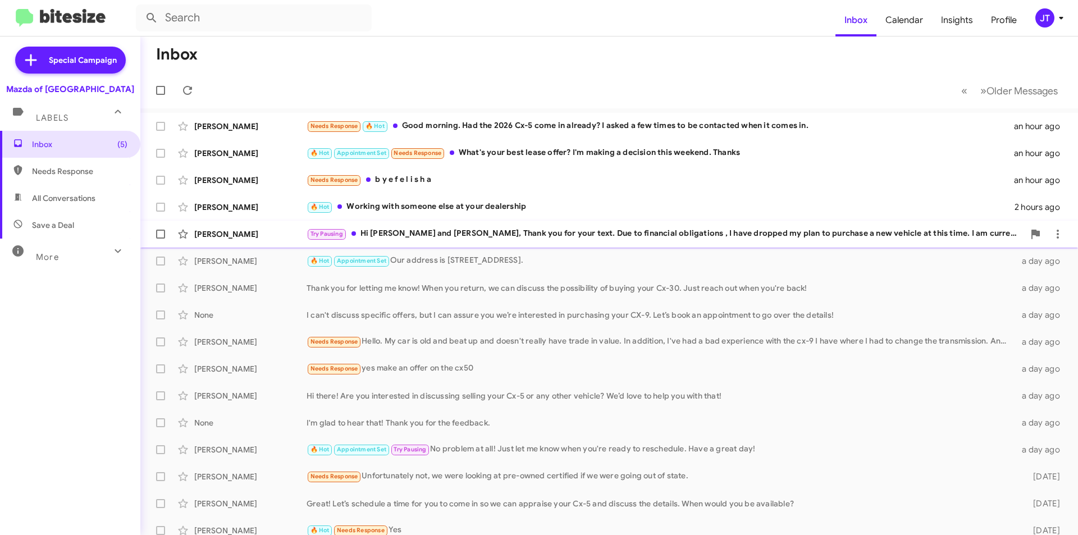
click at [617, 235] on div "Try Pausing Hi Naim and Jamisha, Thank you for your text. Due to financial obli…" at bounding box center [666, 233] width 718 height 13
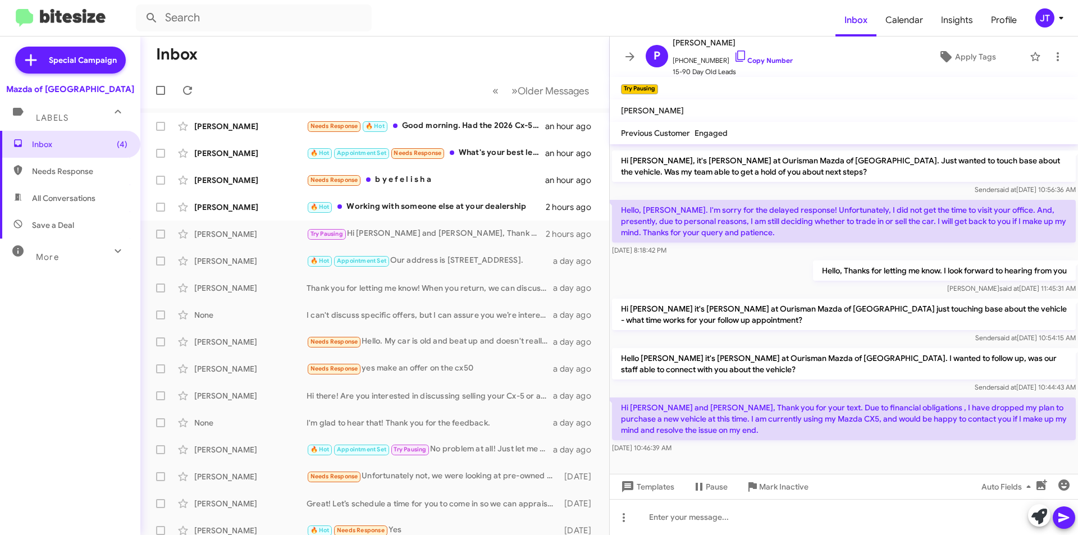
scroll to position [522, 0]
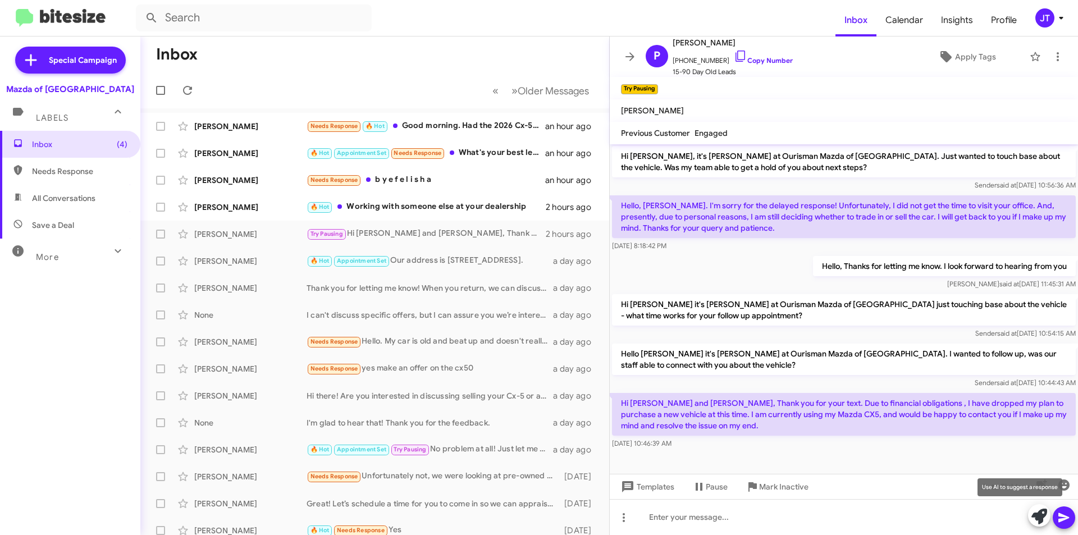
click at [1037, 514] on icon at bounding box center [1040, 517] width 16 height 16
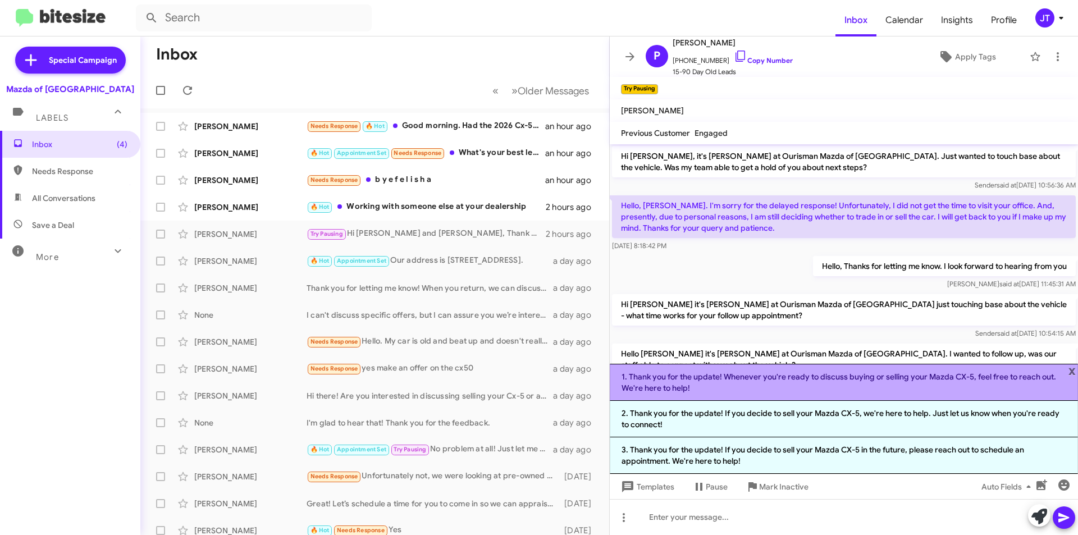
click at [785, 382] on li "1. Thank you for the update! Whenever you're ready to discuss buying or selling…" at bounding box center [844, 382] width 468 height 37
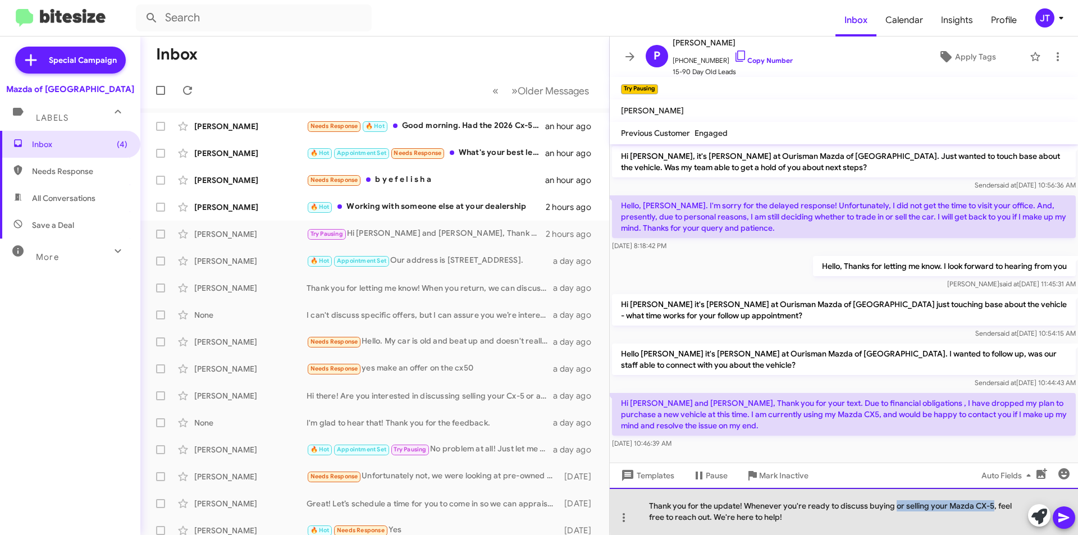
drag, startPoint x: 895, startPoint y: 507, endPoint x: 991, endPoint y: 504, distance: 96.6
click at [991, 504] on div "Thank you for the update! Whenever you're ready to discuss buying or selling yo…" at bounding box center [844, 511] width 468 height 47
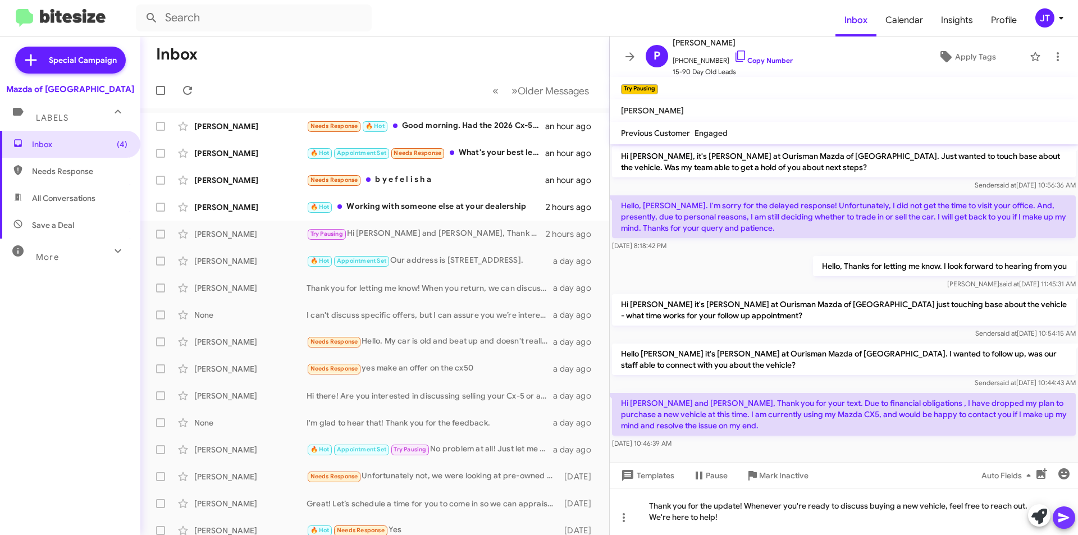
click at [1062, 510] on span at bounding box center [1063, 518] width 13 height 22
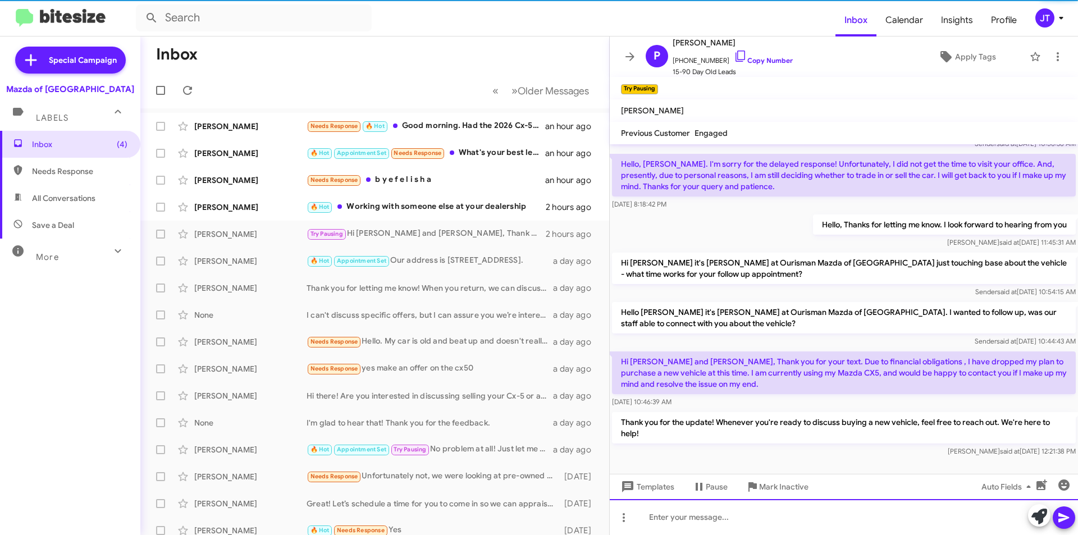
scroll to position [574, 0]
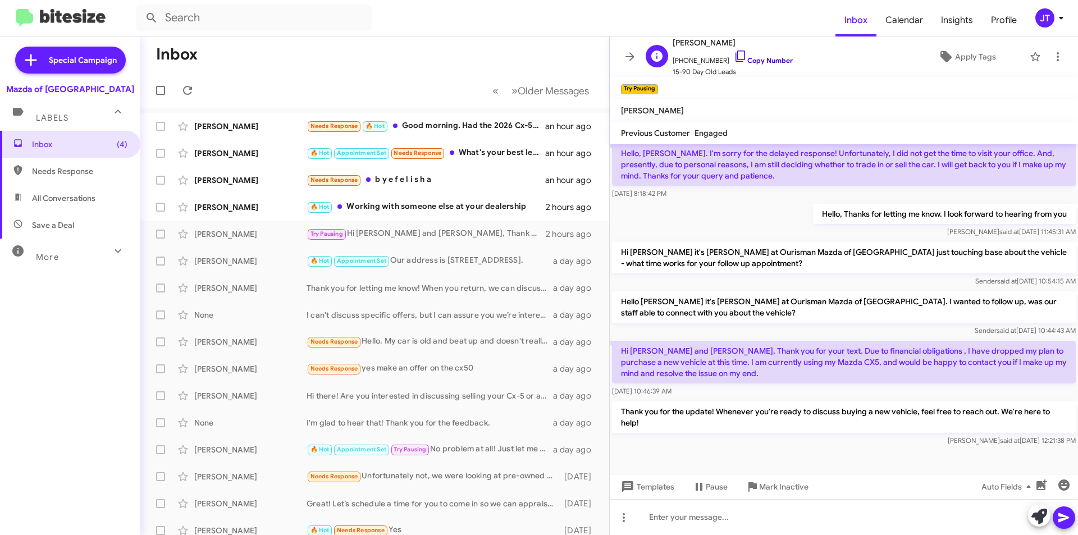
click at [780, 60] on link "Copy Number" at bounding box center [763, 60] width 59 height 8
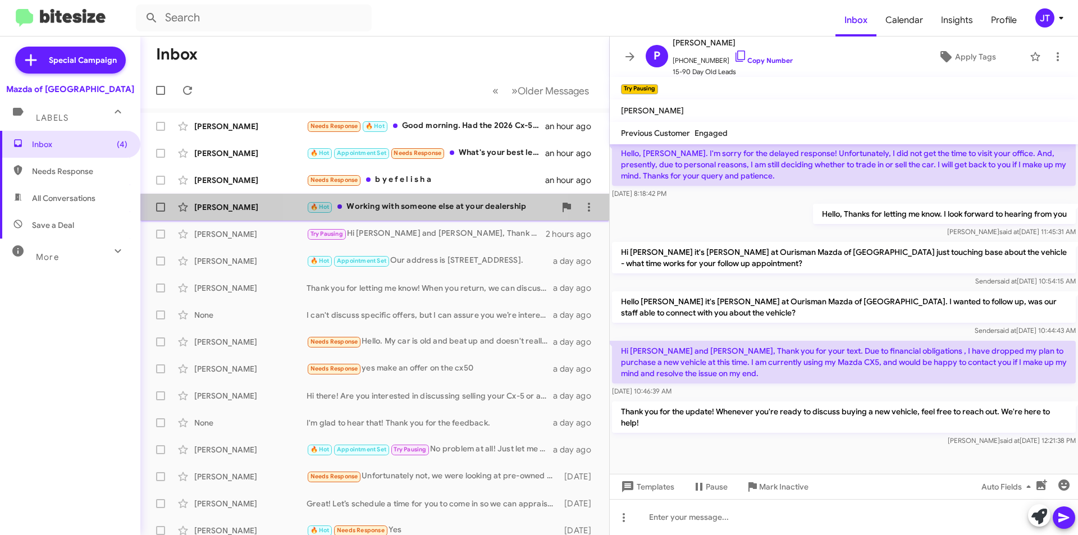
click at [416, 212] on div "🔥 Hot Working with someone else at your dealership" at bounding box center [431, 206] width 249 height 13
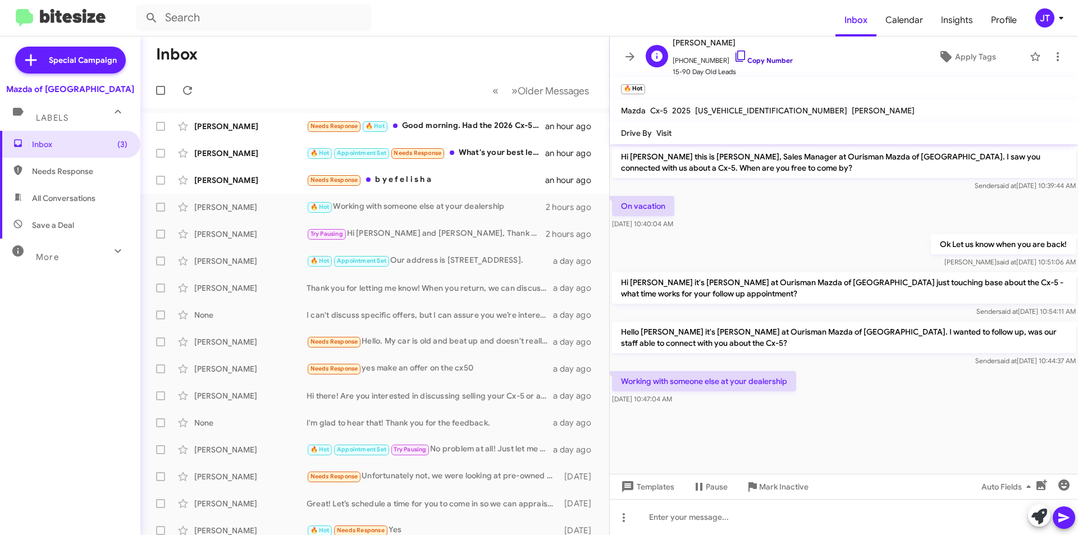
click at [754, 60] on link "Copy Number" at bounding box center [763, 60] width 59 height 8
click at [1035, 519] on icon at bounding box center [1040, 517] width 16 height 16
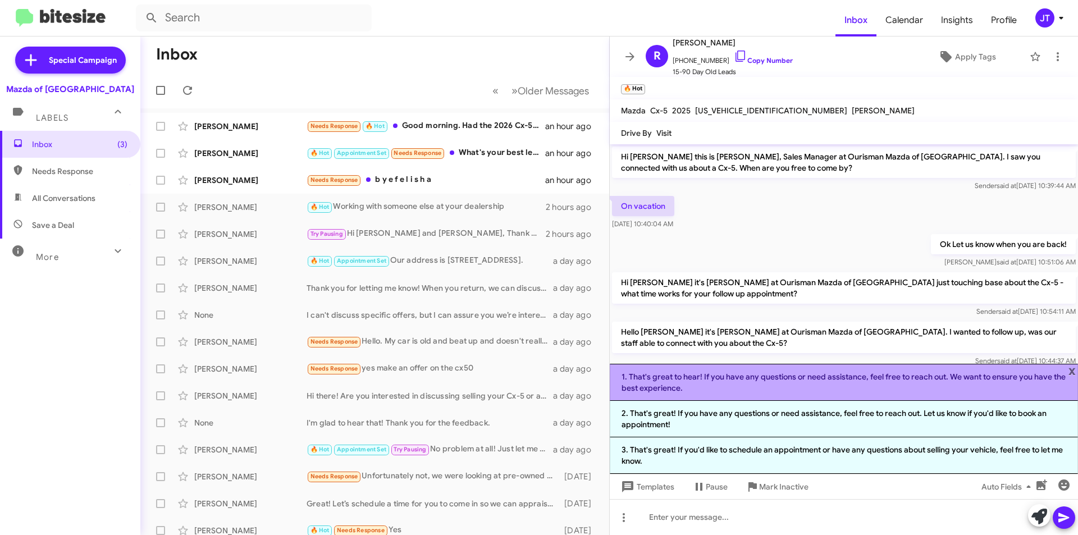
click at [778, 385] on li "1. That's great to hear! If you have any questions or need assistance, feel fre…" at bounding box center [844, 382] width 468 height 37
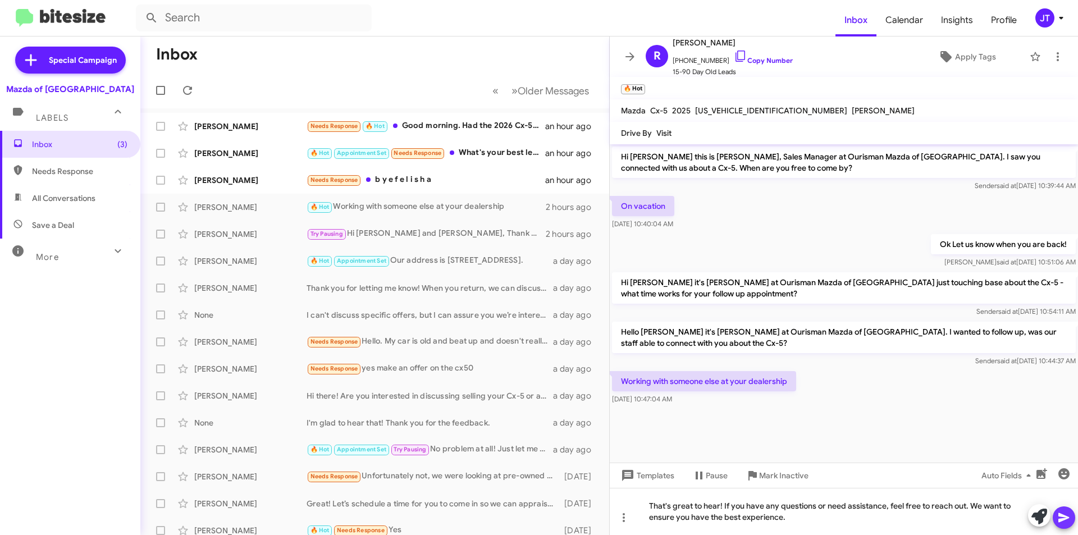
click at [1068, 518] on icon at bounding box center [1064, 518] width 11 height 10
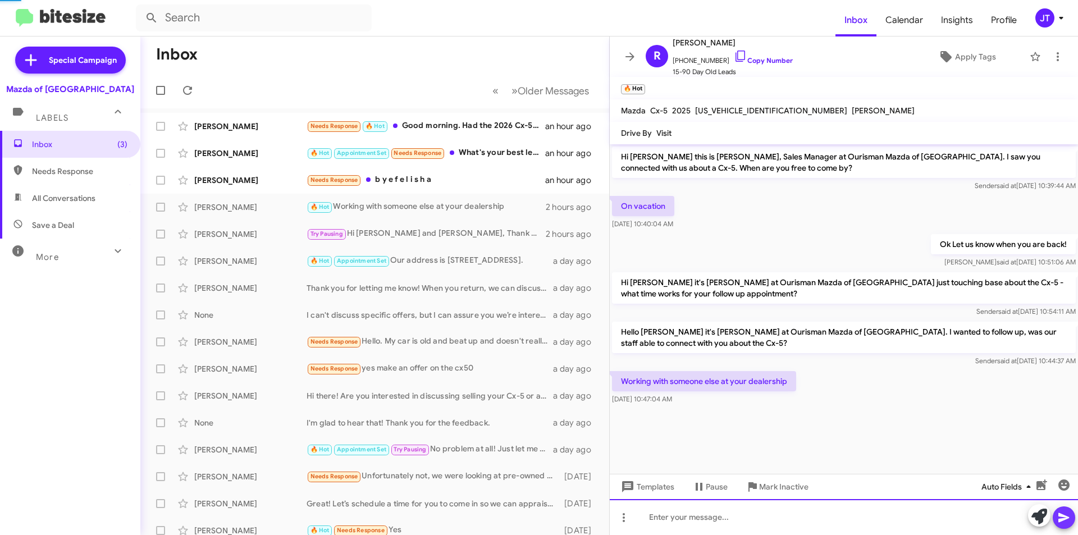
scroll to position [2, 0]
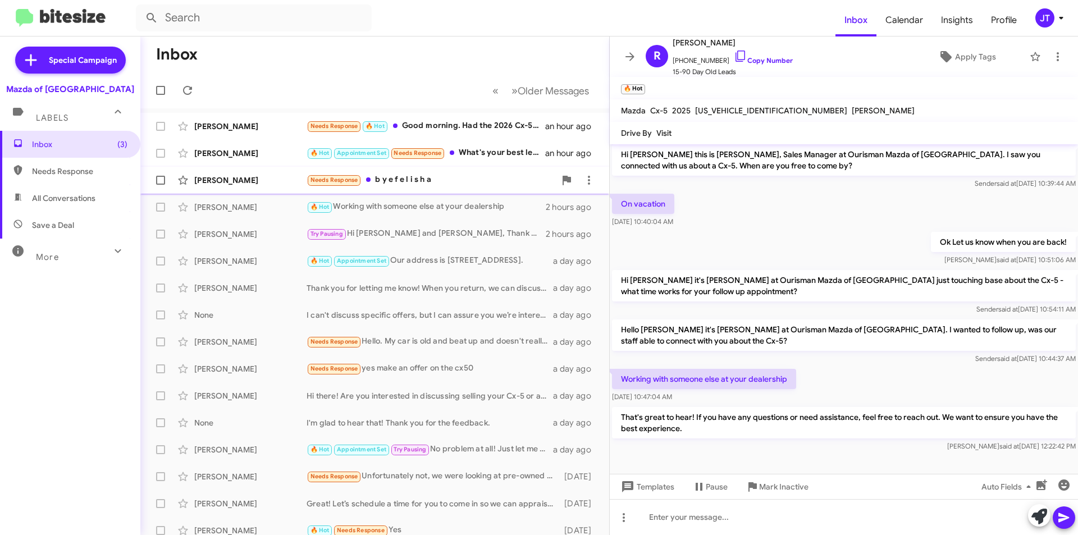
click at [418, 181] on div "Needs Response b y e f e l i s h a" at bounding box center [431, 180] width 249 height 13
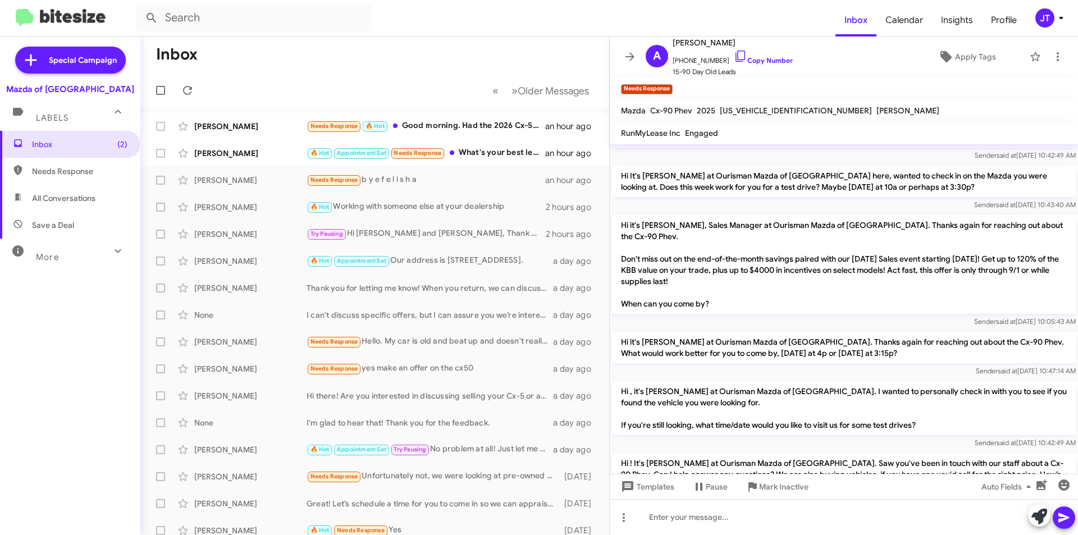
scroll to position [592, 0]
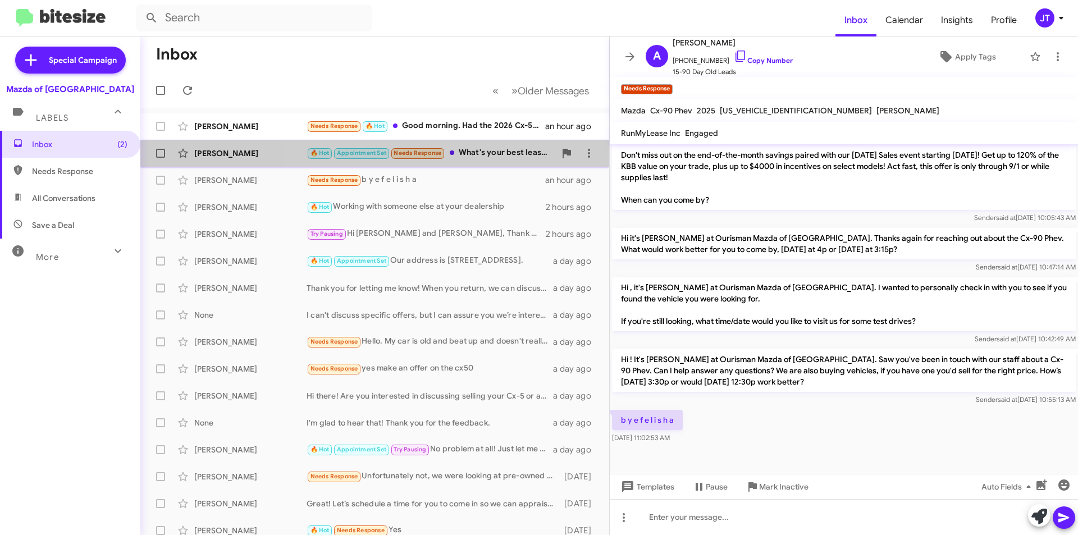
click at [497, 147] on div "🔥 Hot Appointment Set Needs Response What's your best lease offer? I'm making a…" at bounding box center [431, 153] width 249 height 13
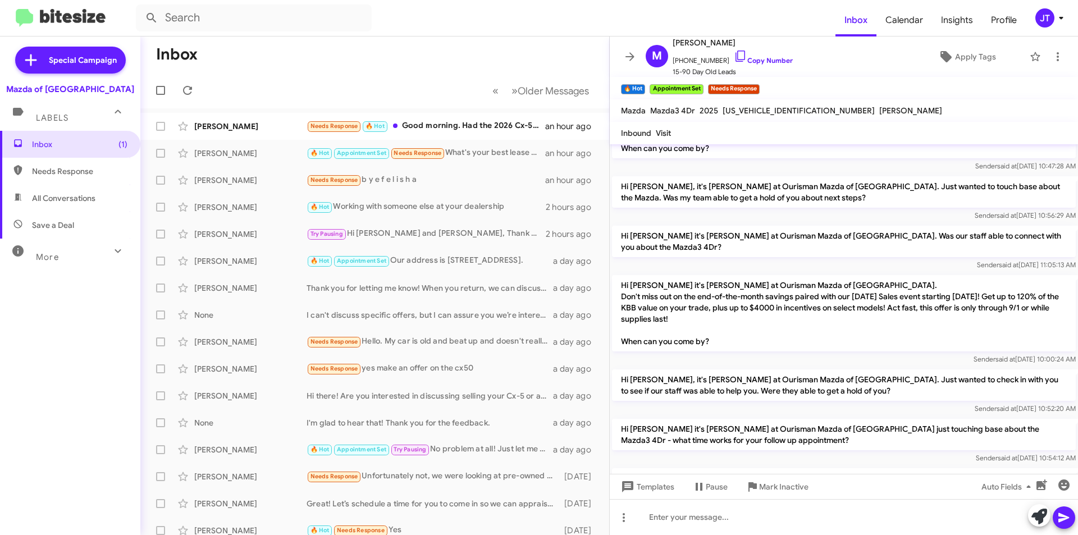
scroll to position [541, 0]
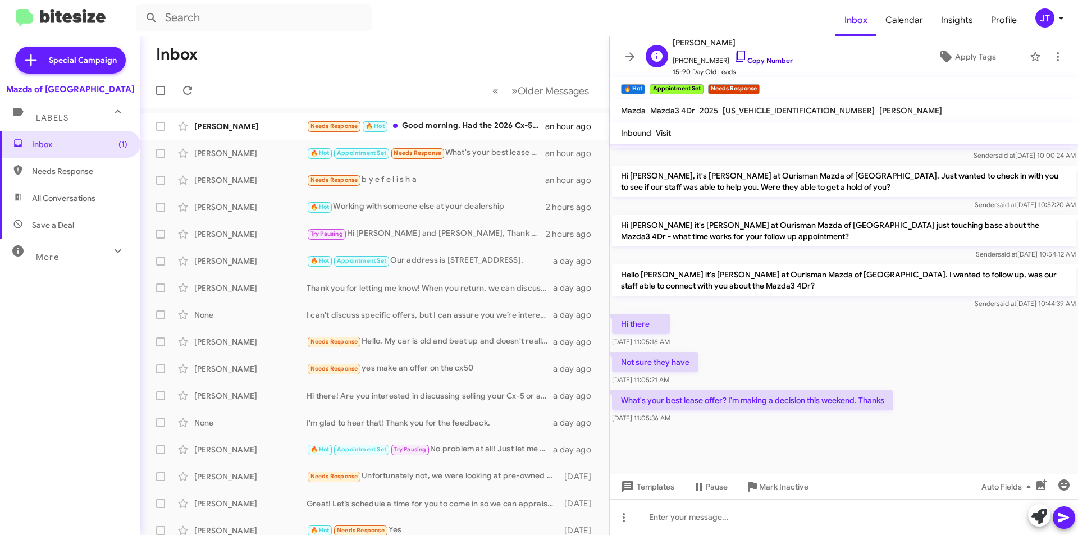
click at [769, 58] on link "Copy Number" at bounding box center [763, 60] width 59 height 8
click at [691, 516] on div at bounding box center [844, 517] width 468 height 36
click at [1059, 513] on icon at bounding box center [1063, 517] width 13 height 13
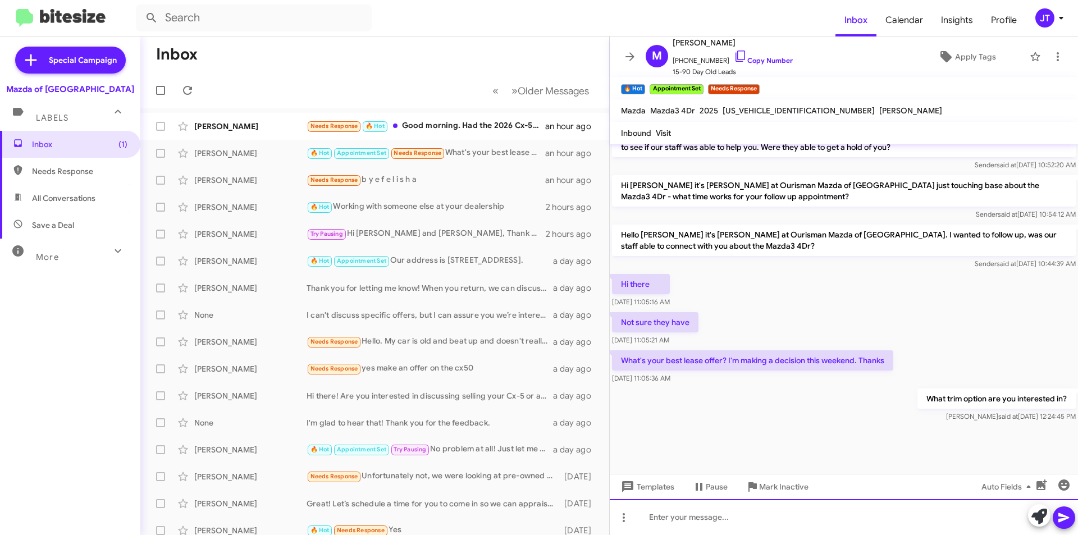
scroll to position [582, 0]
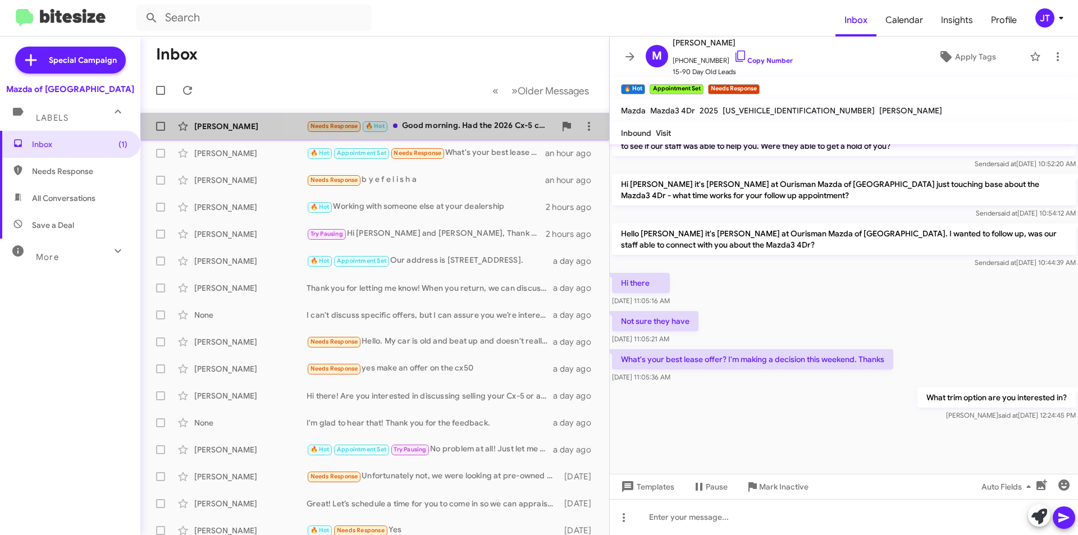
click at [459, 127] on div "Needs Response 🔥 Hot Good morning. Had the 2026 Cx-5 come in already? I asked a…" at bounding box center [431, 126] width 249 height 13
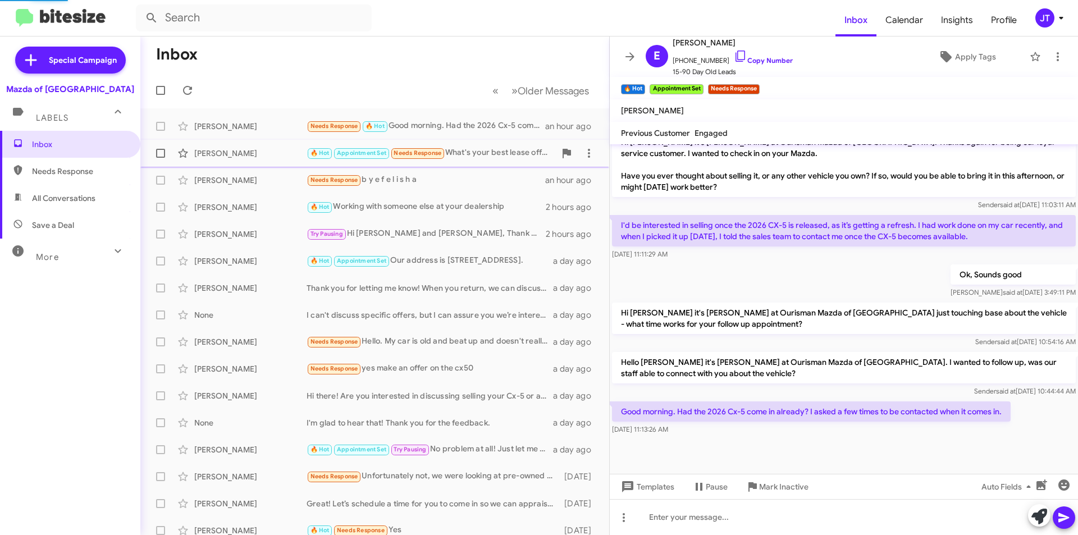
scroll to position [455, 0]
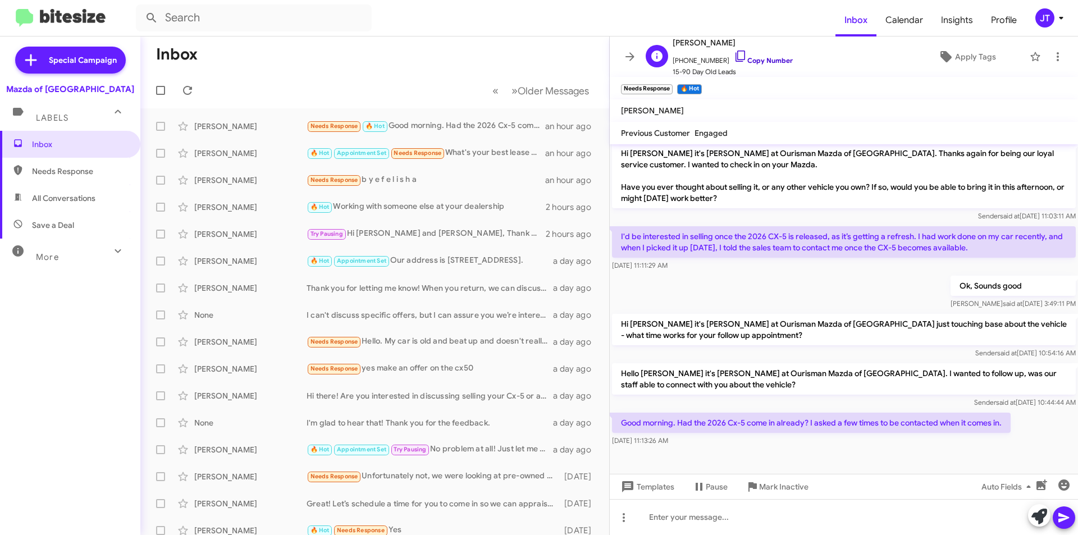
click at [762, 57] on link "Copy Number" at bounding box center [763, 60] width 59 height 8
click at [1032, 514] on icon at bounding box center [1040, 517] width 16 height 16
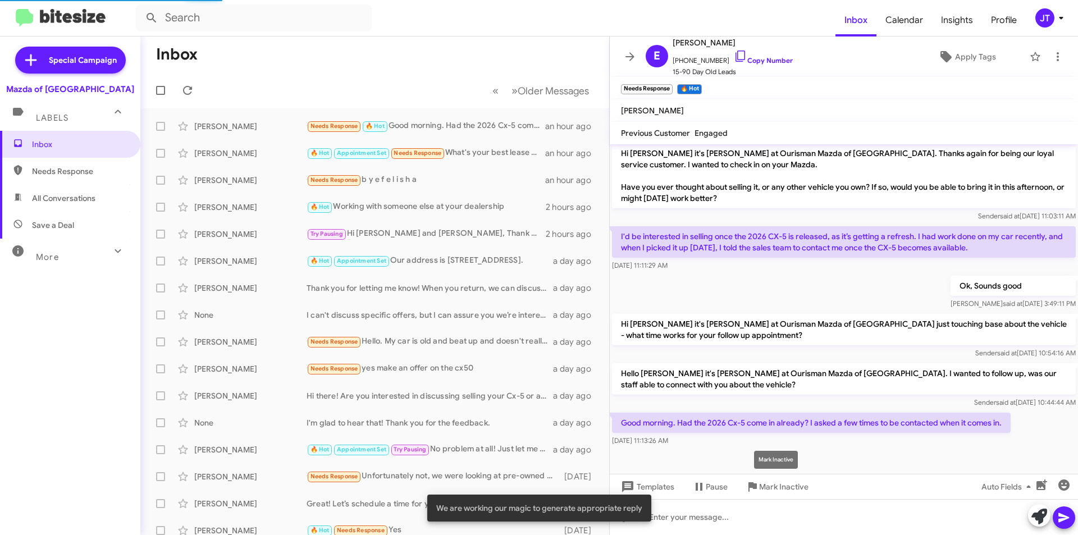
scroll to position [565, 0]
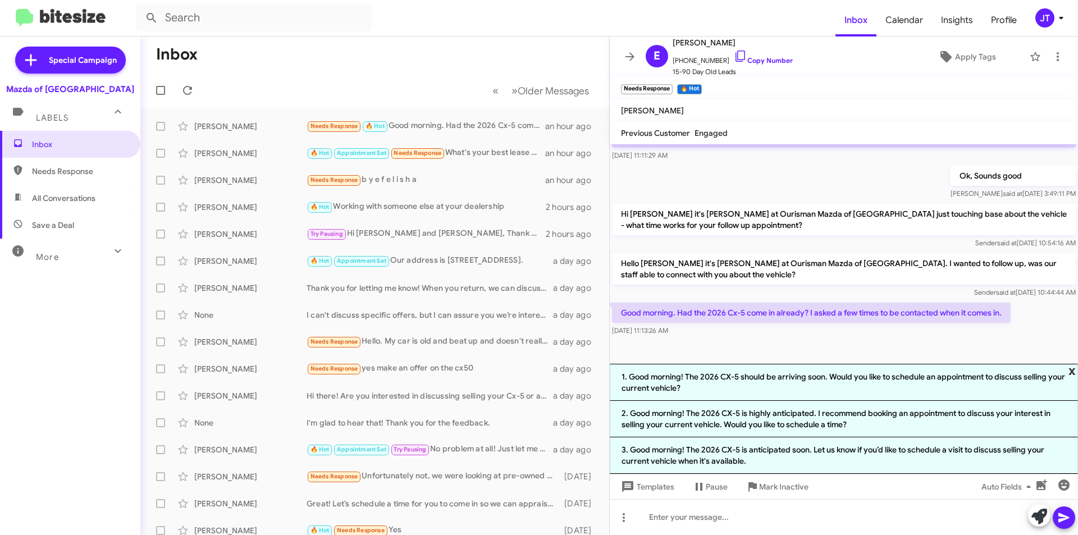
click at [1072, 371] on span "x" at bounding box center [1072, 370] width 7 height 13
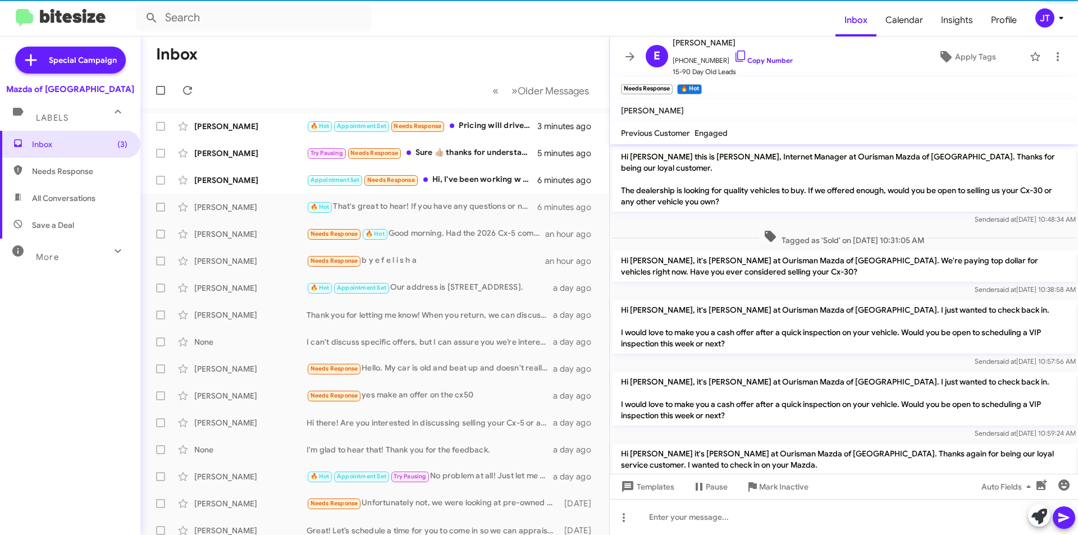
scroll to position [433, 0]
